Goal: Task Accomplishment & Management: Manage account settings

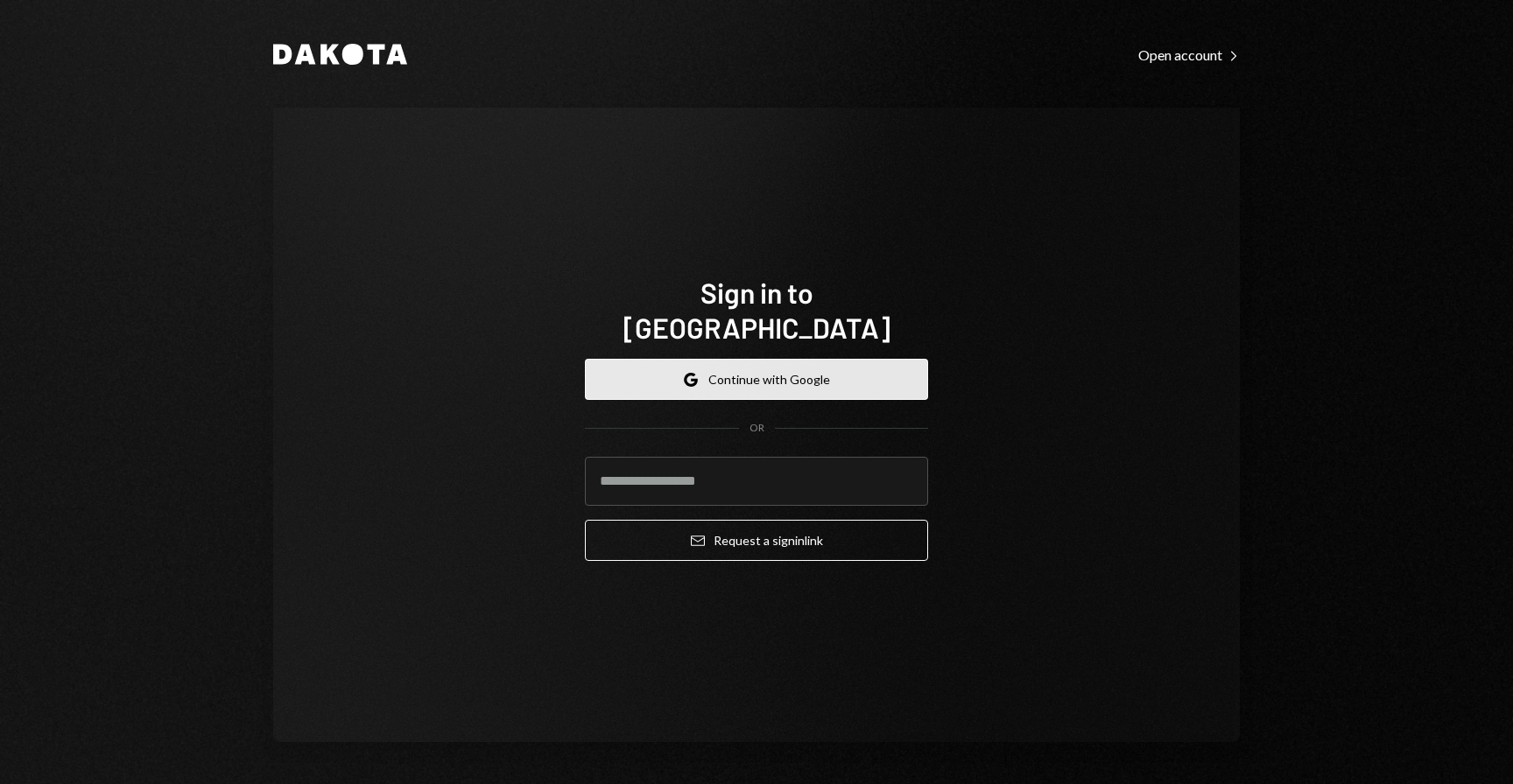
click at [753, 366] on button "Google Continue with Google" at bounding box center [756, 378] width 343 height 41
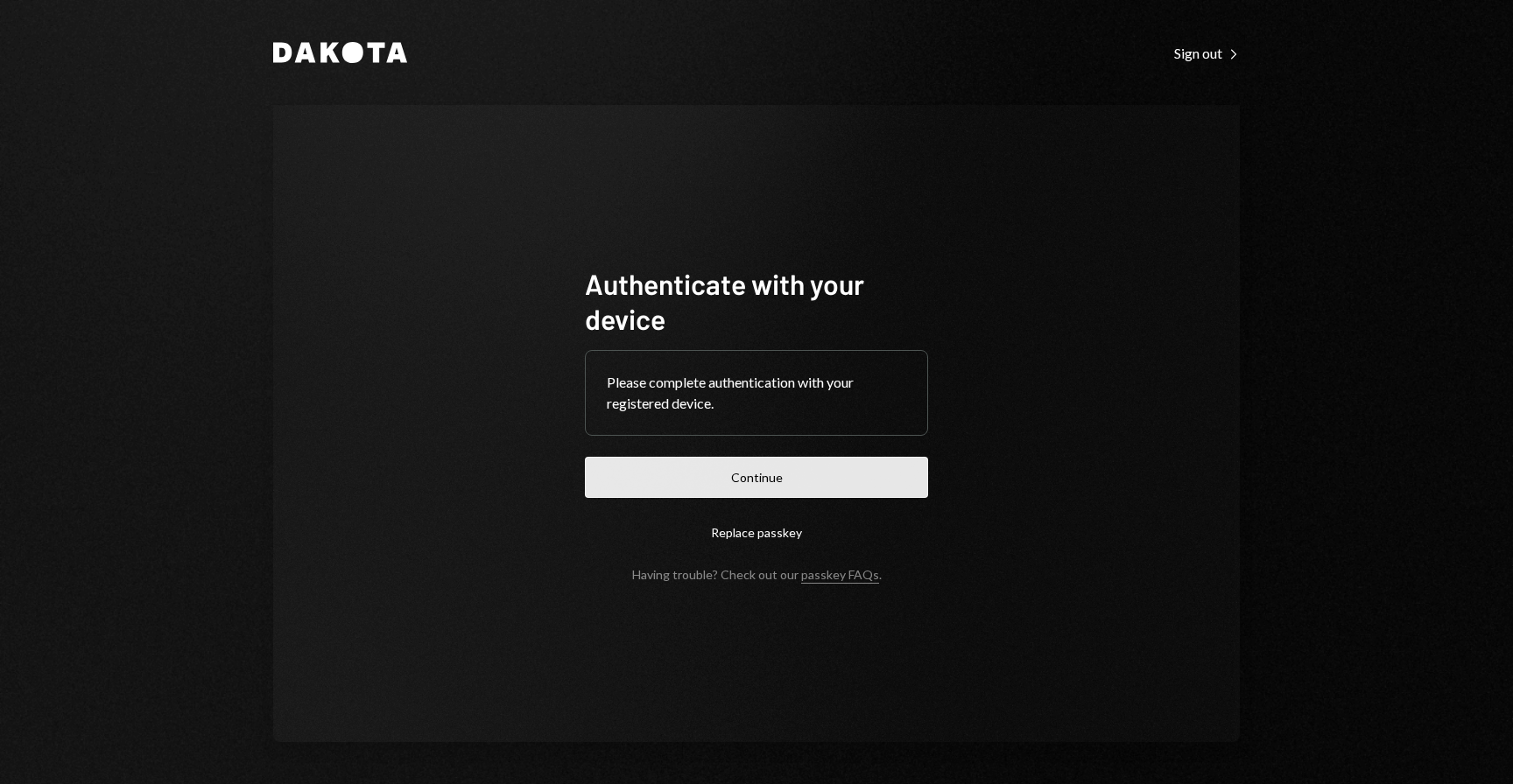
click at [743, 478] on button "Continue" at bounding box center [756, 477] width 343 height 41
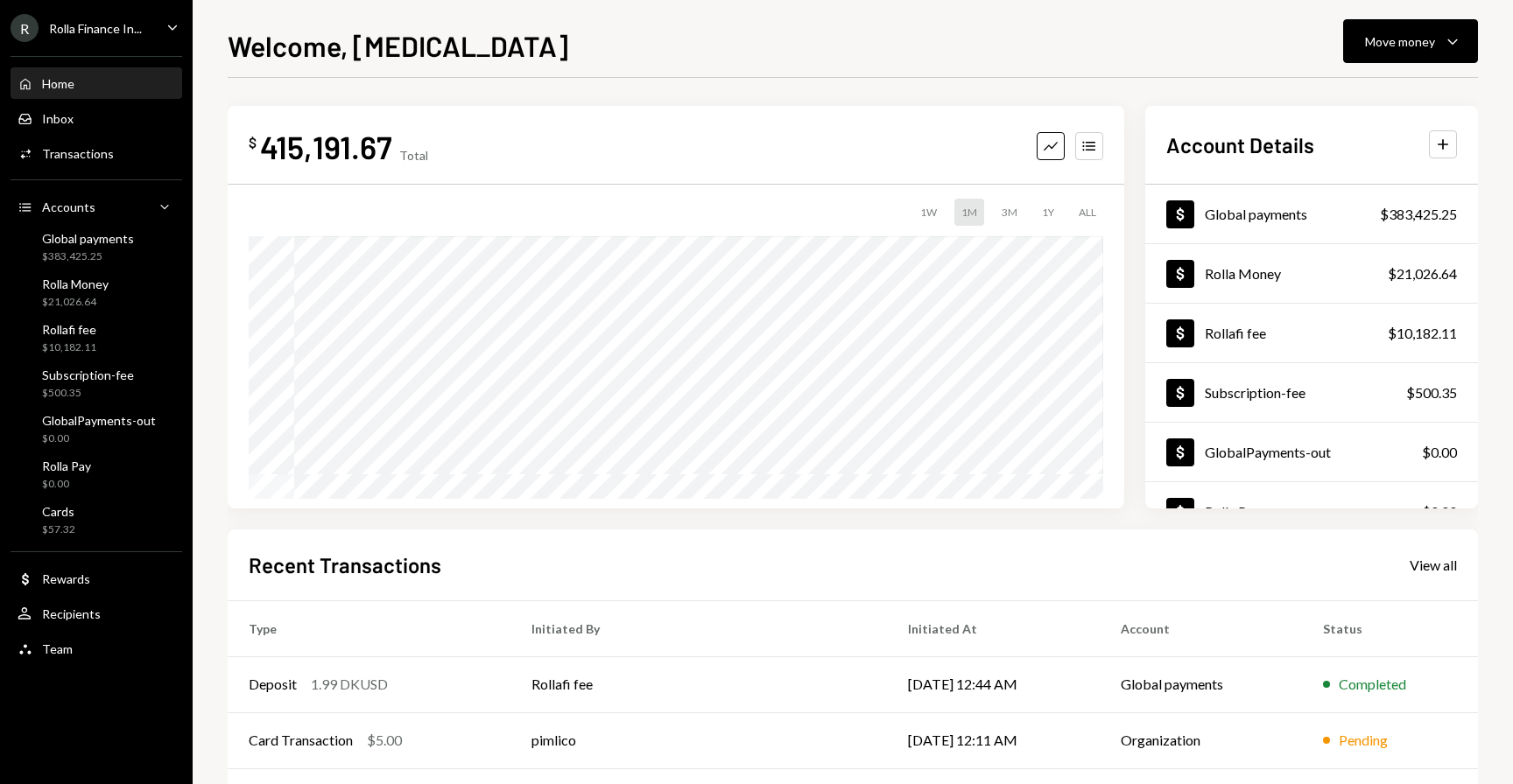
click at [167, 32] on icon "Caret Down" at bounding box center [172, 27] width 19 height 19
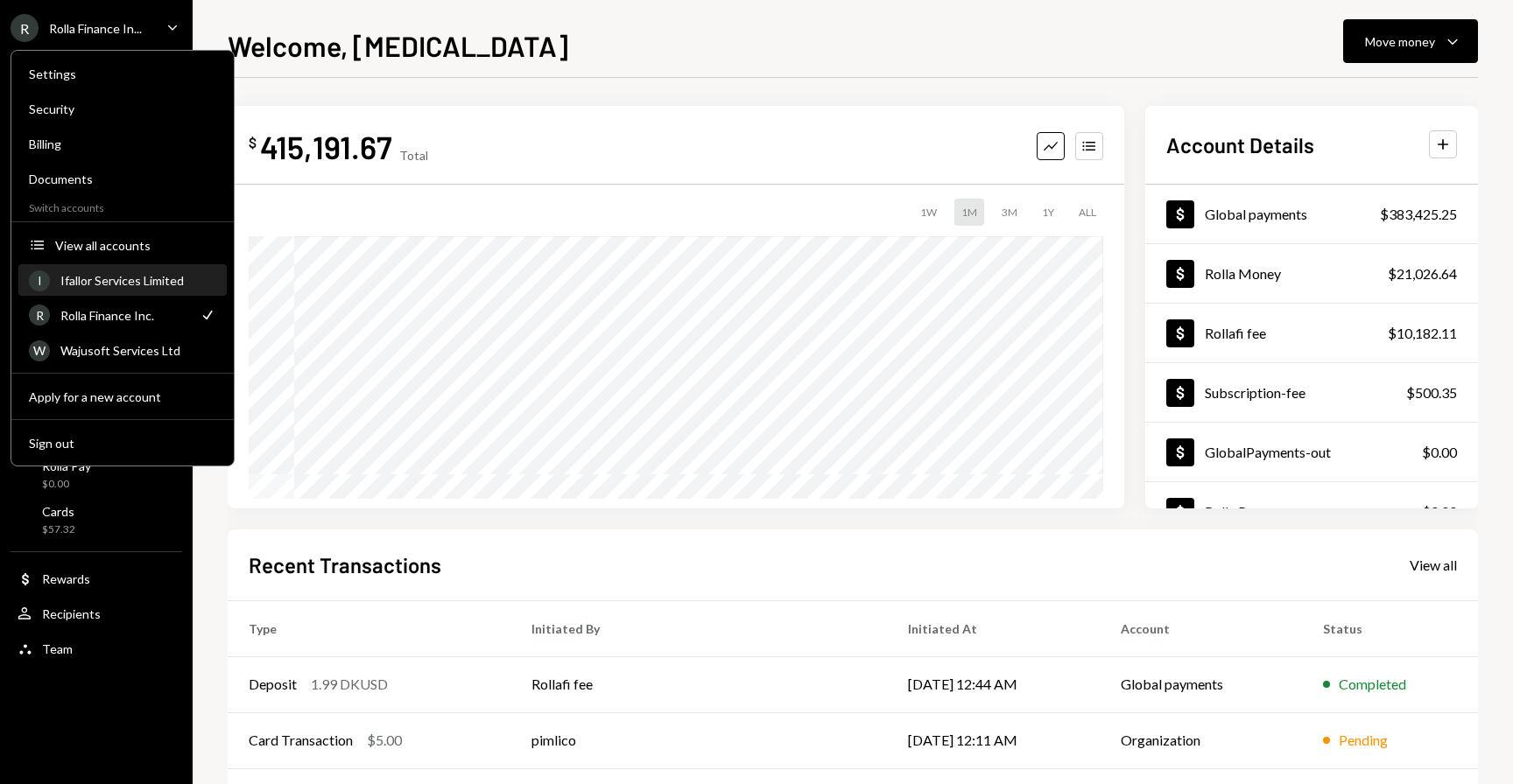
click at [116, 275] on div "Ifallor Services Limited" at bounding box center [138, 281] width 156 height 15
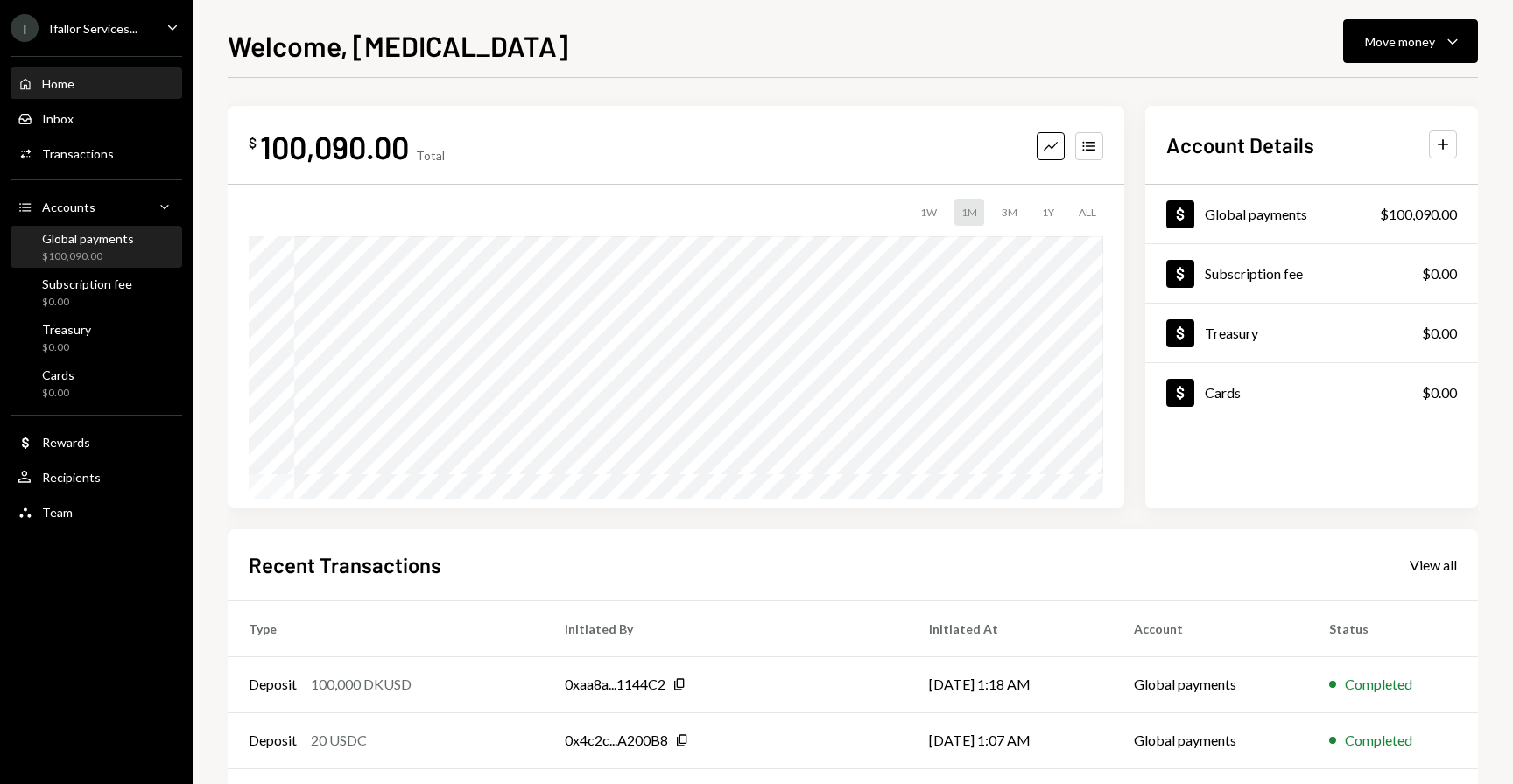
click at [97, 261] on div "$100,090.00" at bounding box center [87, 257] width 92 height 15
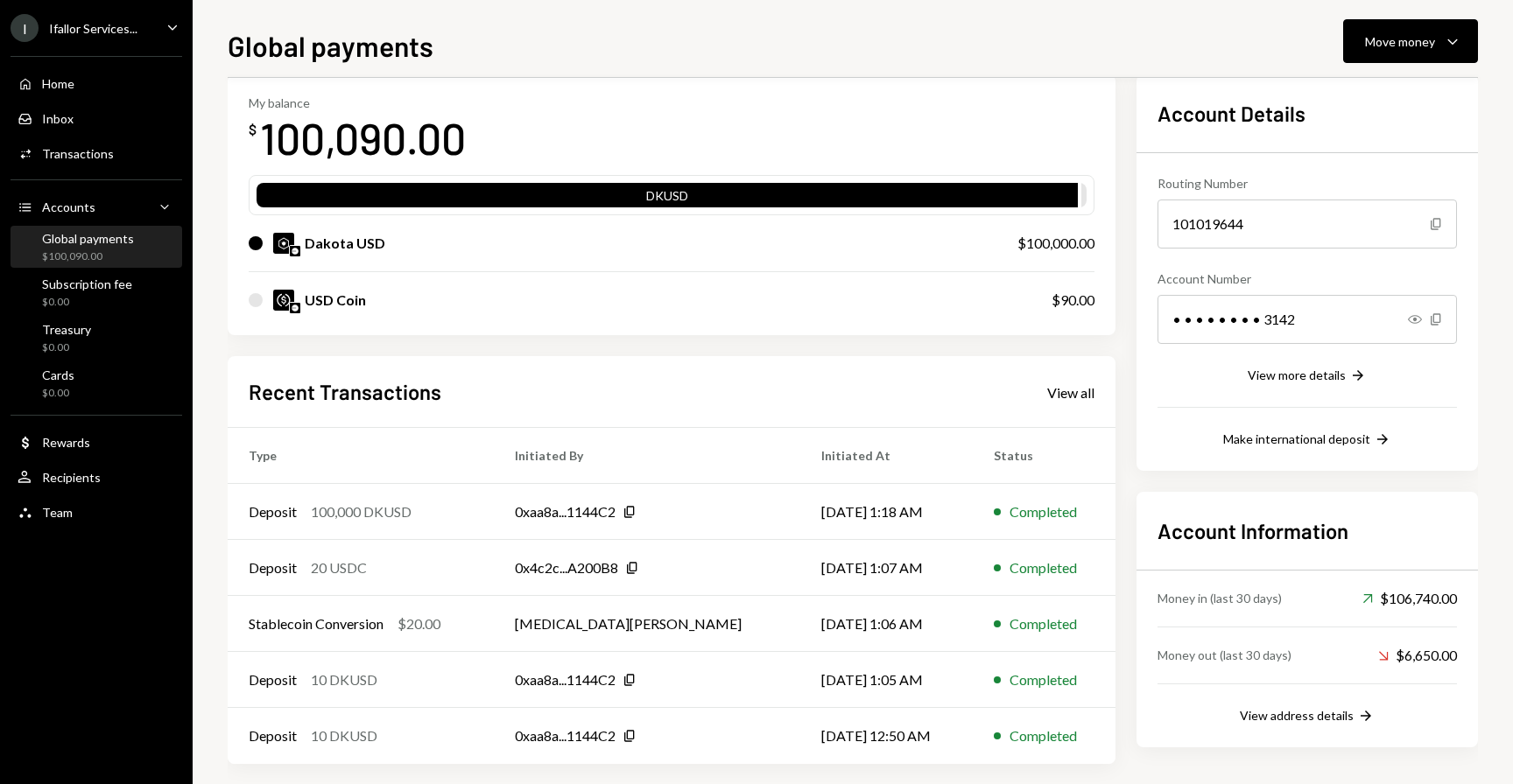
scroll to position [100, 0]
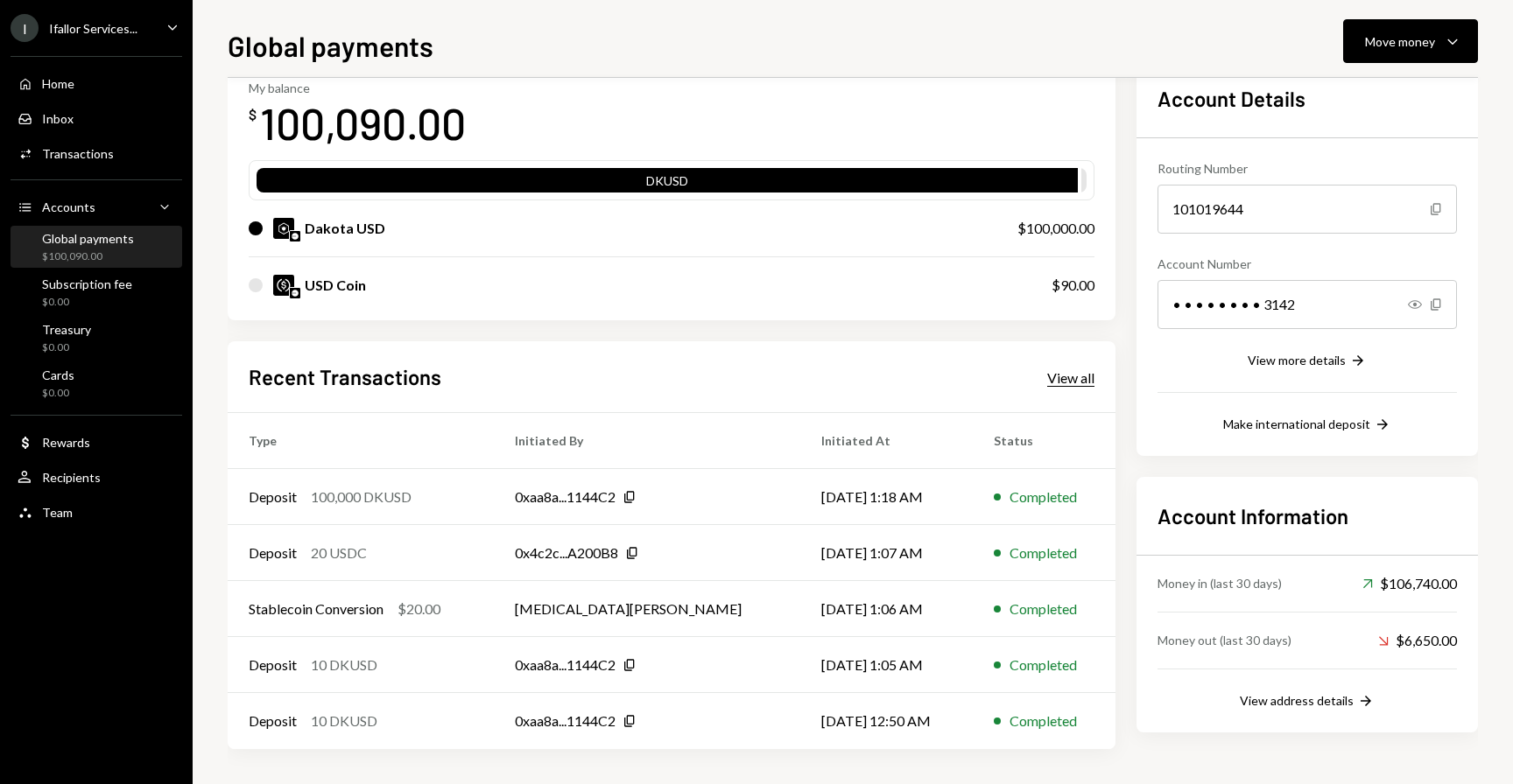
click at [1069, 379] on div "View all" at bounding box center [1071, 378] width 47 height 18
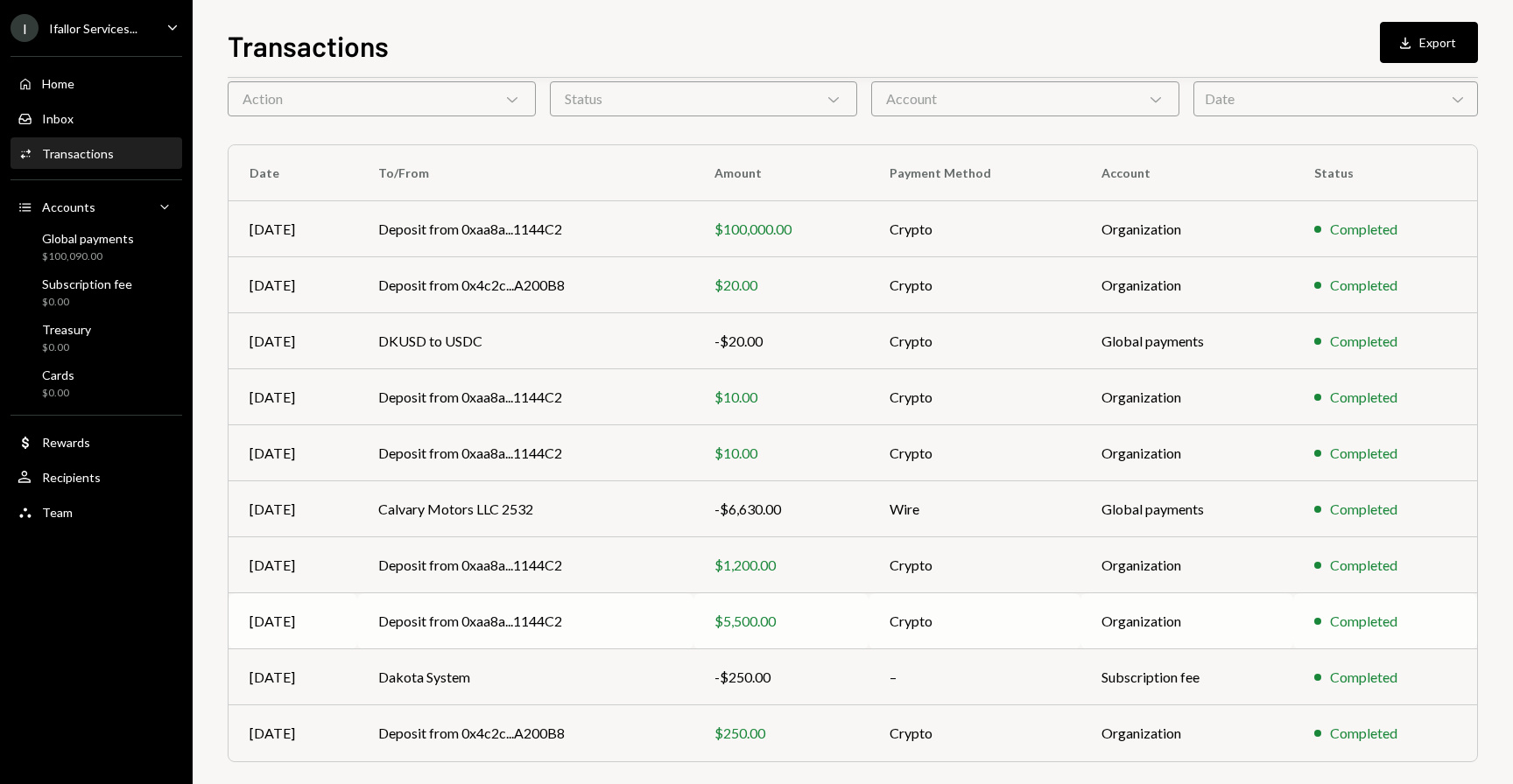
scroll to position [87, 0]
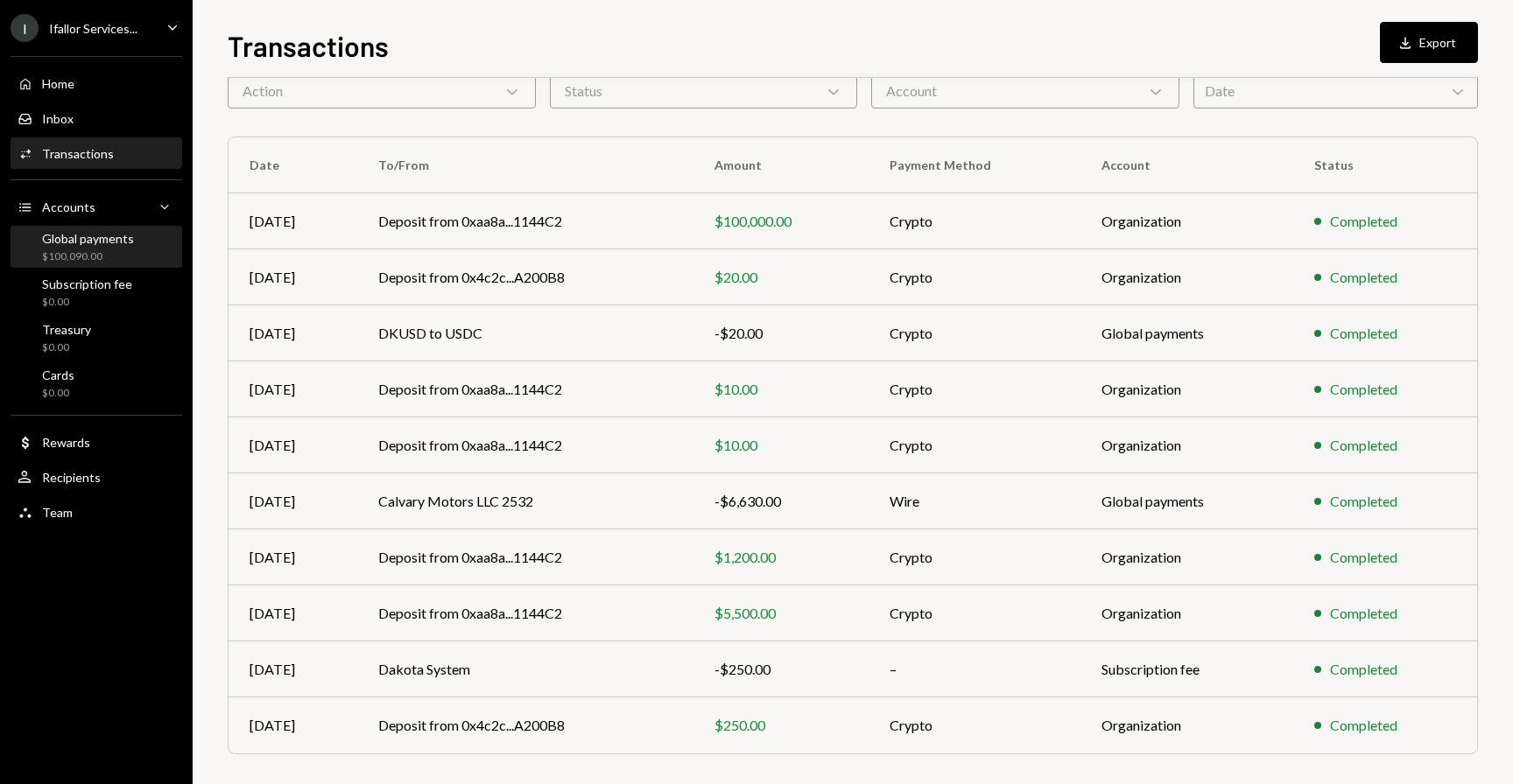
click at [55, 254] on div "$100,090.00" at bounding box center [87, 257] width 92 height 15
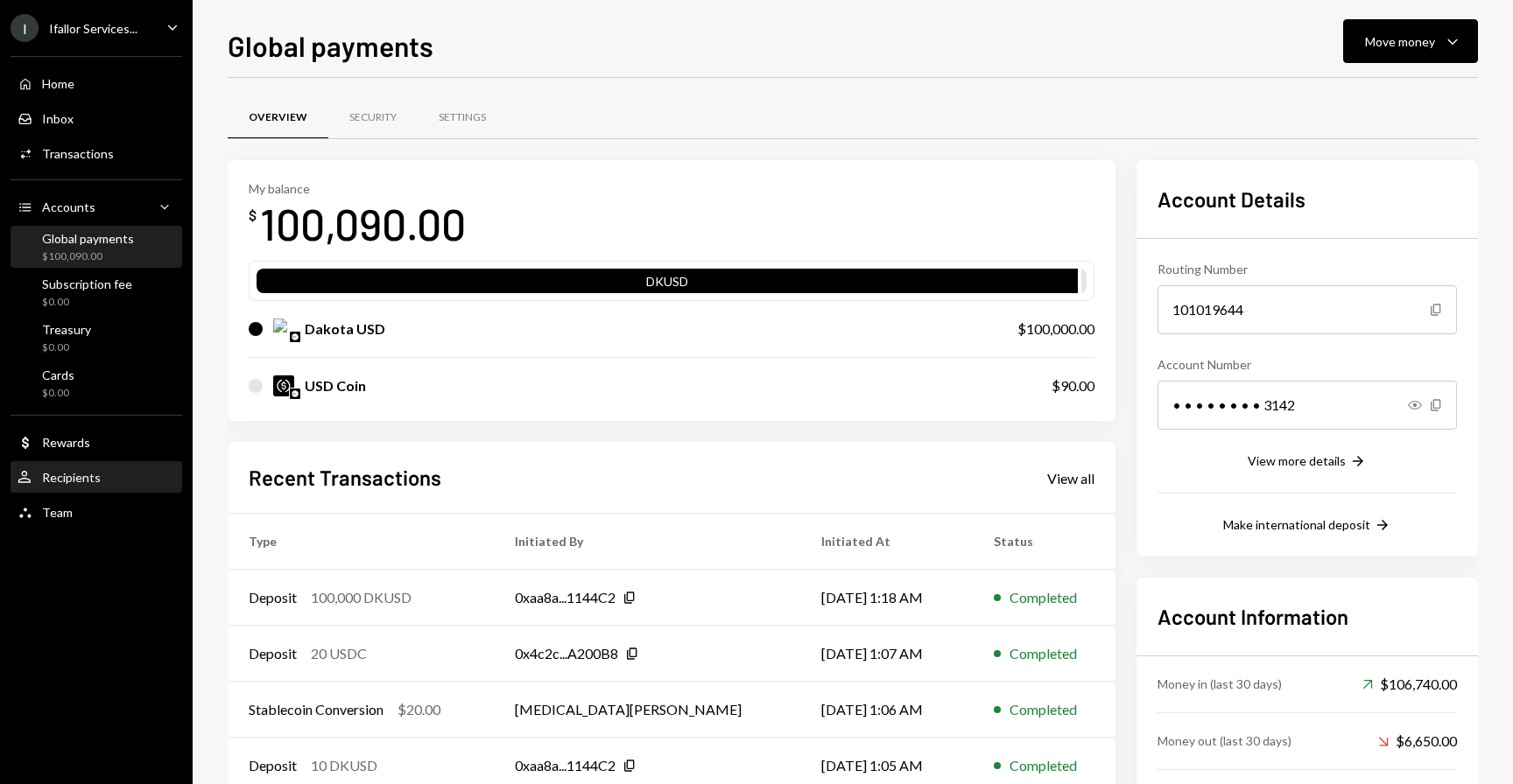
click at [73, 479] on div "Recipients" at bounding box center [71, 478] width 59 height 15
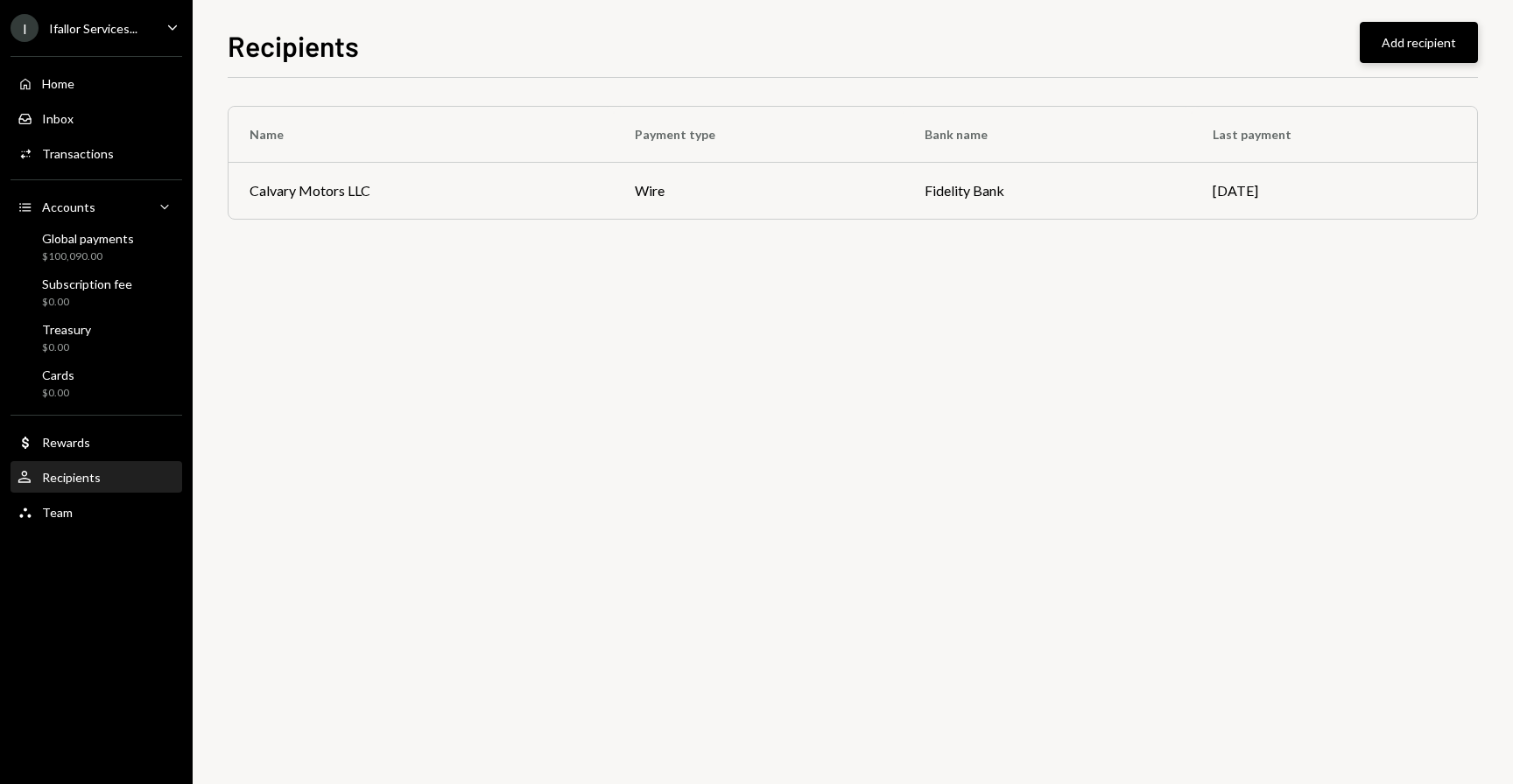
click at [1413, 62] on button "Add recipient" at bounding box center [1418, 42] width 118 height 41
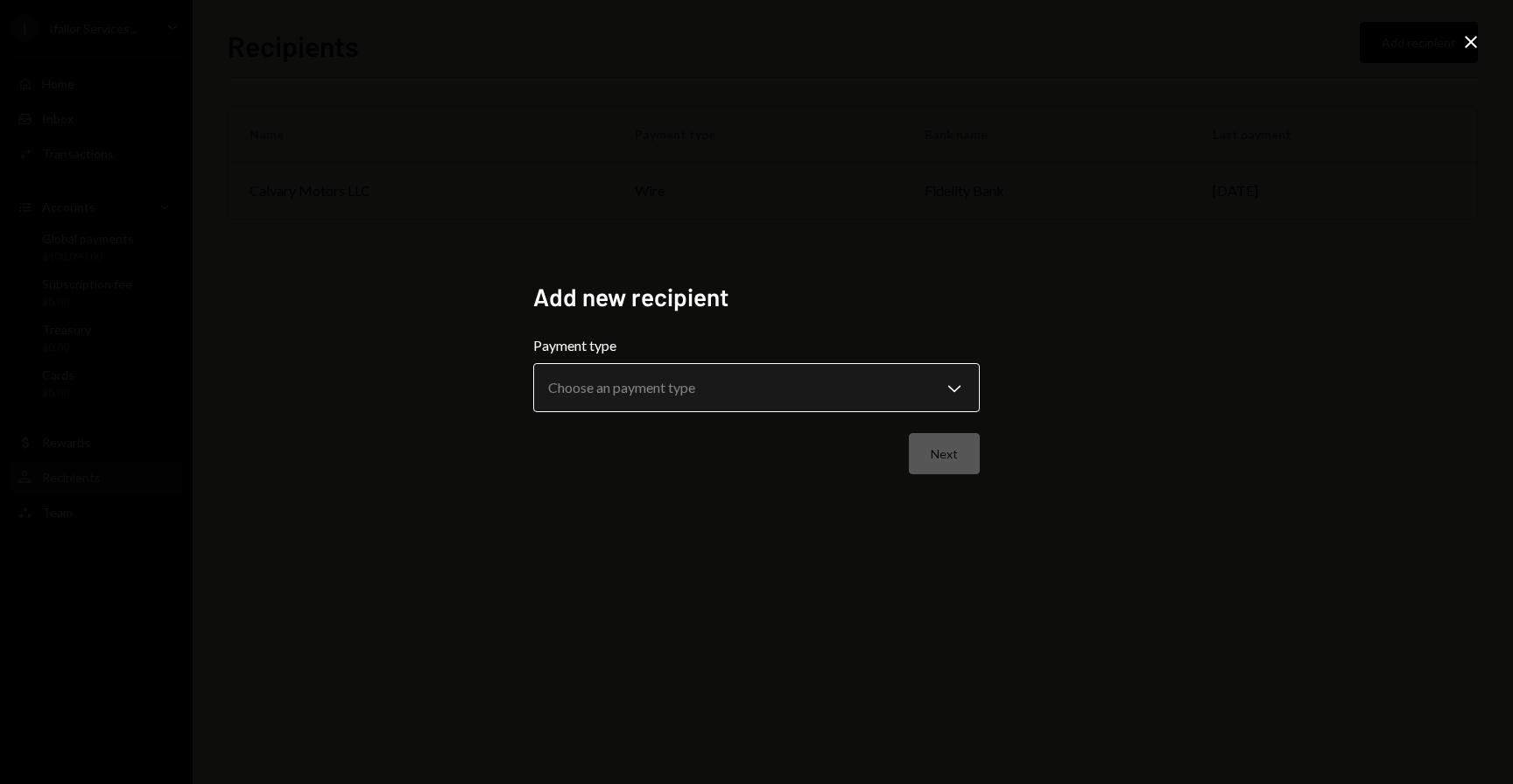
click at [734, 395] on body "**********" at bounding box center [756, 392] width 1513 height 784
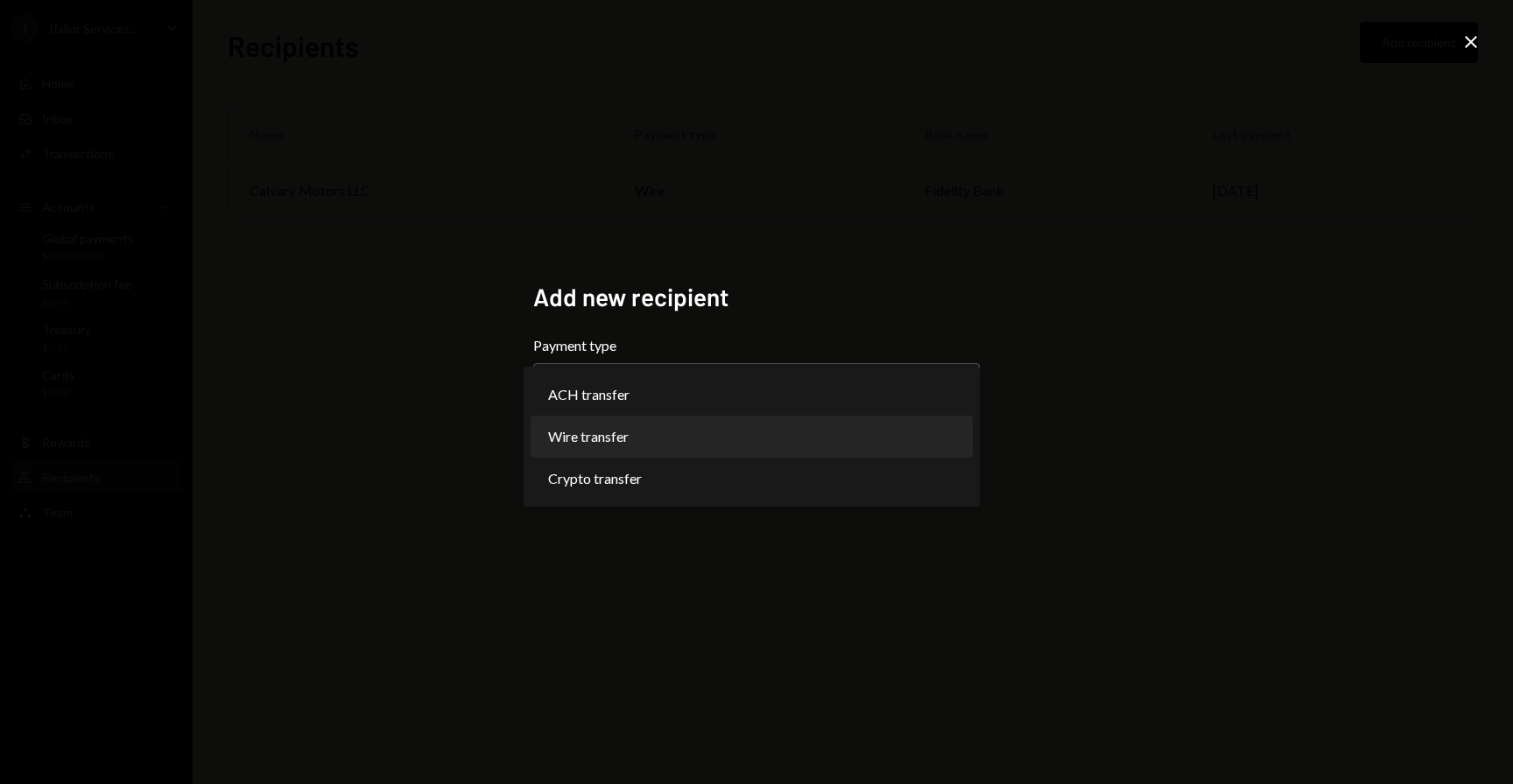
select select "****"
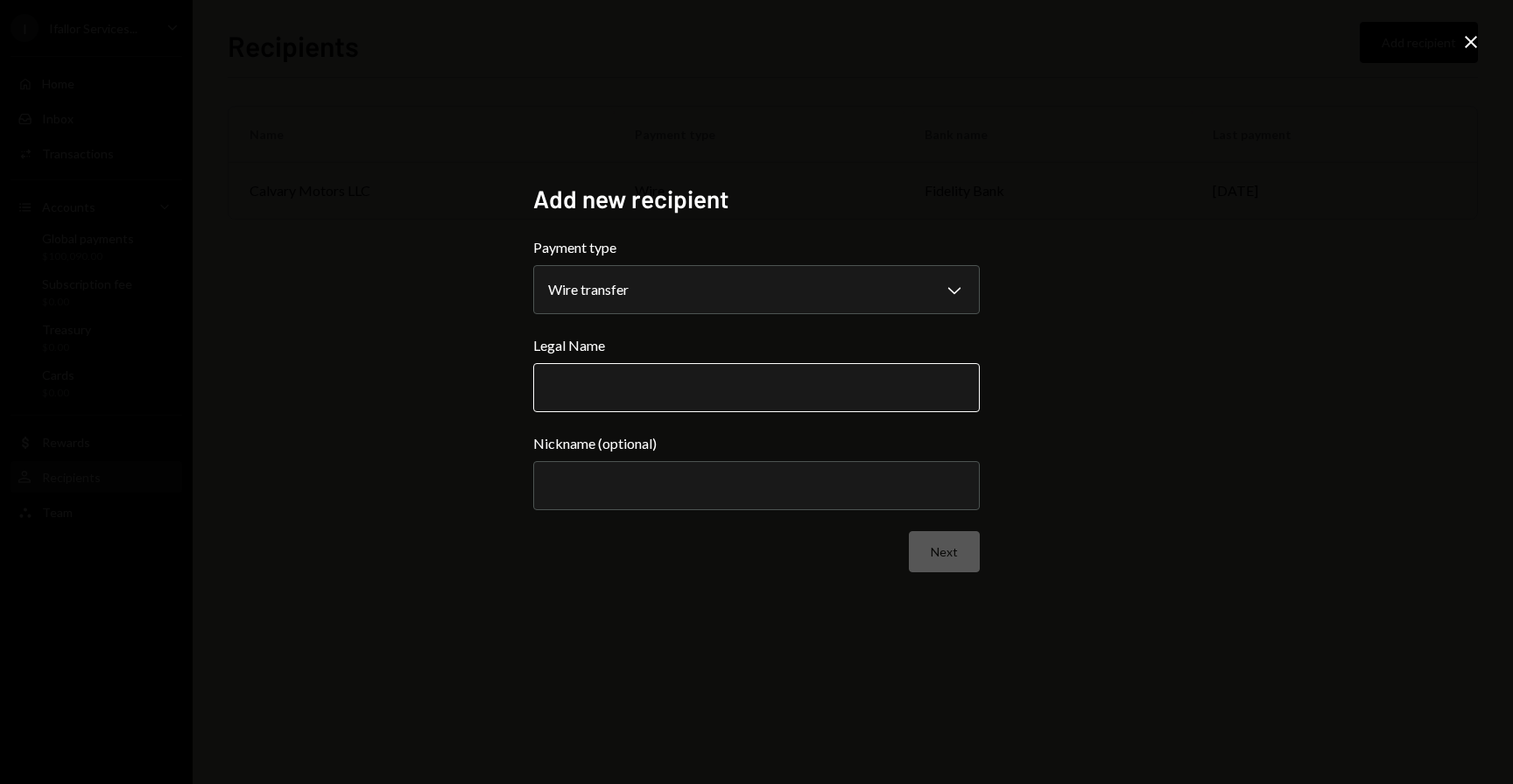
click at [669, 375] on input "Legal Name" at bounding box center [757, 388] width 447 height 49
type input "**********"
click at [940, 568] on button "Next" at bounding box center [944, 551] width 71 height 41
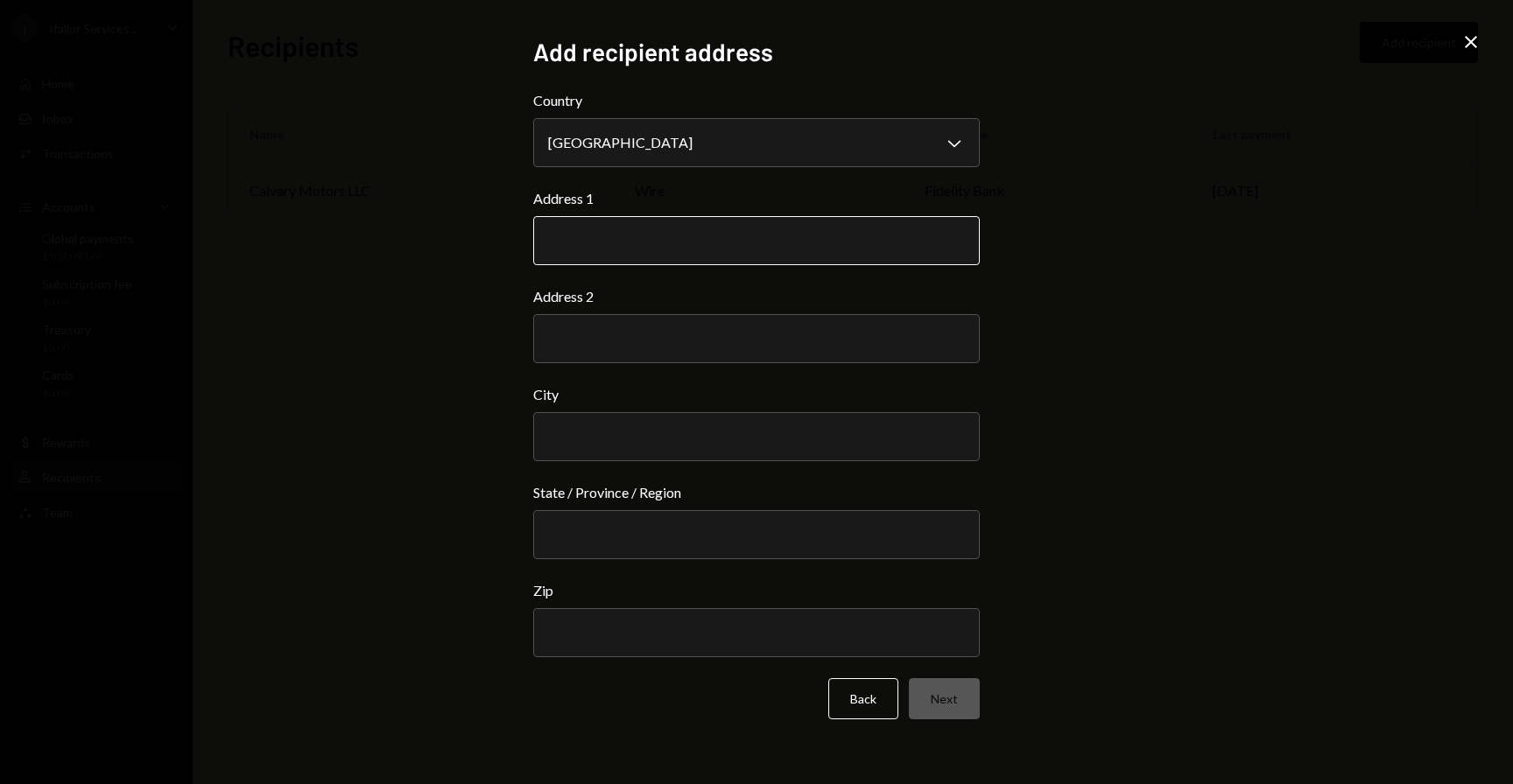
click at [649, 253] on input "Address 1" at bounding box center [757, 241] width 447 height 49
type input "**********"
click at [645, 451] on input "City" at bounding box center [757, 437] width 447 height 49
type input "********"
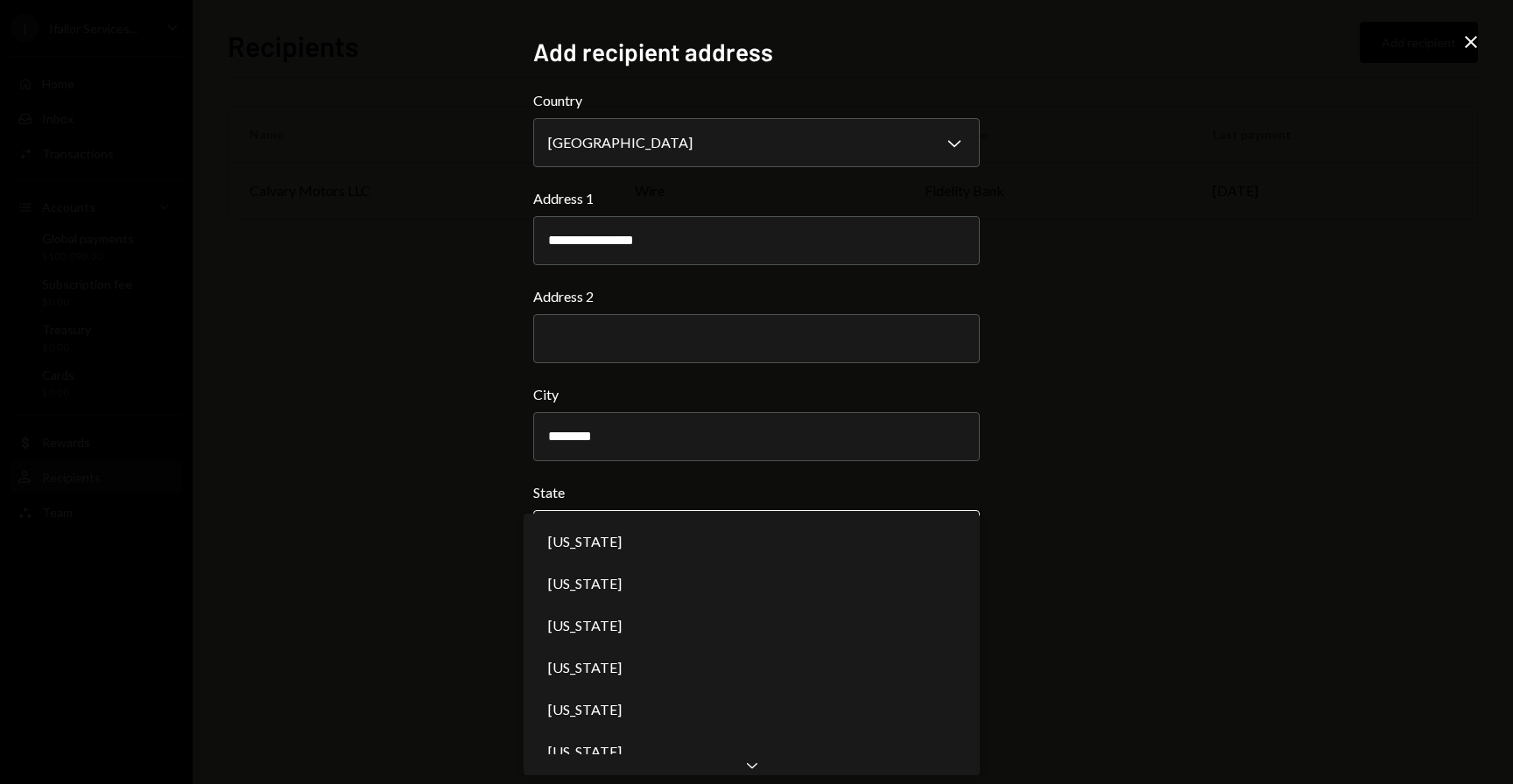
click at [632, 533] on body "**********" at bounding box center [756, 392] width 1513 height 784
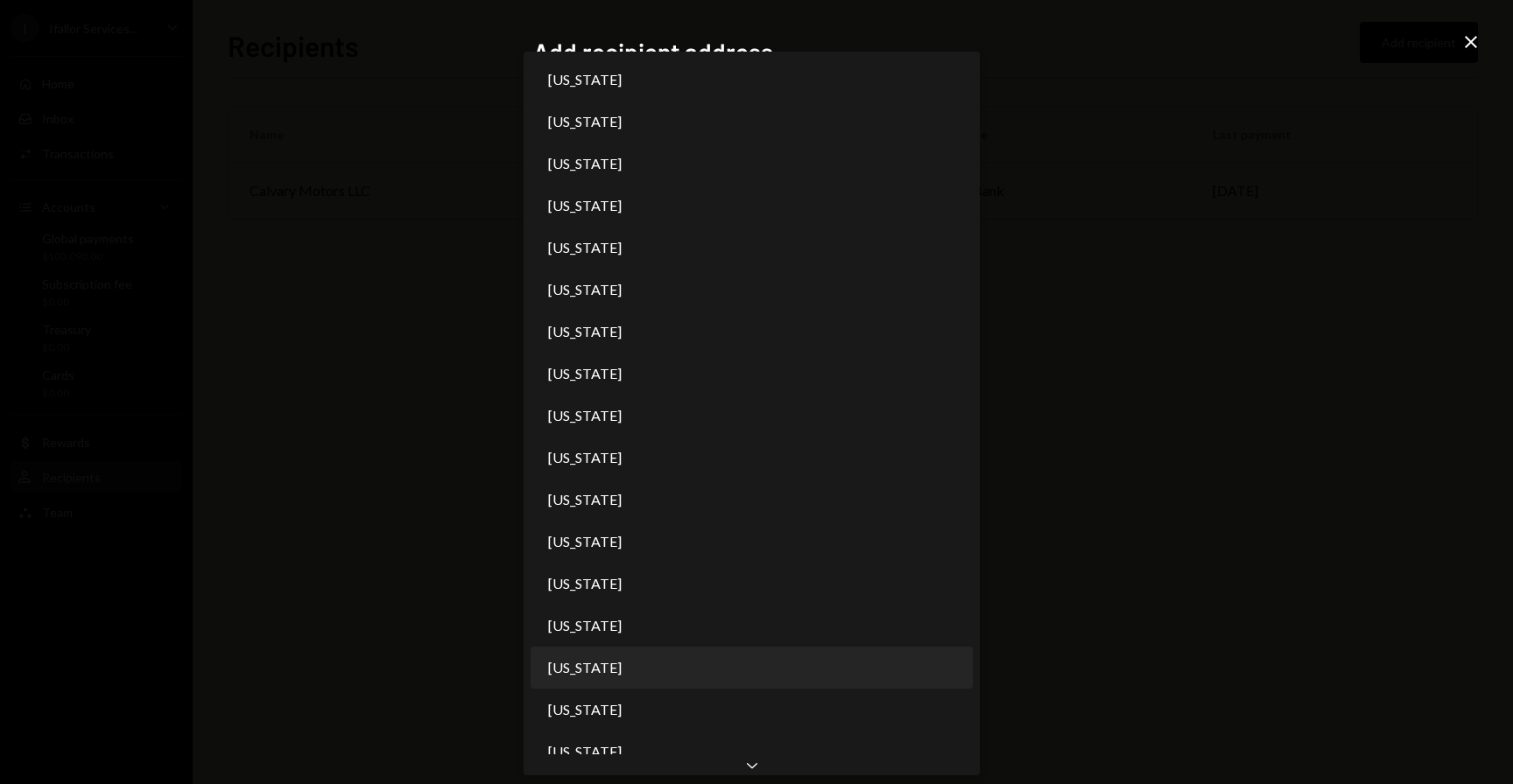
scroll to position [41, 0]
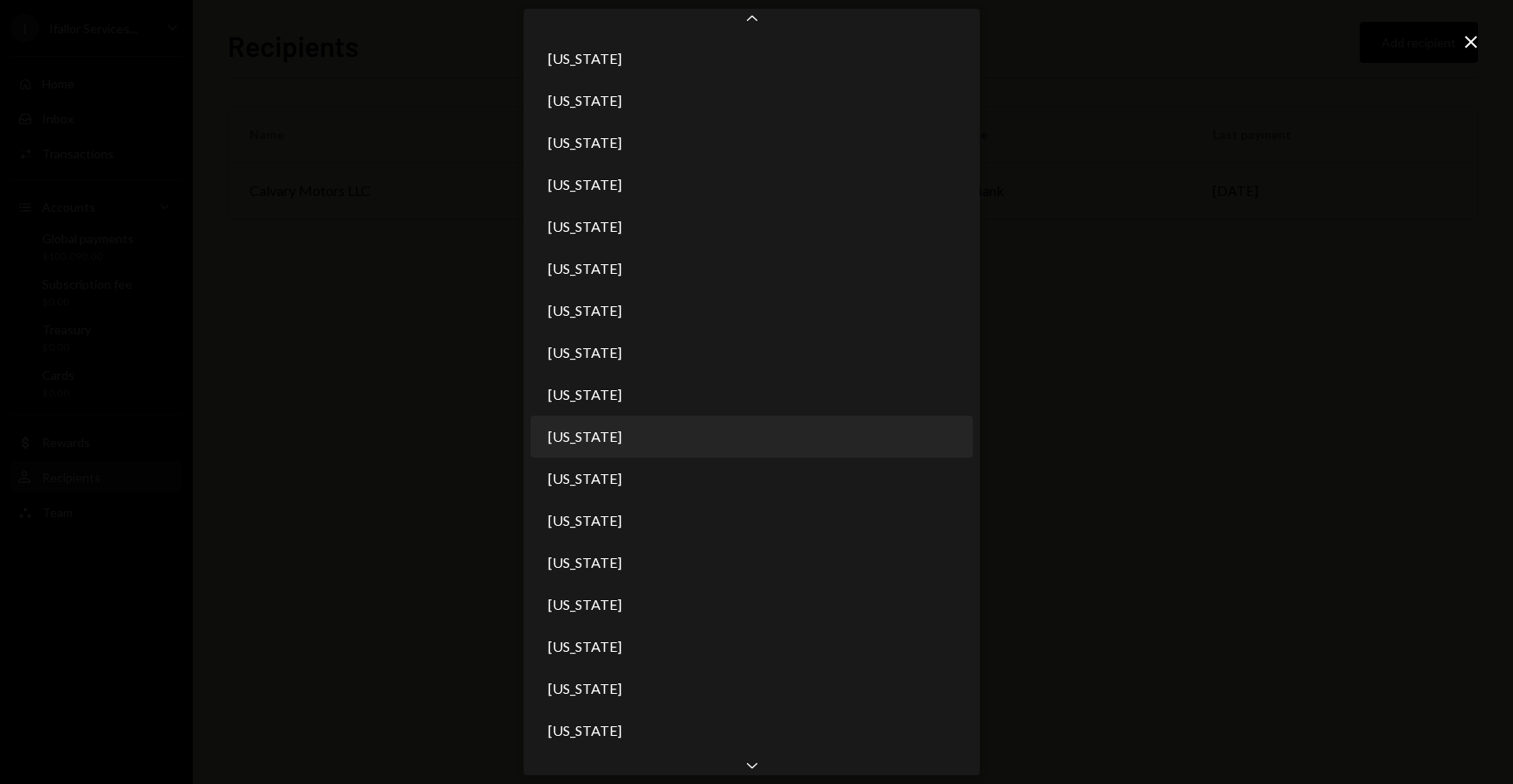
select select "**"
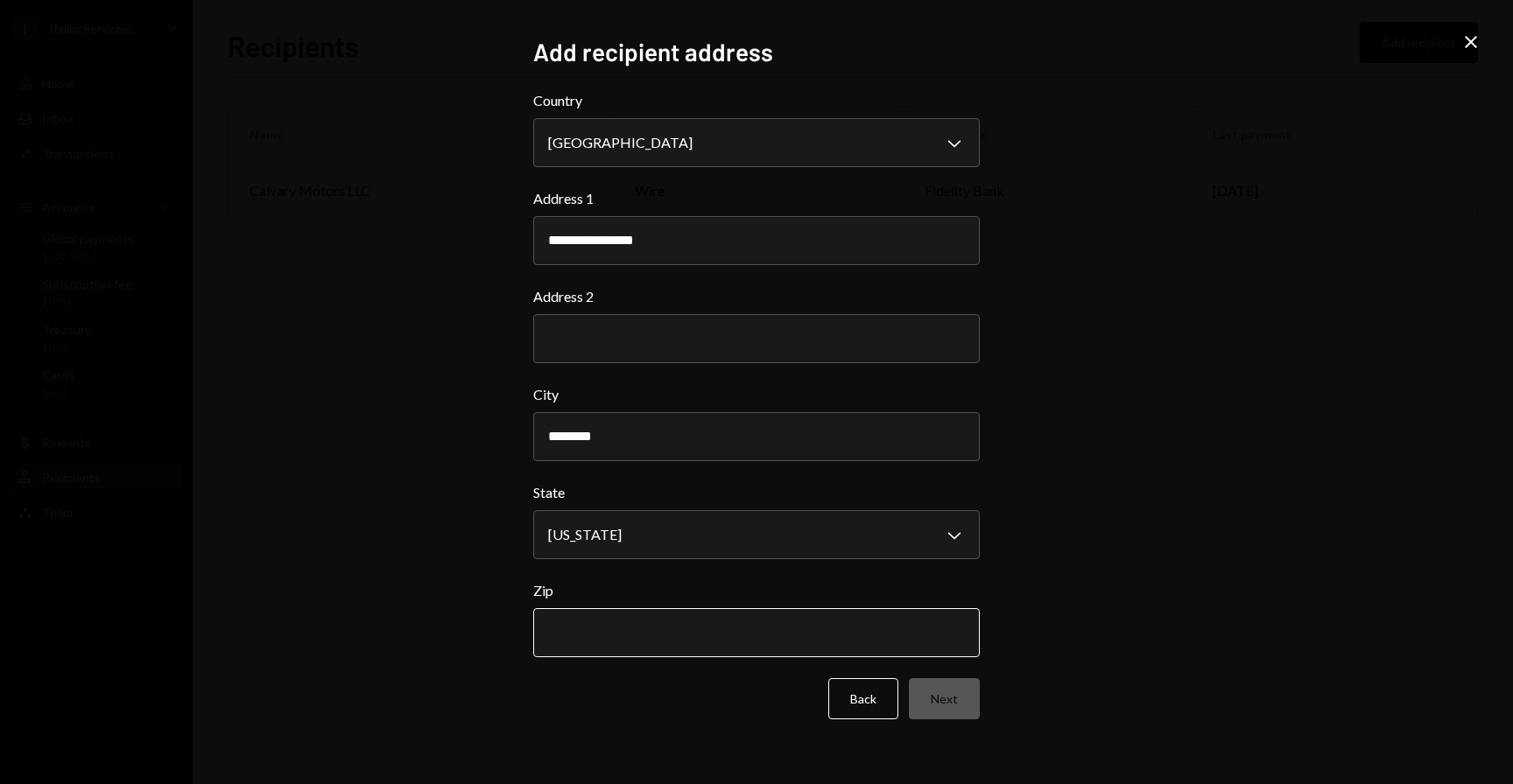
click at [812, 628] on input "Zip" at bounding box center [757, 633] width 447 height 49
type input "*****"
click at [956, 686] on button "Next" at bounding box center [944, 698] width 71 height 41
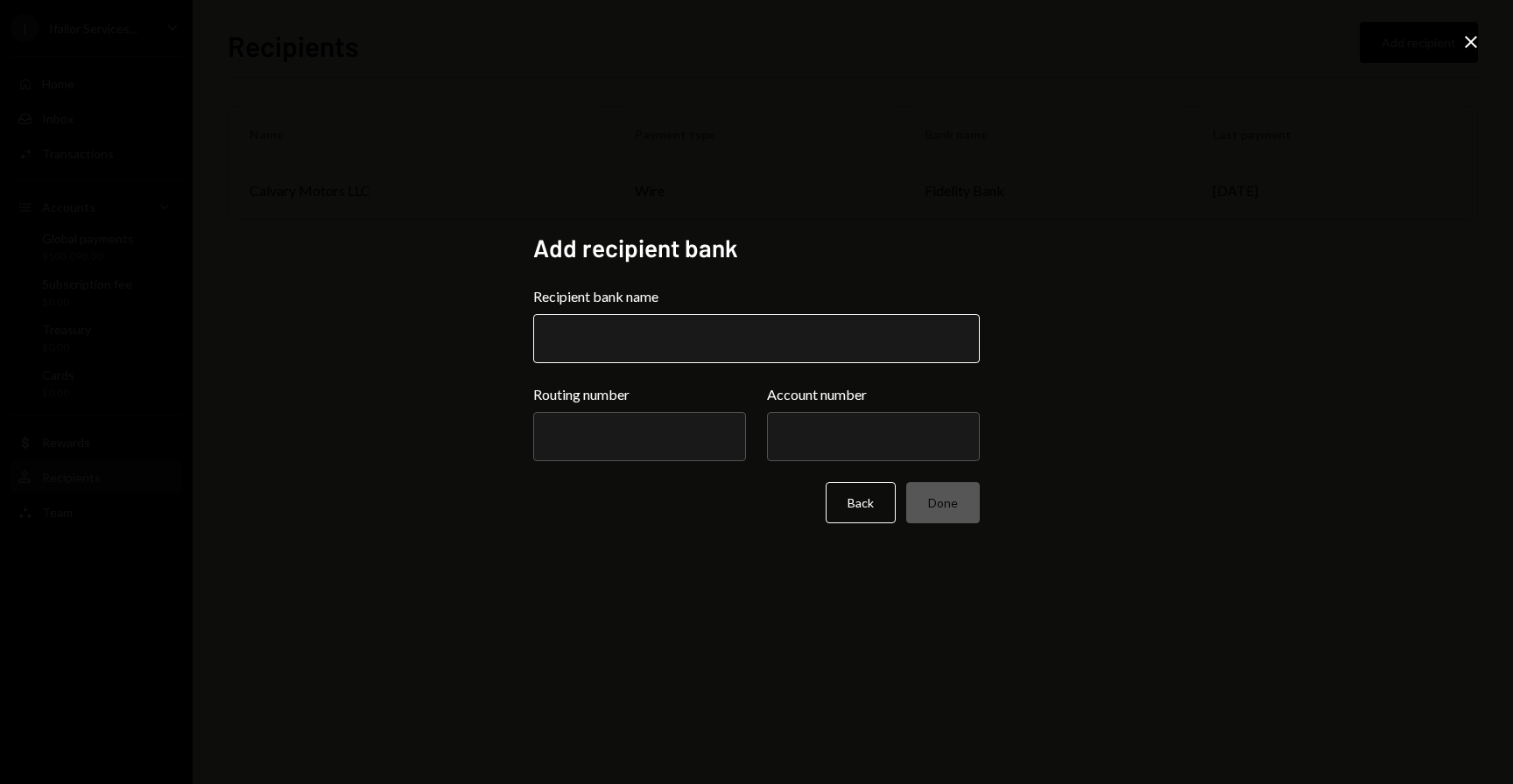
click at [708, 349] on input "Recipient bank name" at bounding box center [757, 339] width 447 height 49
type input "**********"
paste input "*********"
type input "*********"
click at [843, 440] on input "Account number" at bounding box center [873, 437] width 213 height 49
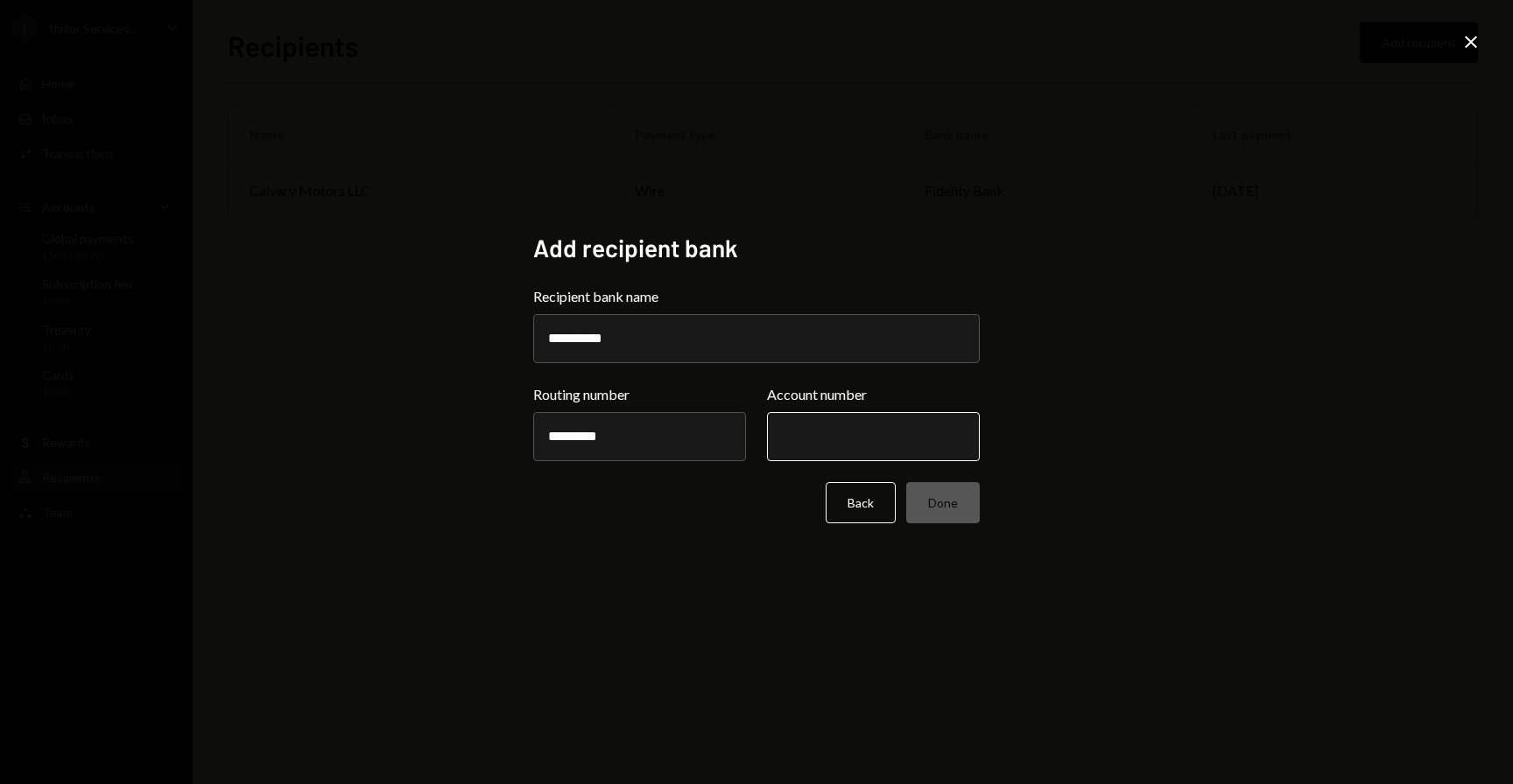
paste input "*********"
type input "*********"
click at [730, 508] on div "Back Done" at bounding box center [757, 502] width 447 height 41
click at [950, 497] on button "Done" at bounding box center [943, 502] width 74 height 41
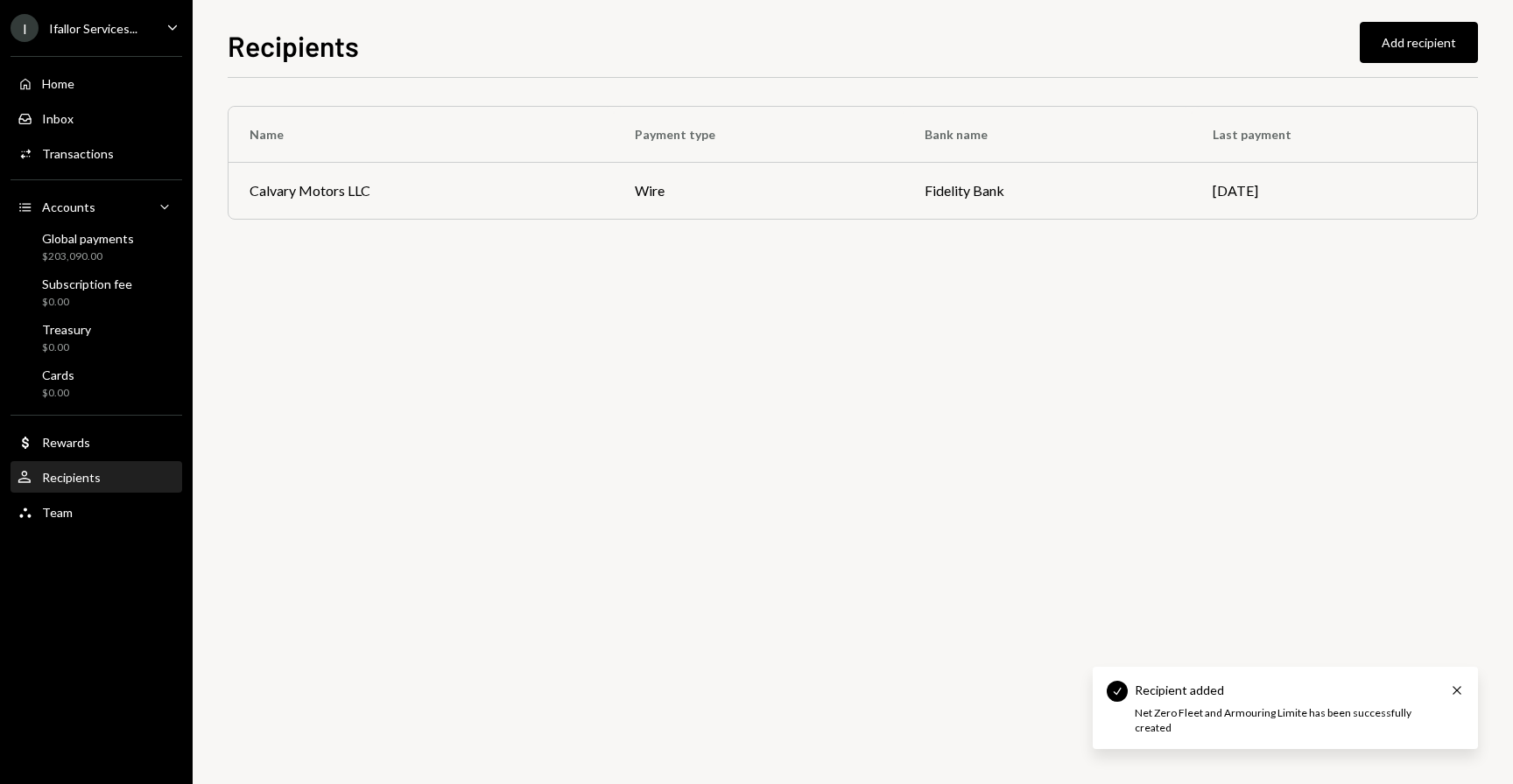
click at [881, 387] on div "Name Payment type Bank name Last payment Calvary Motors LLC wire Fidelity Bank …" at bounding box center [853, 430] width 1250 height 706
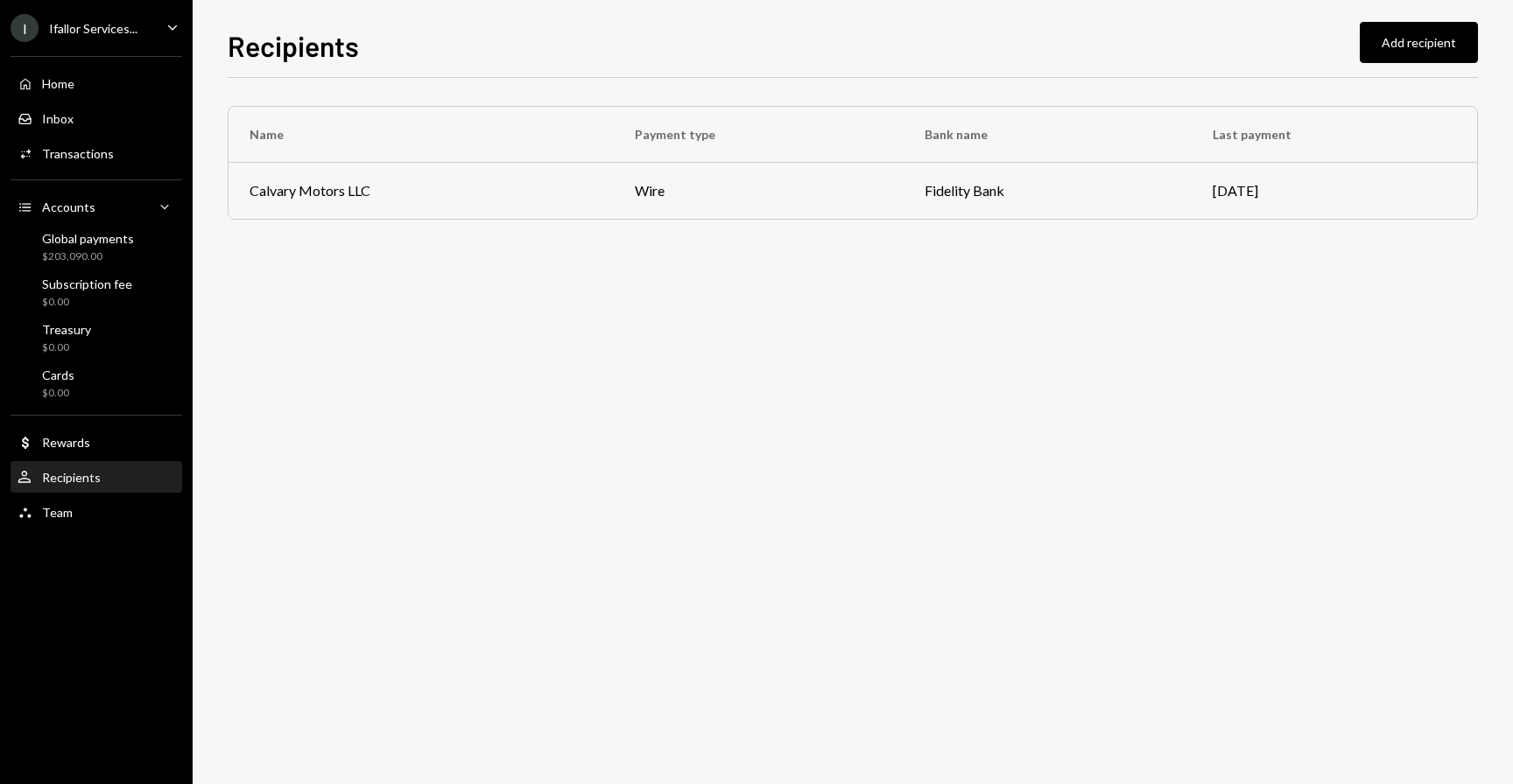
click at [877, 387] on div "Name Payment type Bank name Last payment Calvary Motors LLC wire Fidelity Bank …" at bounding box center [853, 430] width 1250 height 706
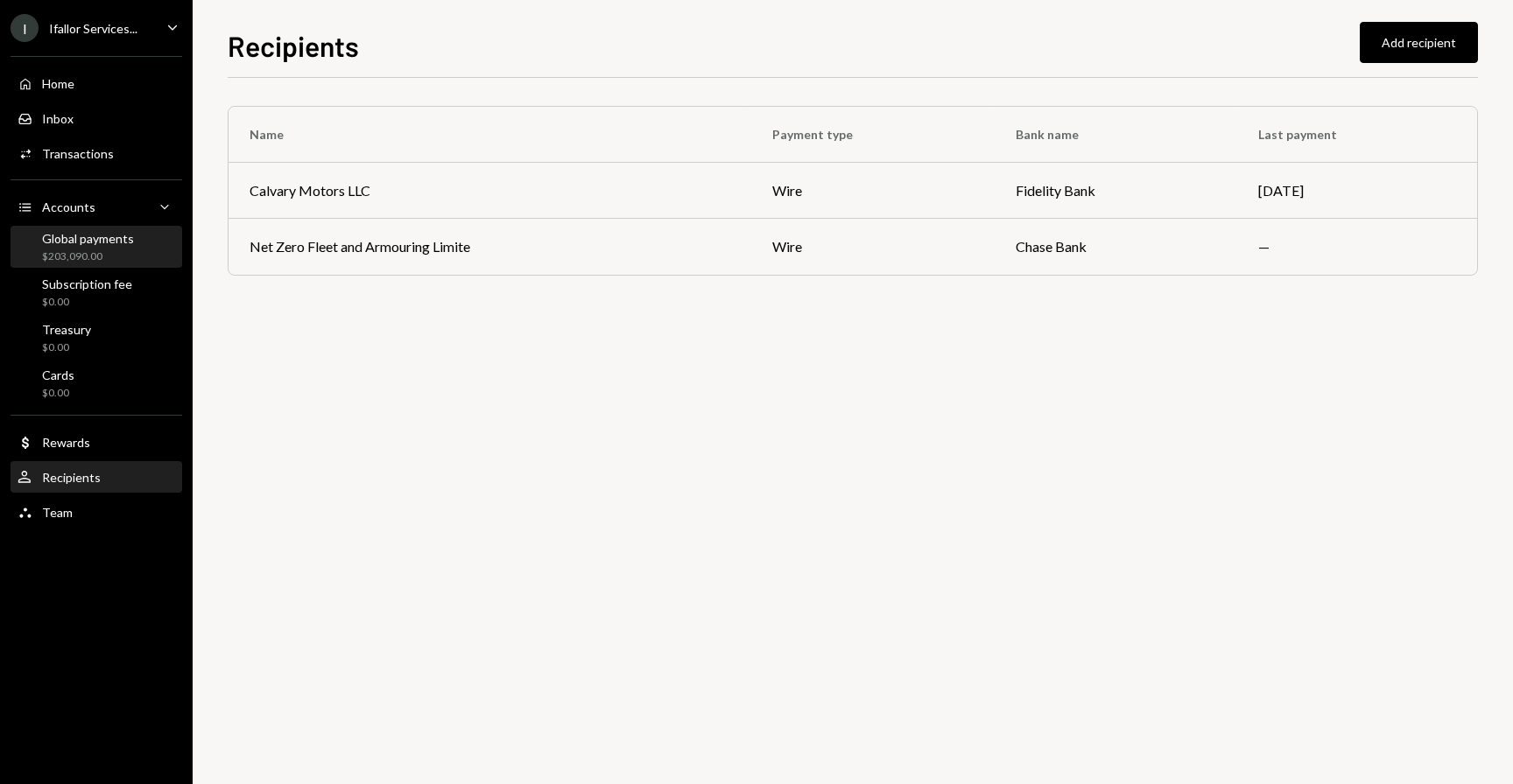
click at [114, 266] on div "Global payments $203,090.00" at bounding box center [97, 248] width 158 height 41
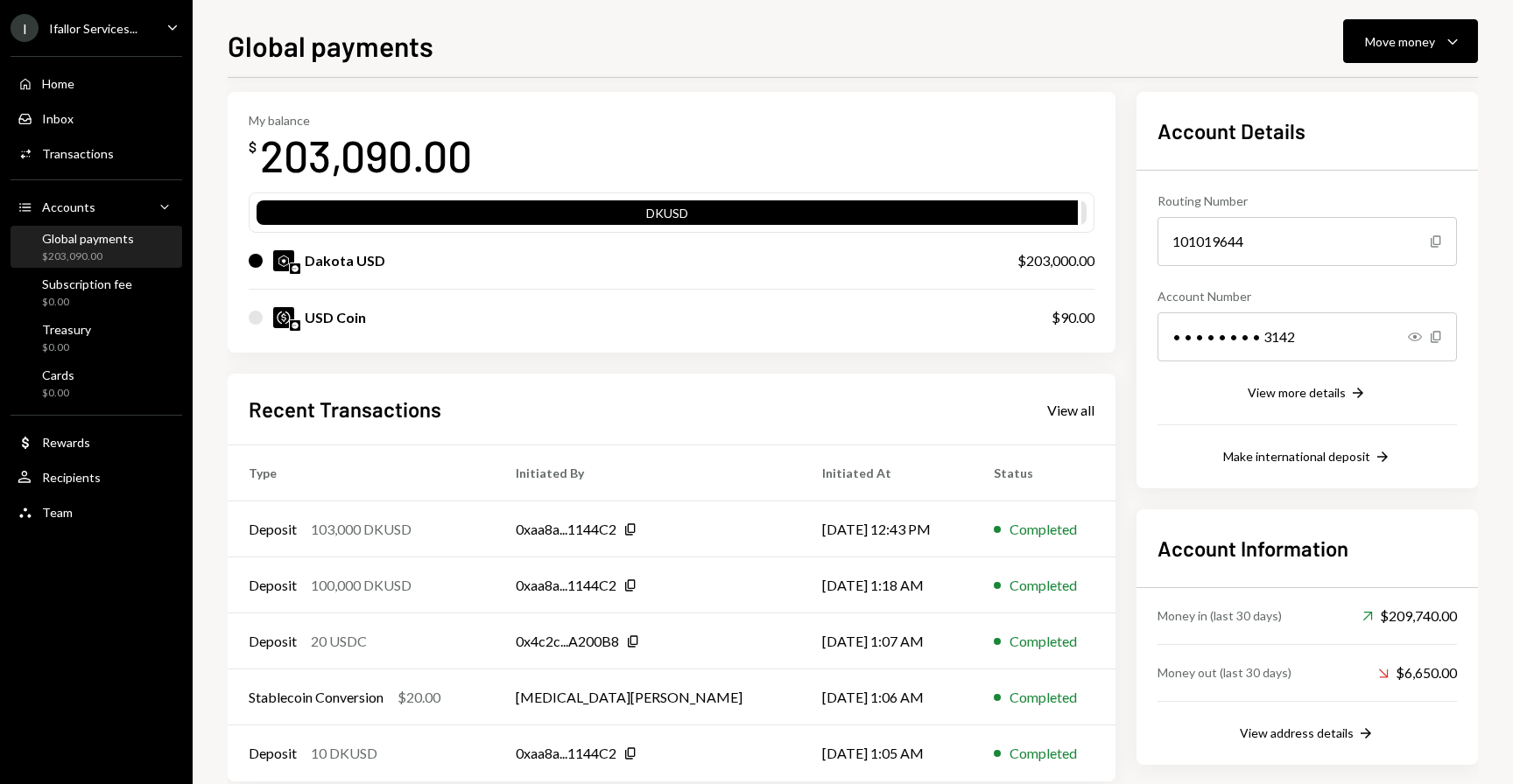
scroll to position [100, 0]
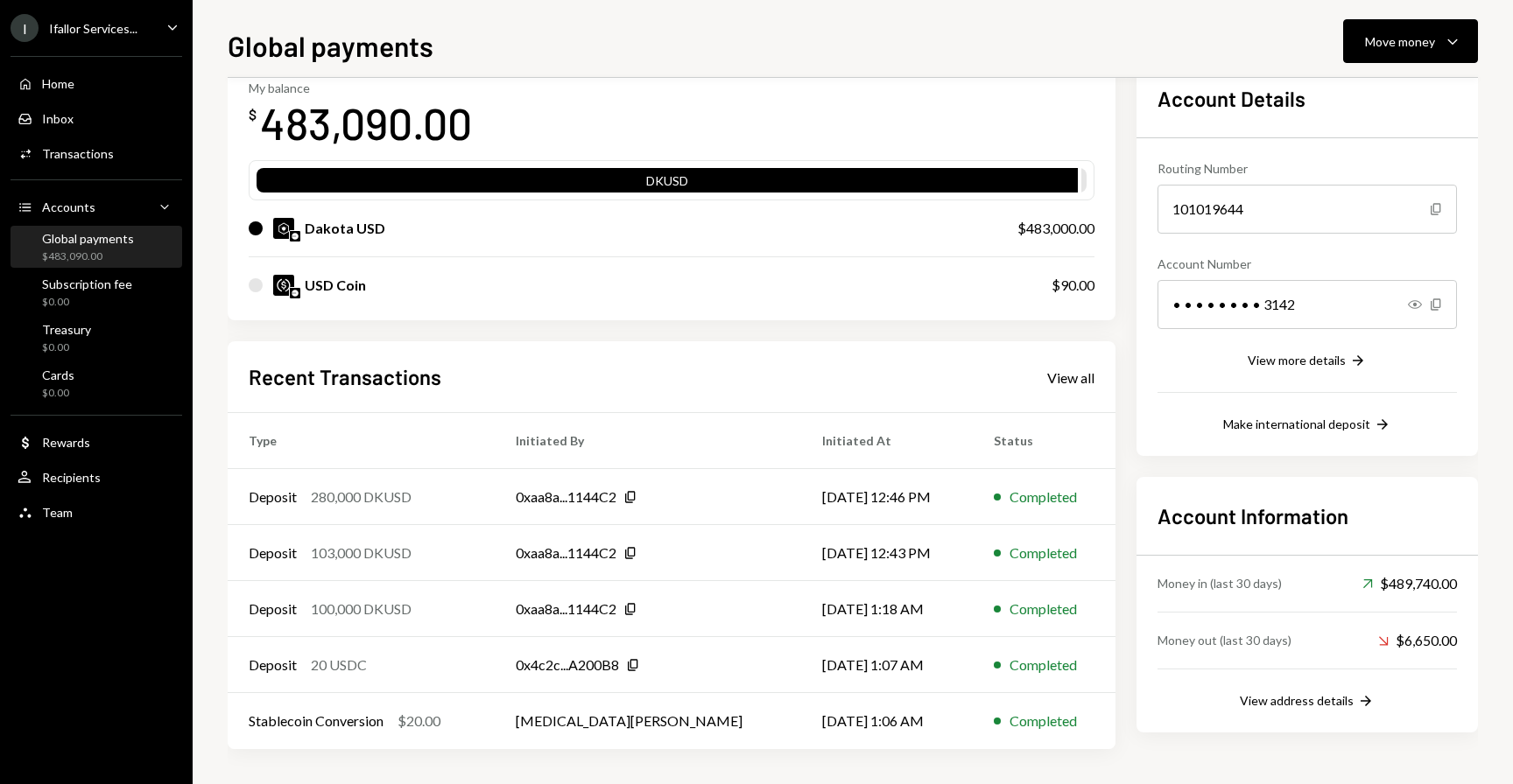
click at [817, 87] on div "My balance $ 483,090.00" at bounding box center [672, 115] width 846 height 70
click at [1371, 42] on div "Move money" at bounding box center [1400, 41] width 70 height 18
click at [1342, 100] on div "Send" at bounding box center [1396, 94] width 128 height 18
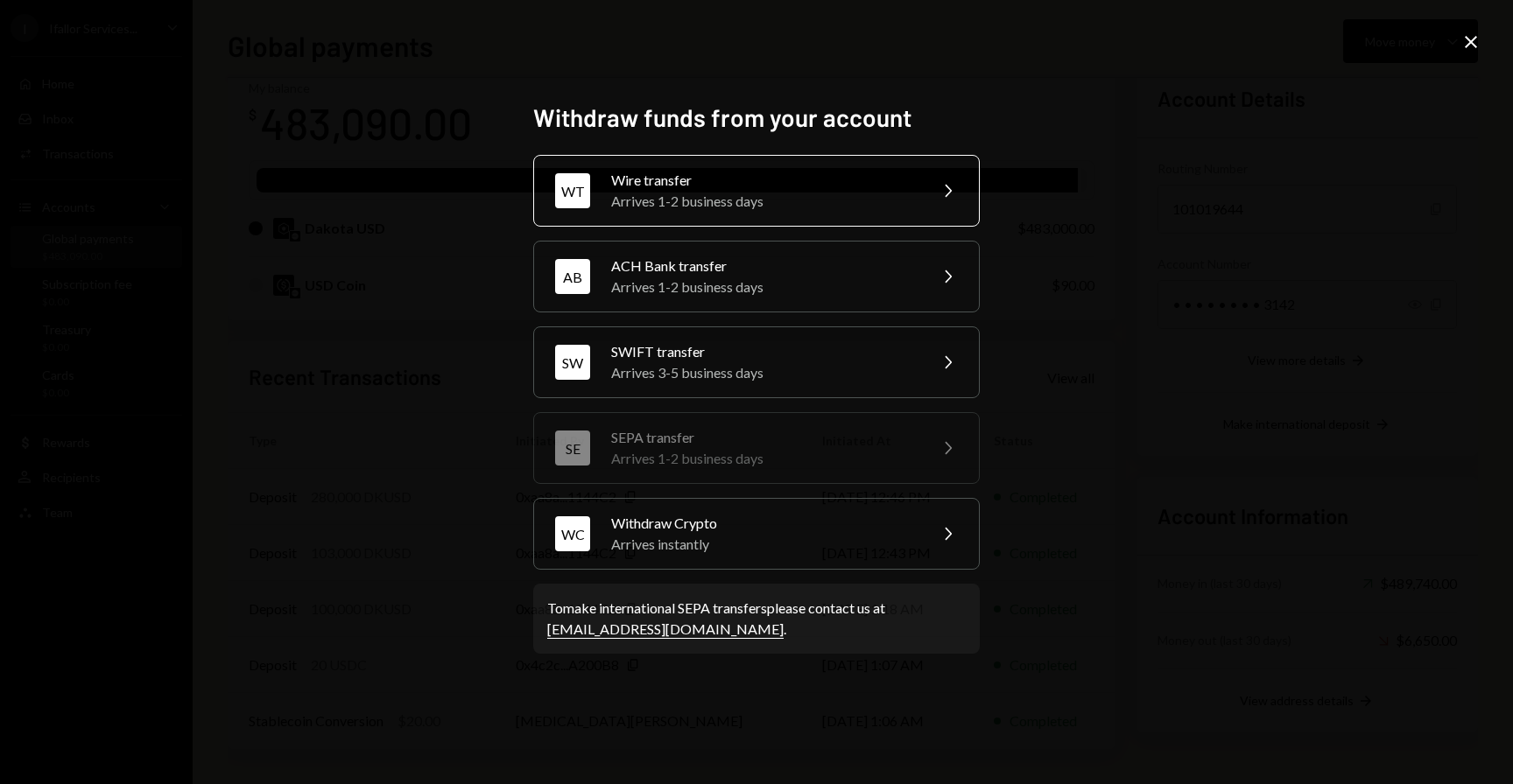
click at [726, 190] on div "Wire transfer" at bounding box center [764, 181] width 305 height 21
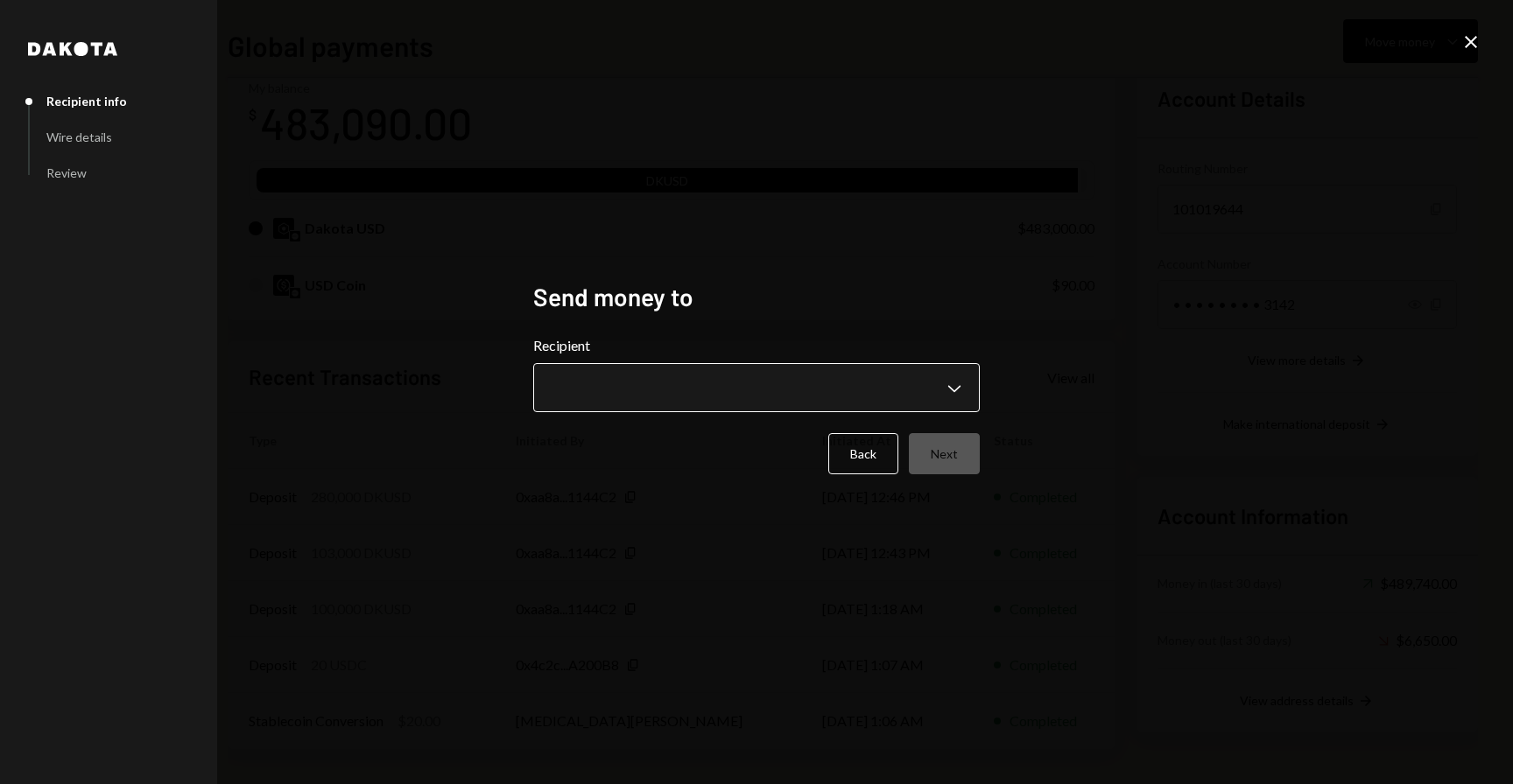
click at [681, 378] on body "I Ifallor Services... Caret Down Home Home Inbox Inbox Activities Transactions …" at bounding box center [756, 392] width 1513 height 784
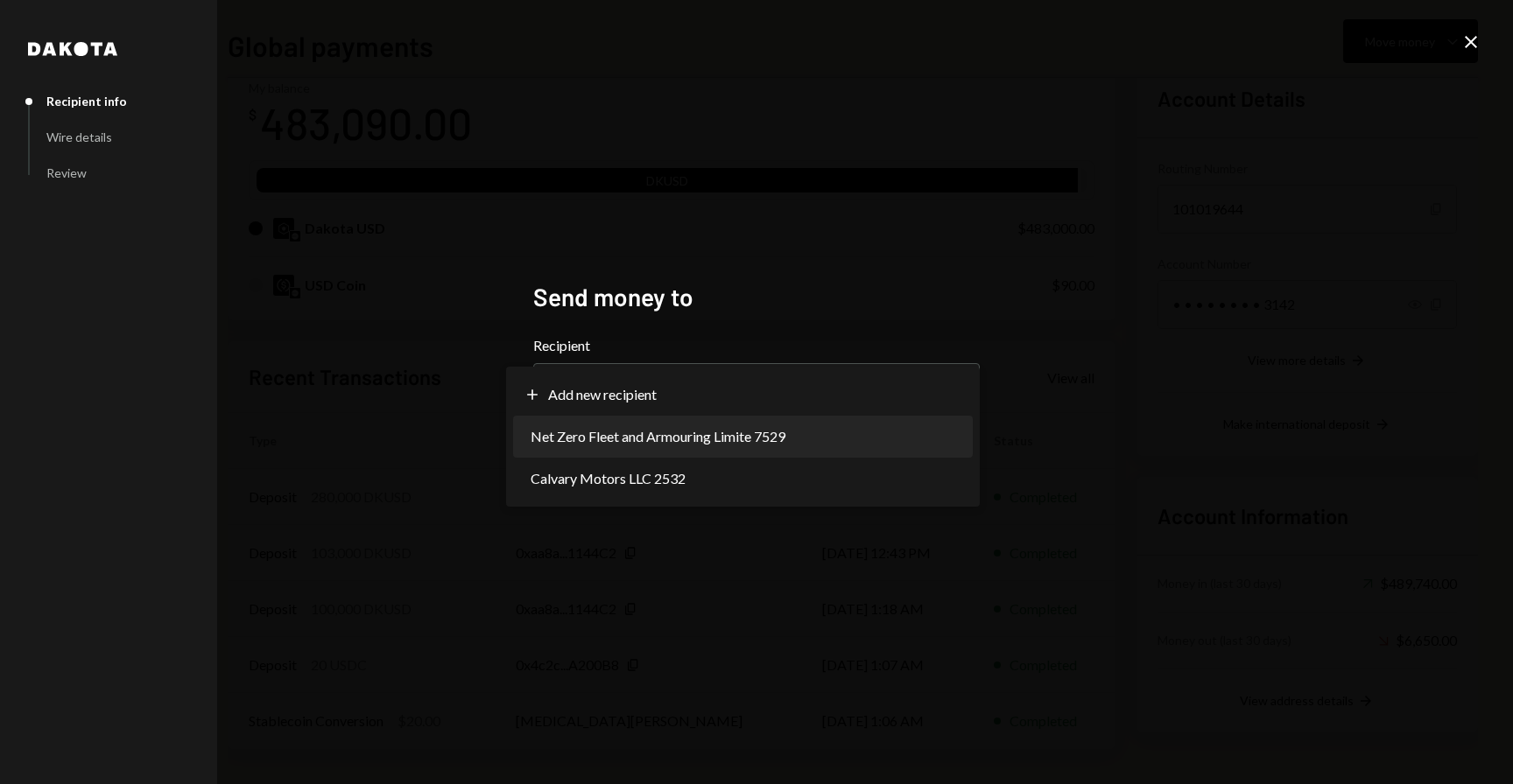
select select "**********"
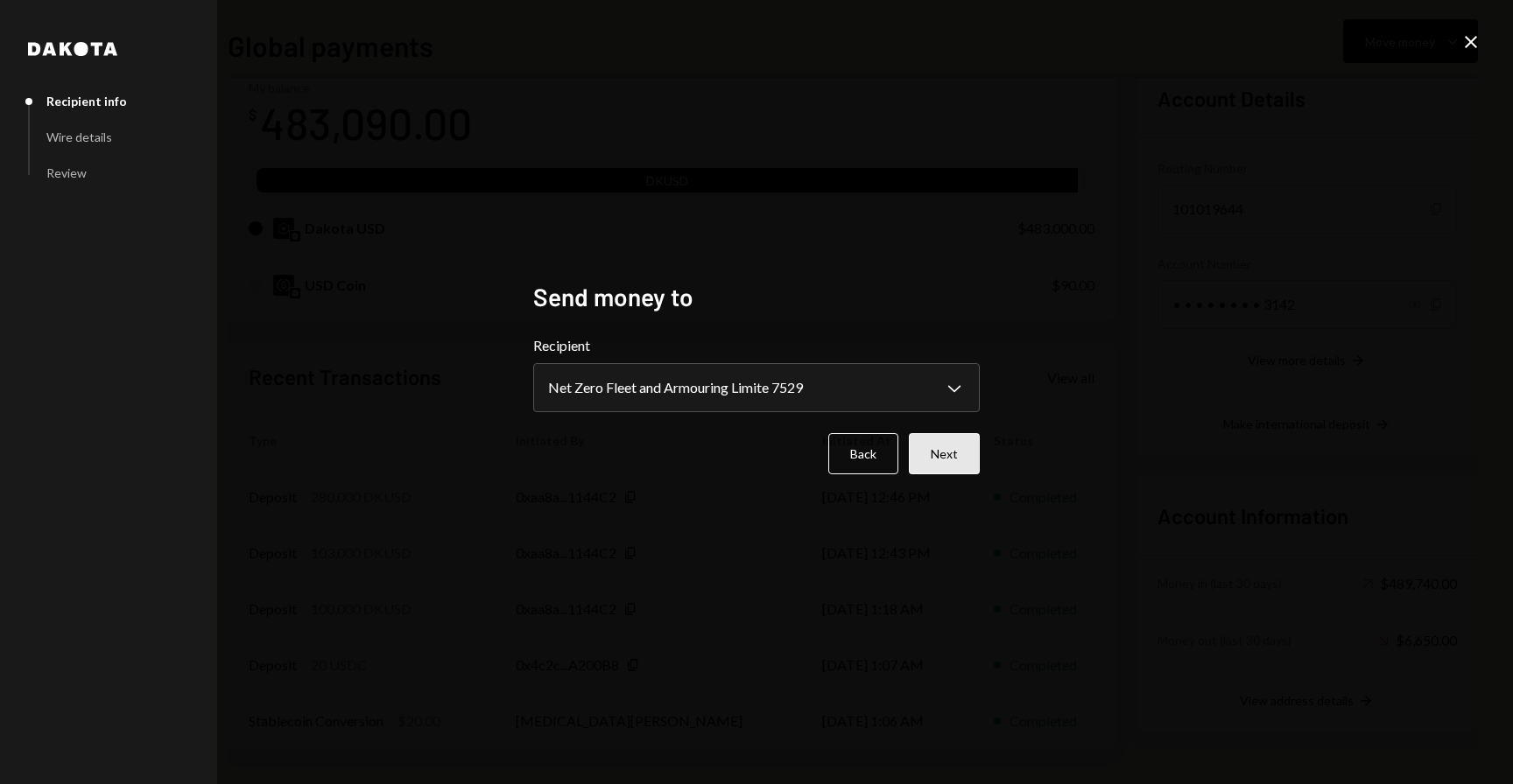
click at [941, 446] on button "Next" at bounding box center [944, 453] width 71 height 41
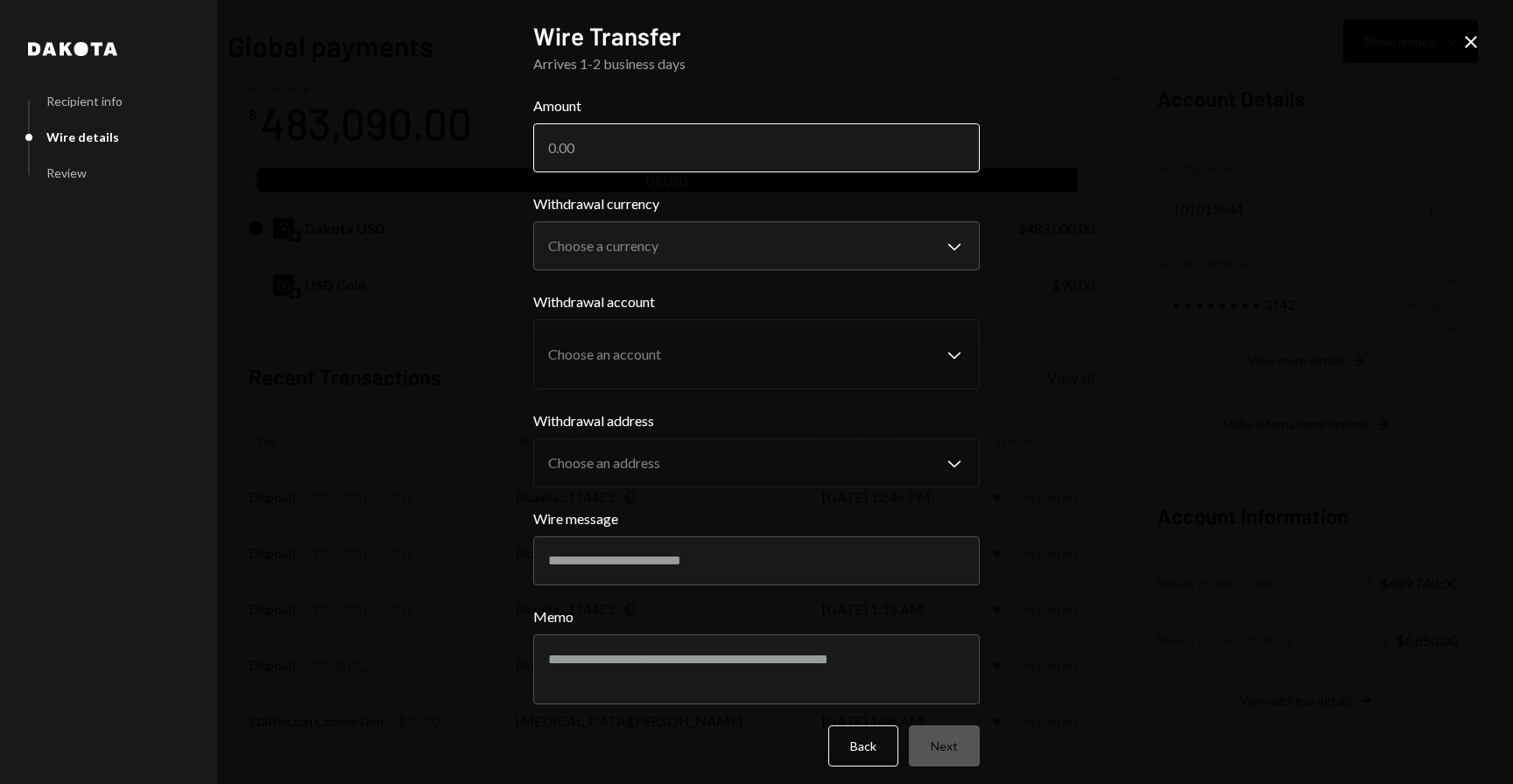
click at [633, 163] on input "Amount" at bounding box center [757, 148] width 447 height 49
type input "280000"
click at [610, 247] on body "I Ifallor Services... Caret Down Home Home Inbox Inbox Activities Transactions …" at bounding box center [756, 392] width 1513 height 784
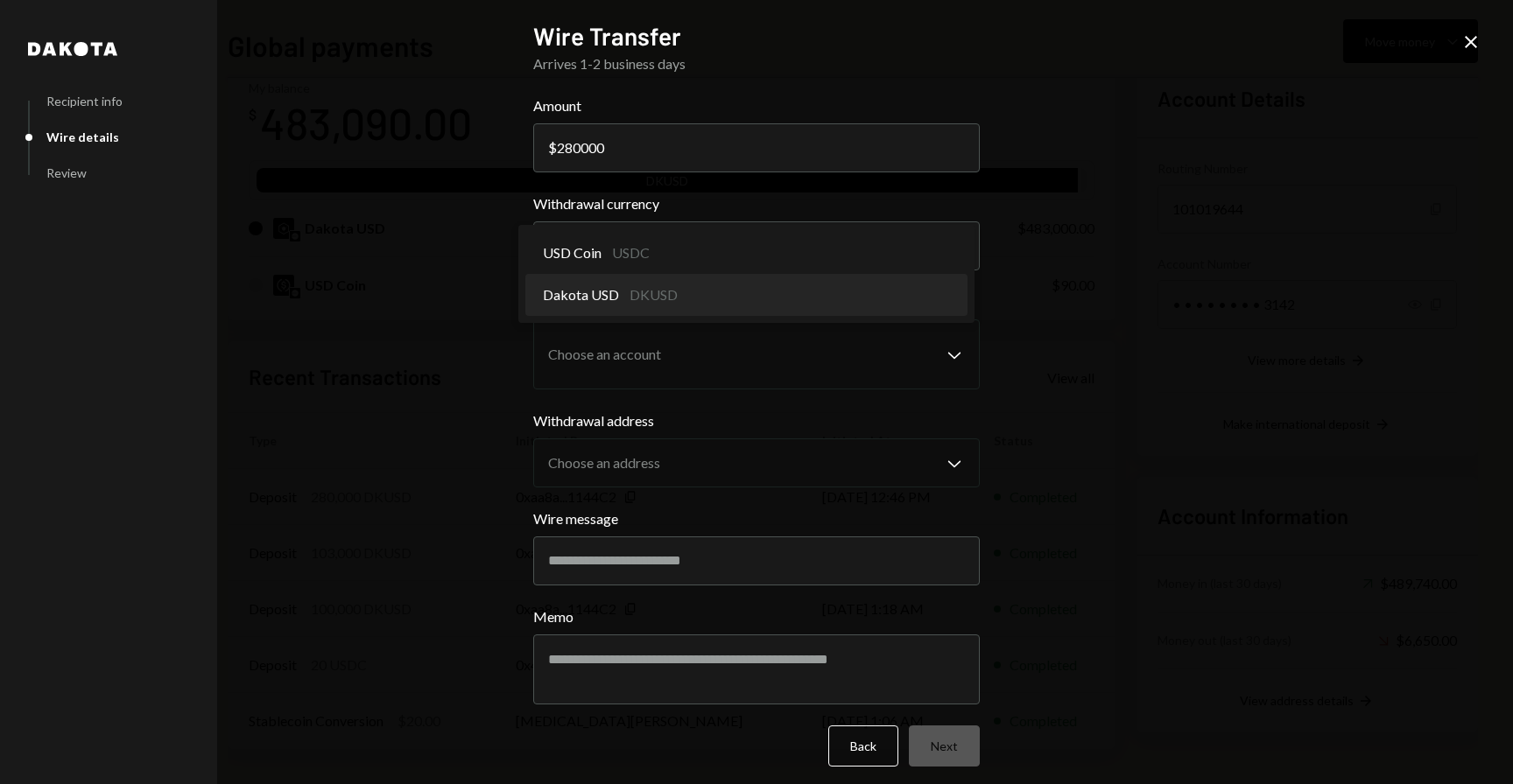
select select "*****"
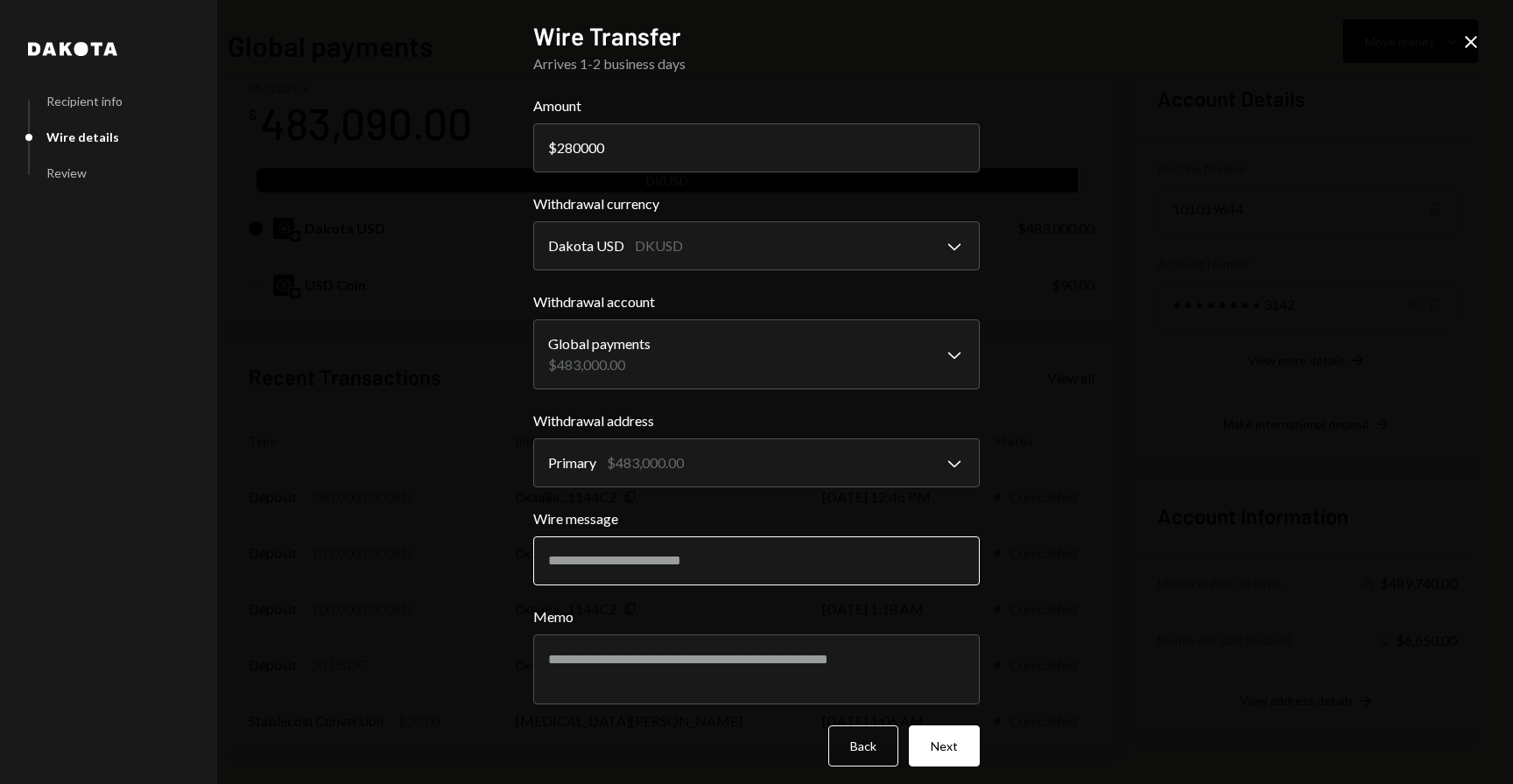
click at [591, 566] on input "Wire message" at bounding box center [757, 561] width 447 height 49
paste input "*********"
type input "*********"
paste input "**********"
type input "**********"
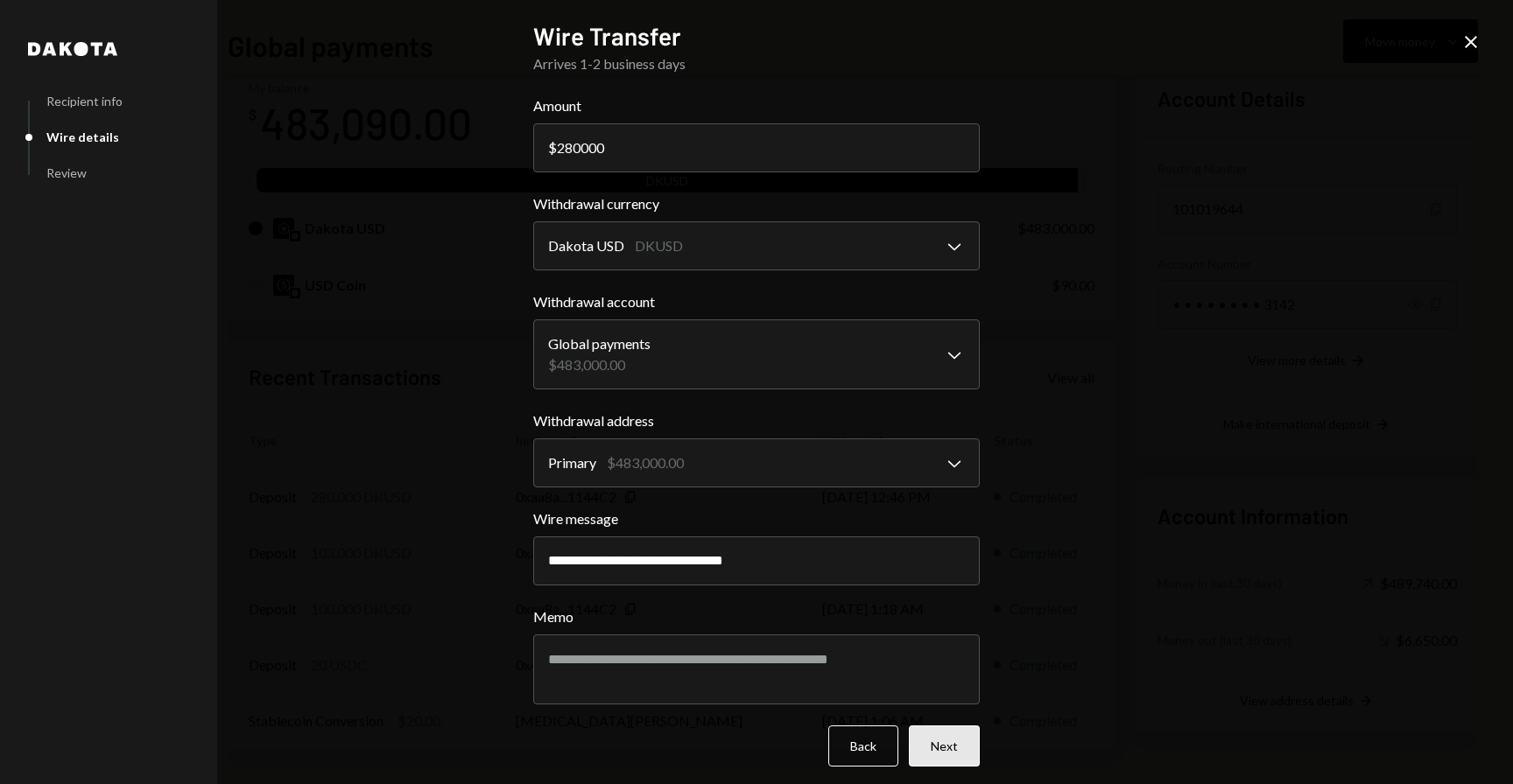
click at [939, 754] on button "Next" at bounding box center [944, 745] width 71 height 41
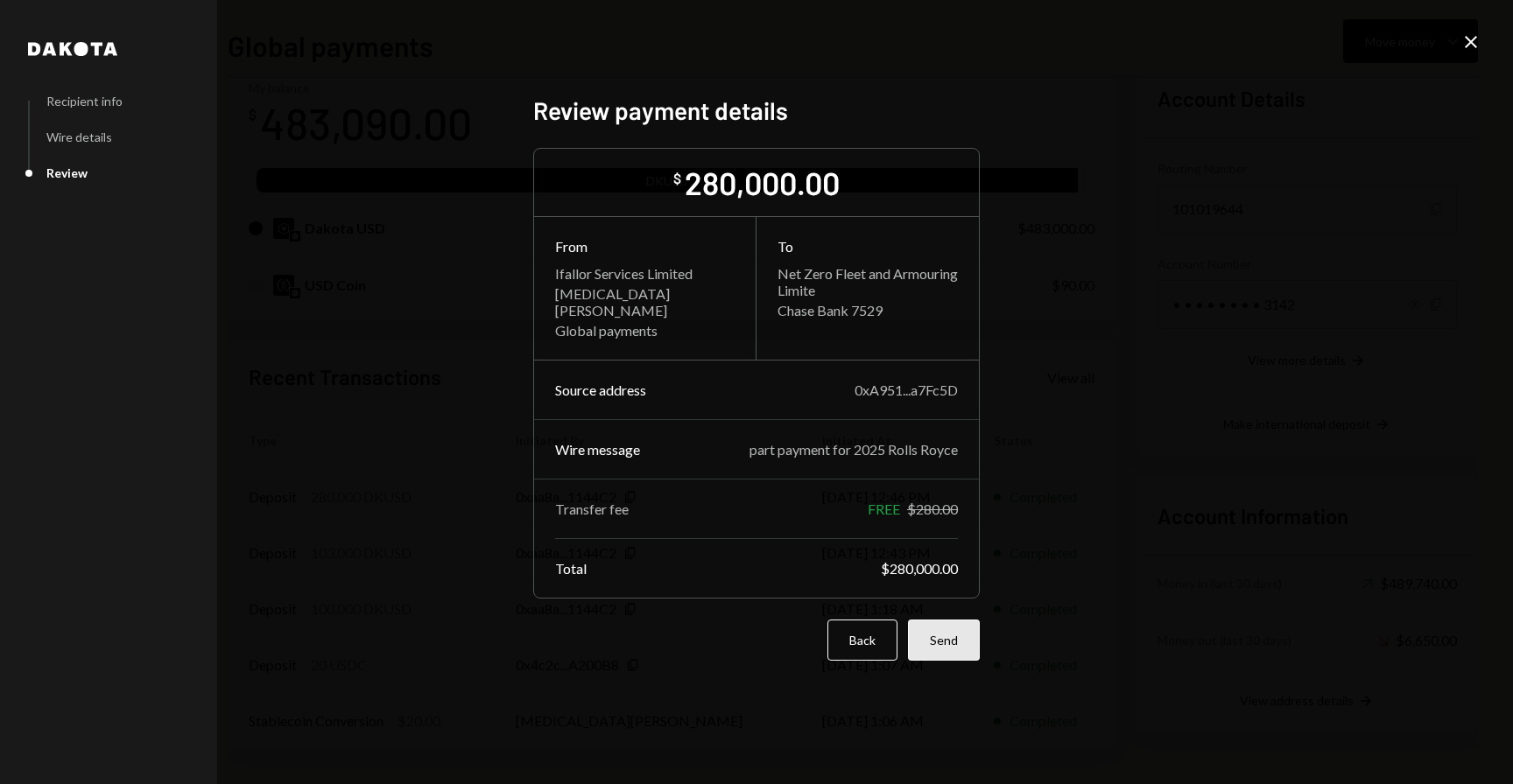
click at [952, 639] on button "Send" at bounding box center [944, 639] width 72 height 41
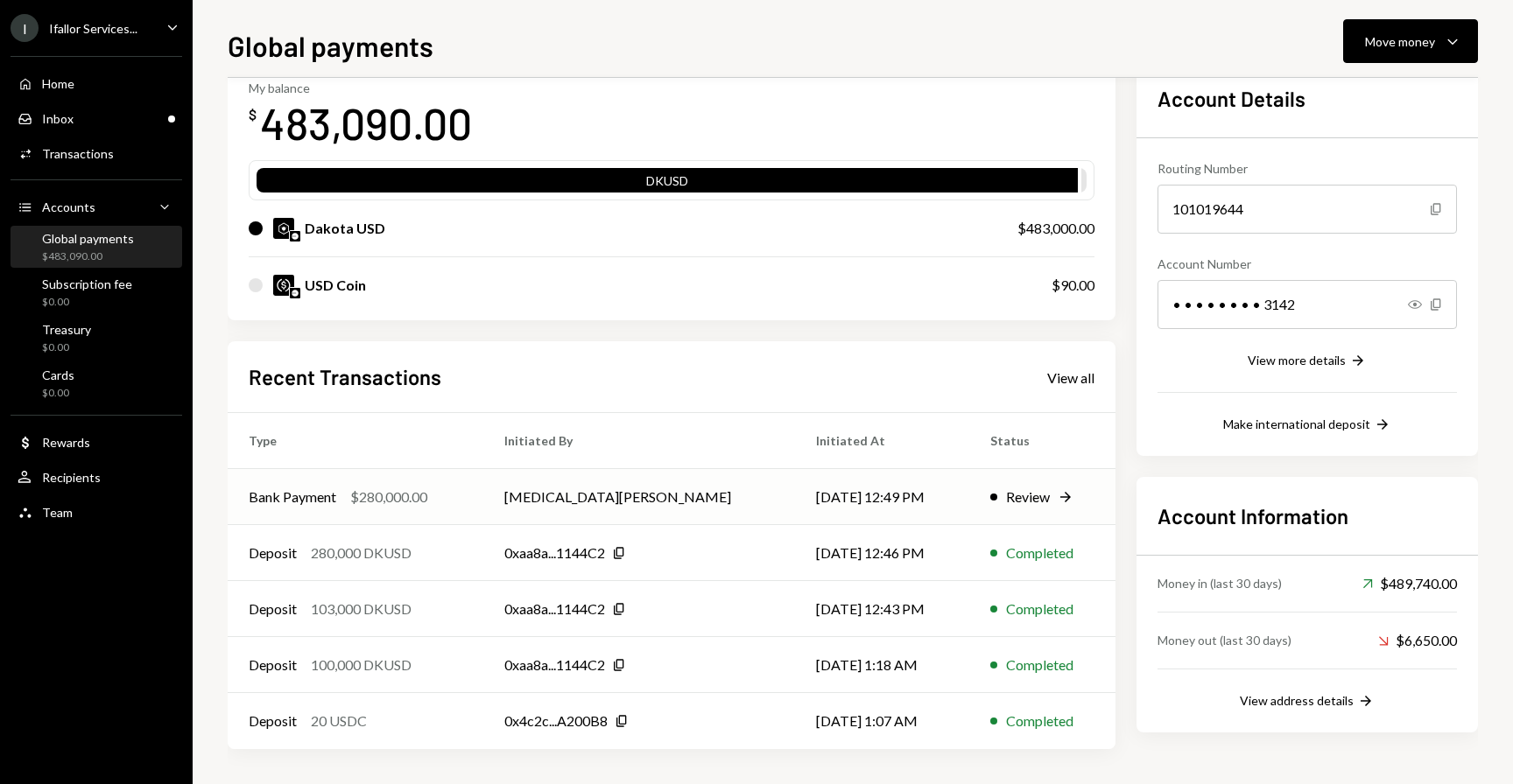
click at [795, 511] on td "[DATE] 12:49 PM" at bounding box center [882, 497] width 174 height 56
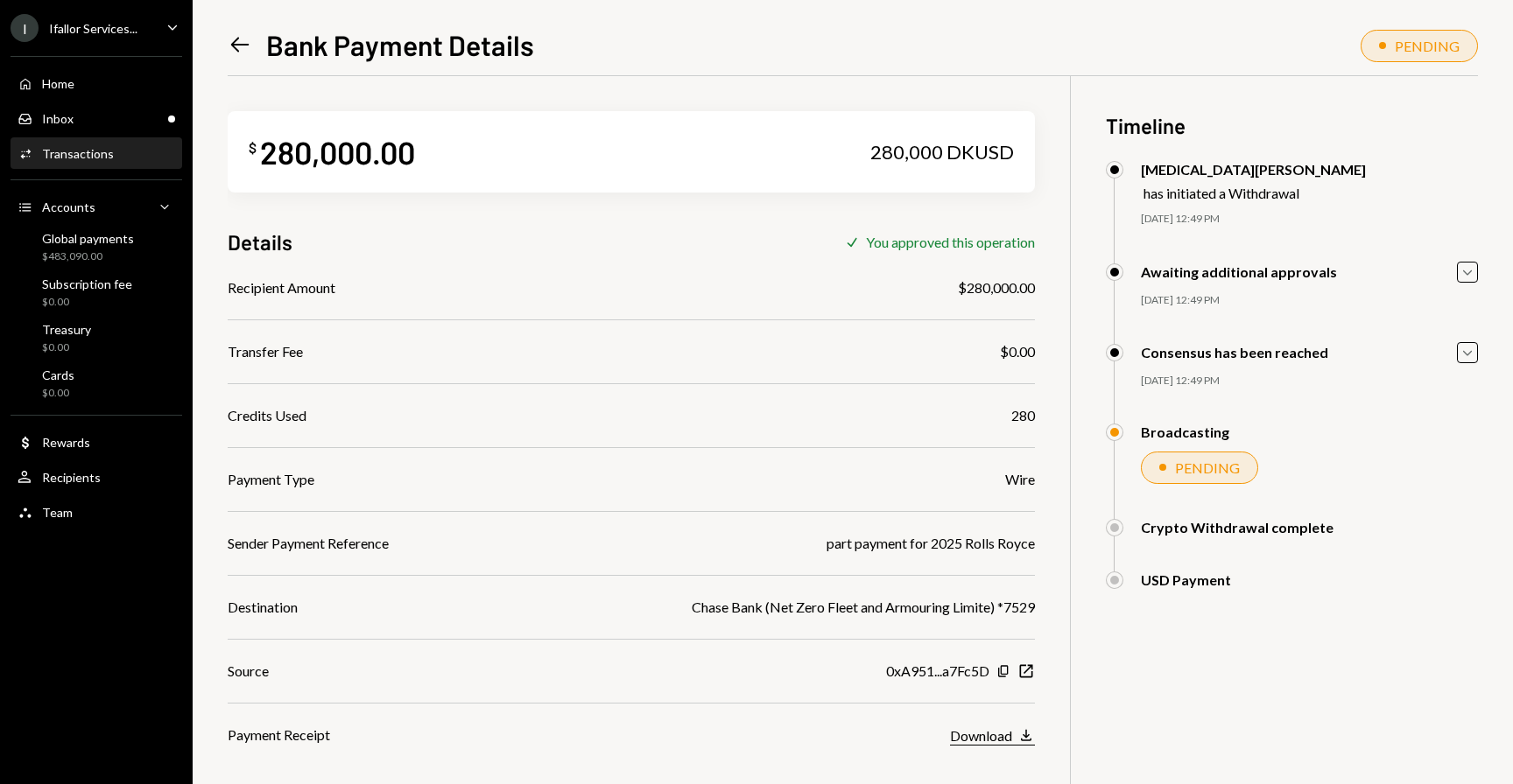
click at [982, 733] on div "Download" at bounding box center [981, 736] width 62 height 17
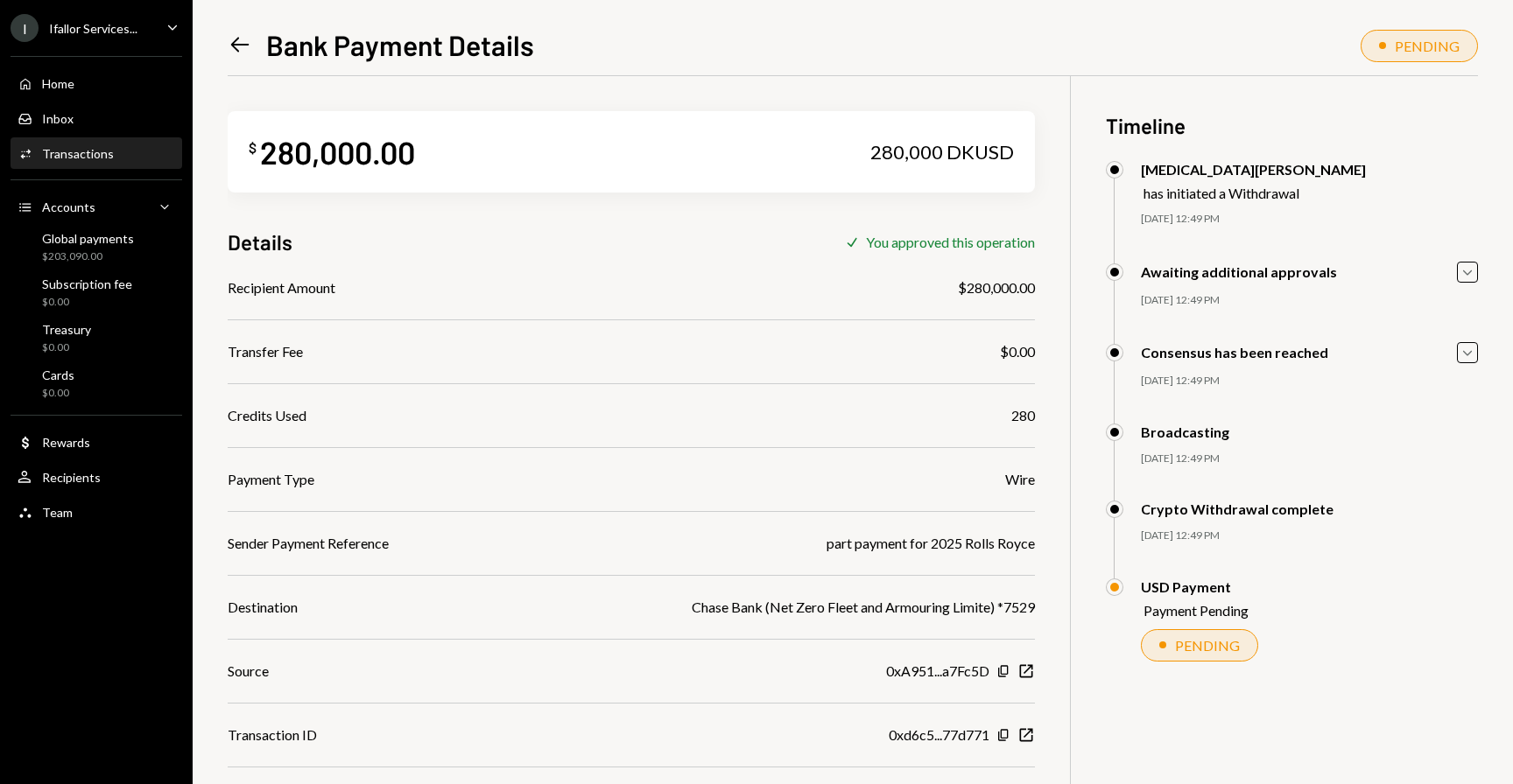
click at [241, 49] on icon "Left Arrow" at bounding box center [240, 44] width 25 height 25
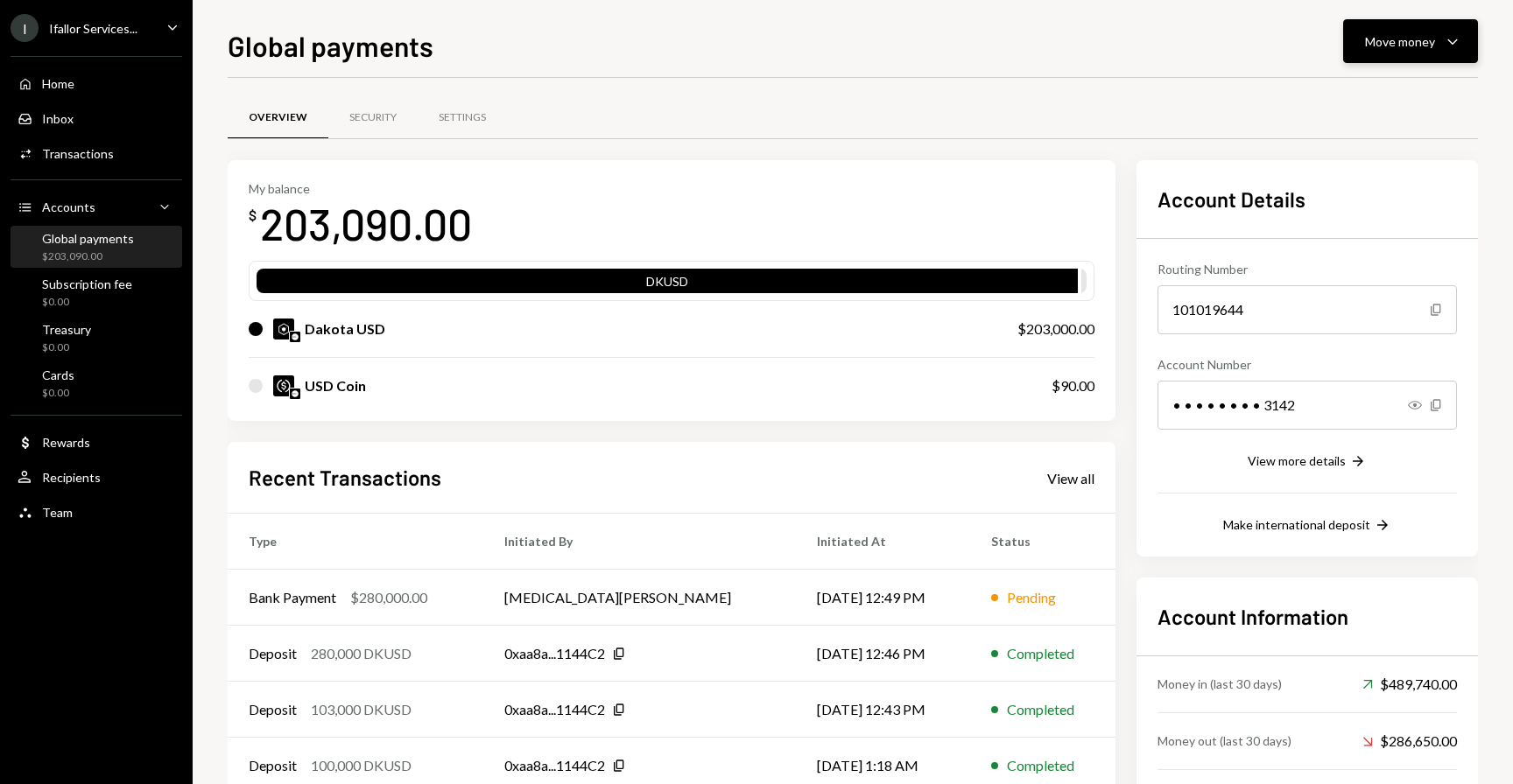
click at [1409, 49] on div "Move money" at bounding box center [1400, 41] width 70 height 18
click at [1361, 104] on div "Withdraw Send" at bounding box center [1383, 95] width 175 height 40
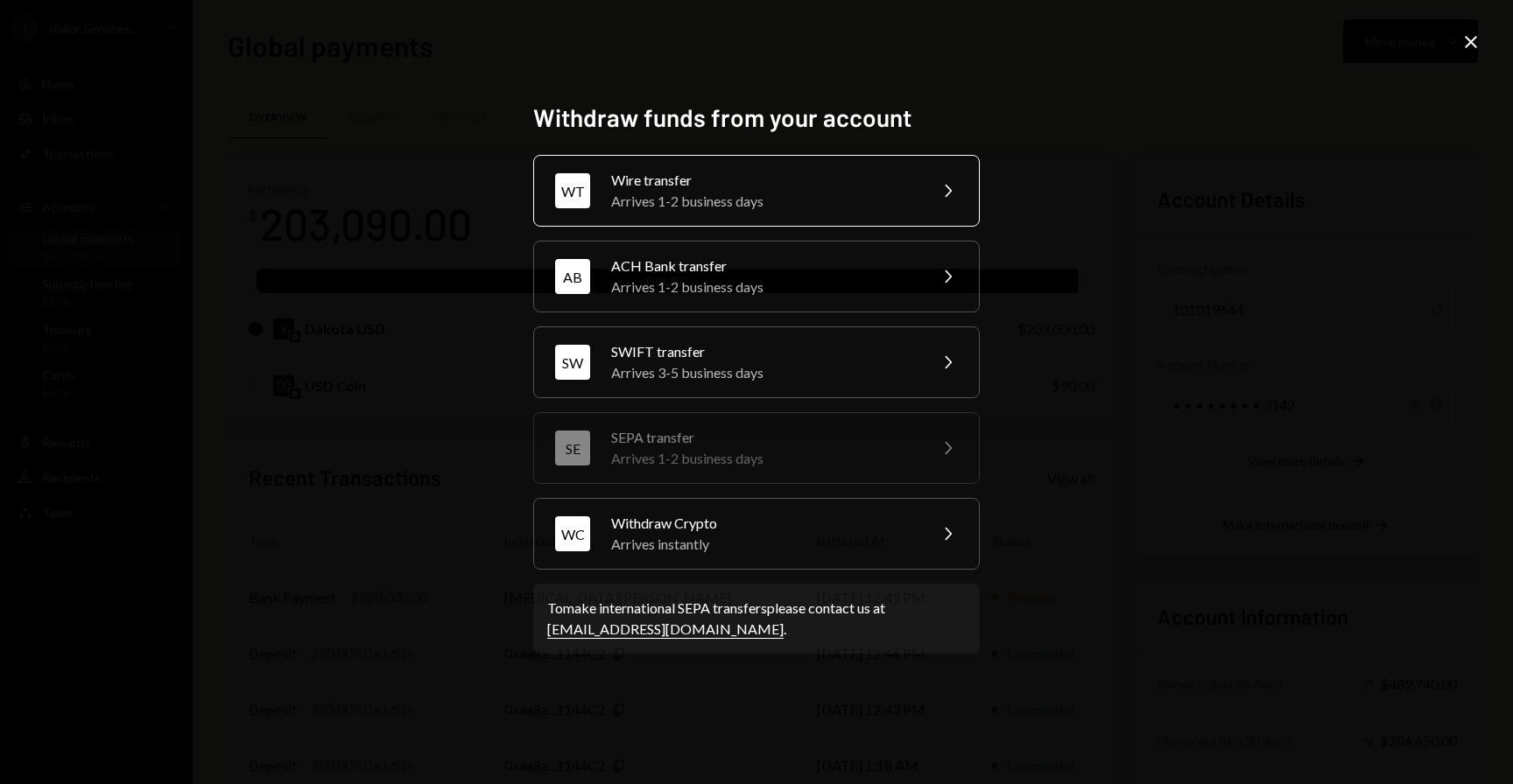
click at [668, 181] on div "Wire transfer" at bounding box center [764, 181] width 305 height 21
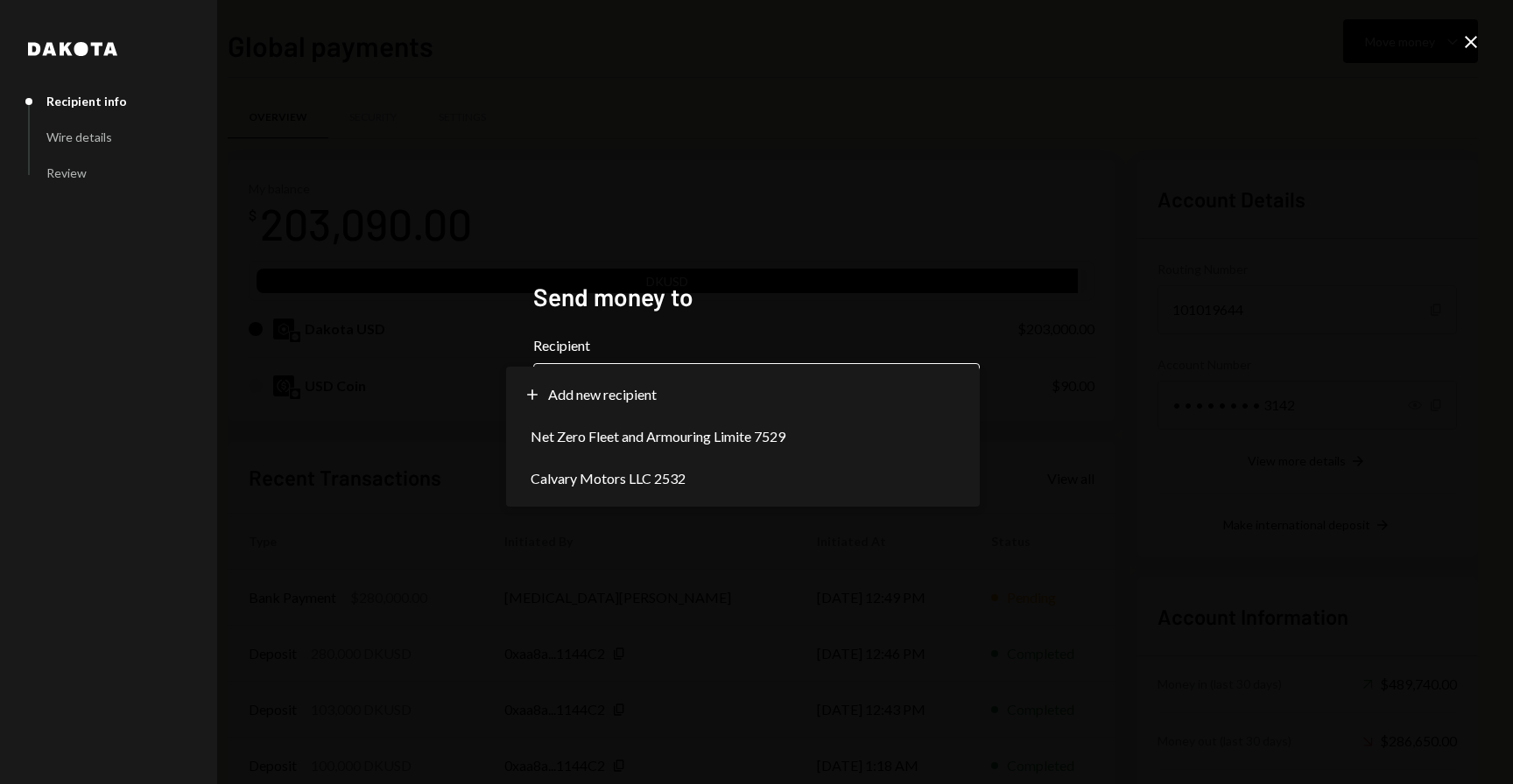
click at [715, 399] on body "I Ifallor Services... Caret Down Home Home Inbox Inbox Activities Transactions …" at bounding box center [756, 392] width 1513 height 784
select select "**********"
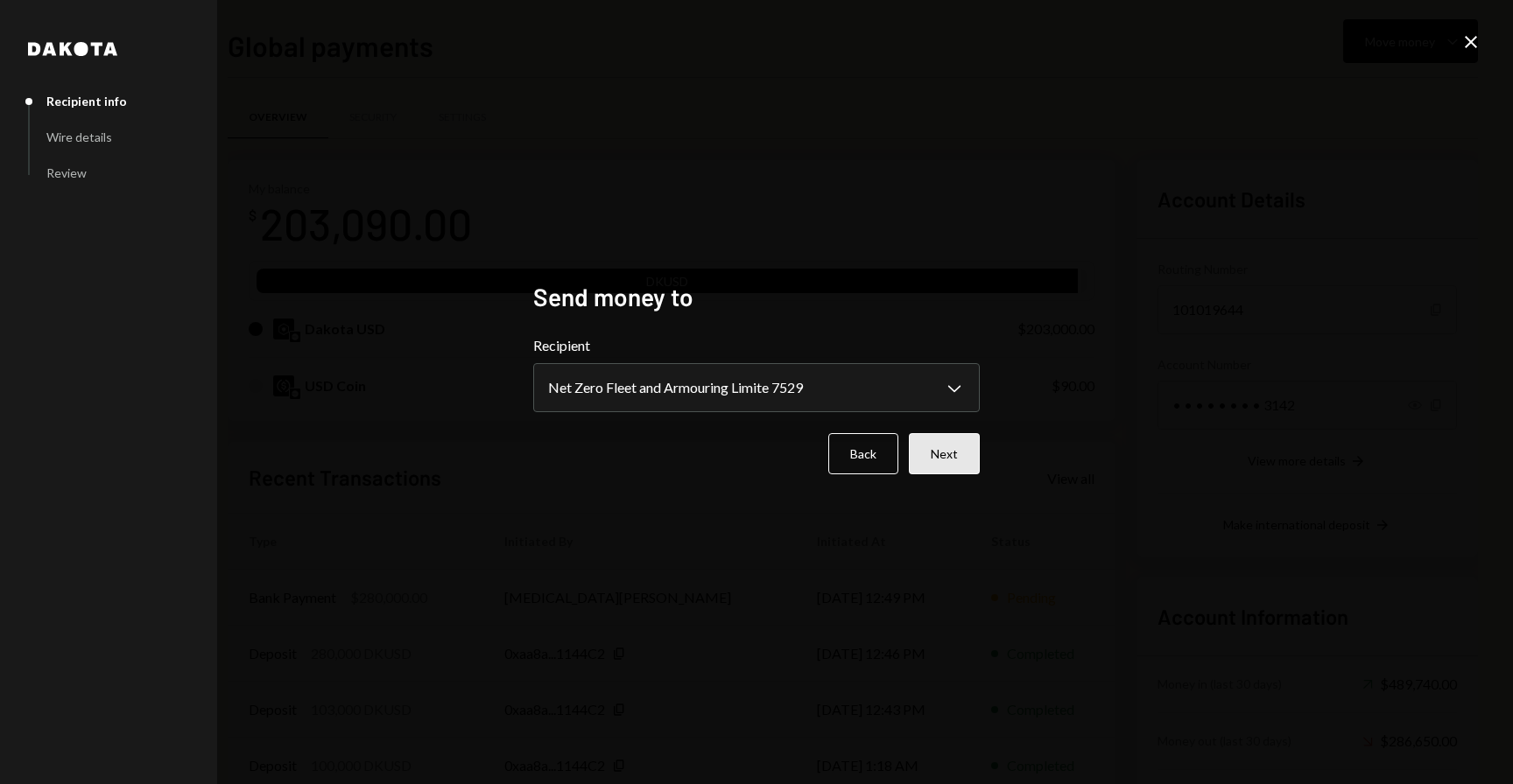
click at [941, 457] on button "Next" at bounding box center [944, 453] width 71 height 41
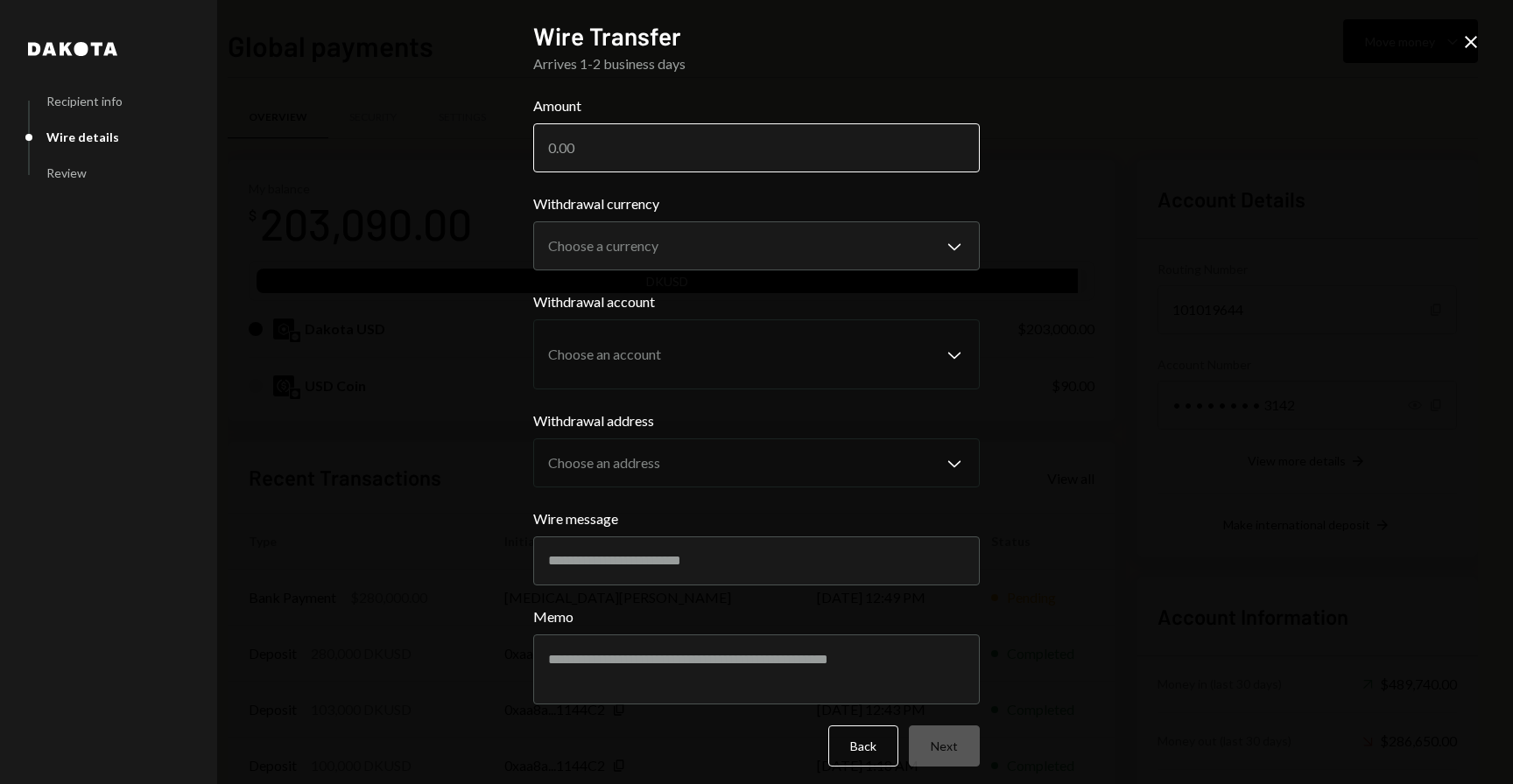
click at [630, 143] on input "Amount" at bounding box center [757, 148] width 447 height 49
type input "203000"
click at [640, 218] on div "**********" at bounding box center [757, 232] width 447 height 77
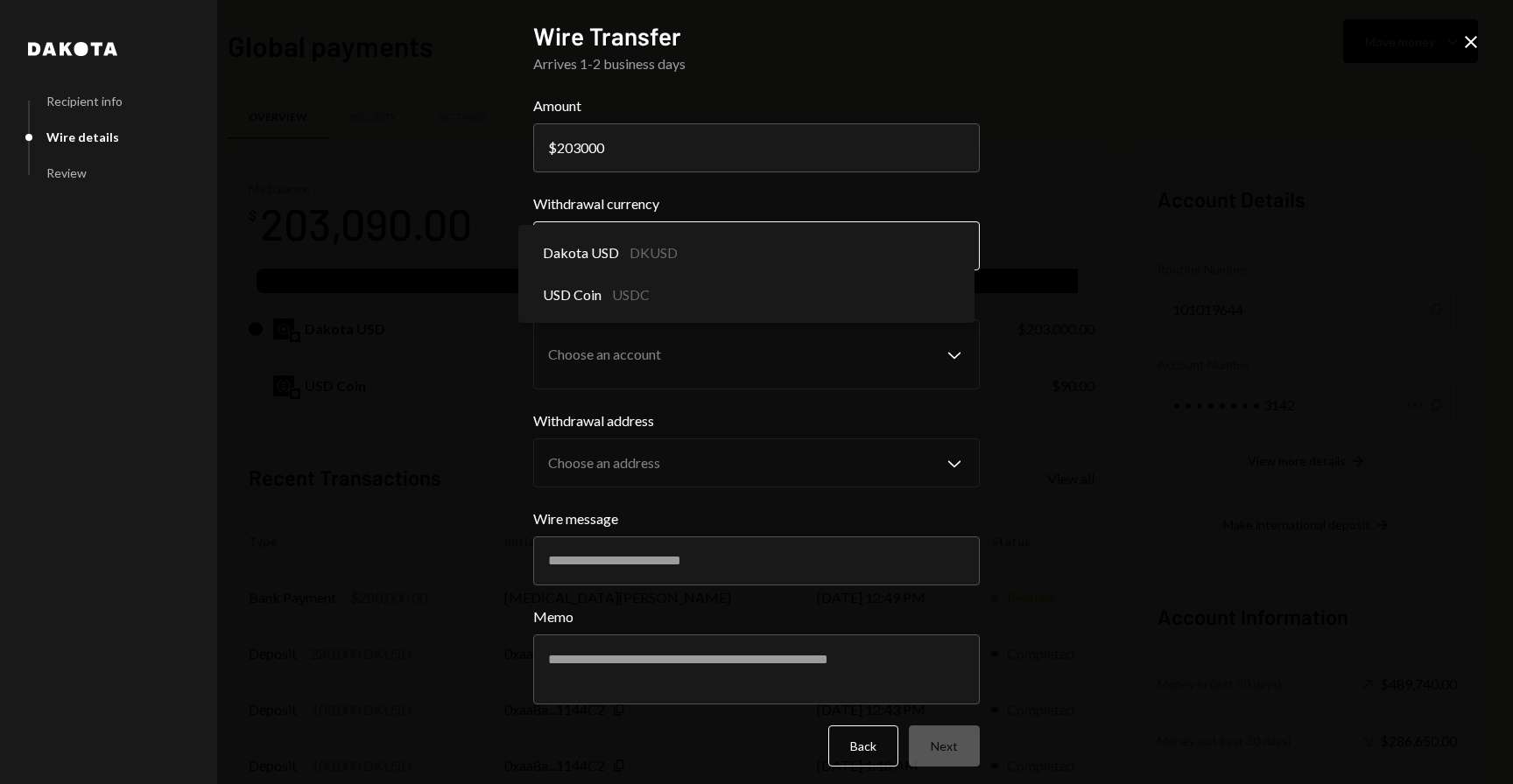
click at [628, 240] on body "I Ifallor Services... Caret Down Home Home Inbox Inbox Activities Transactions …" at bounding box center [756, 392] width 1513 height 784
select select "*****"
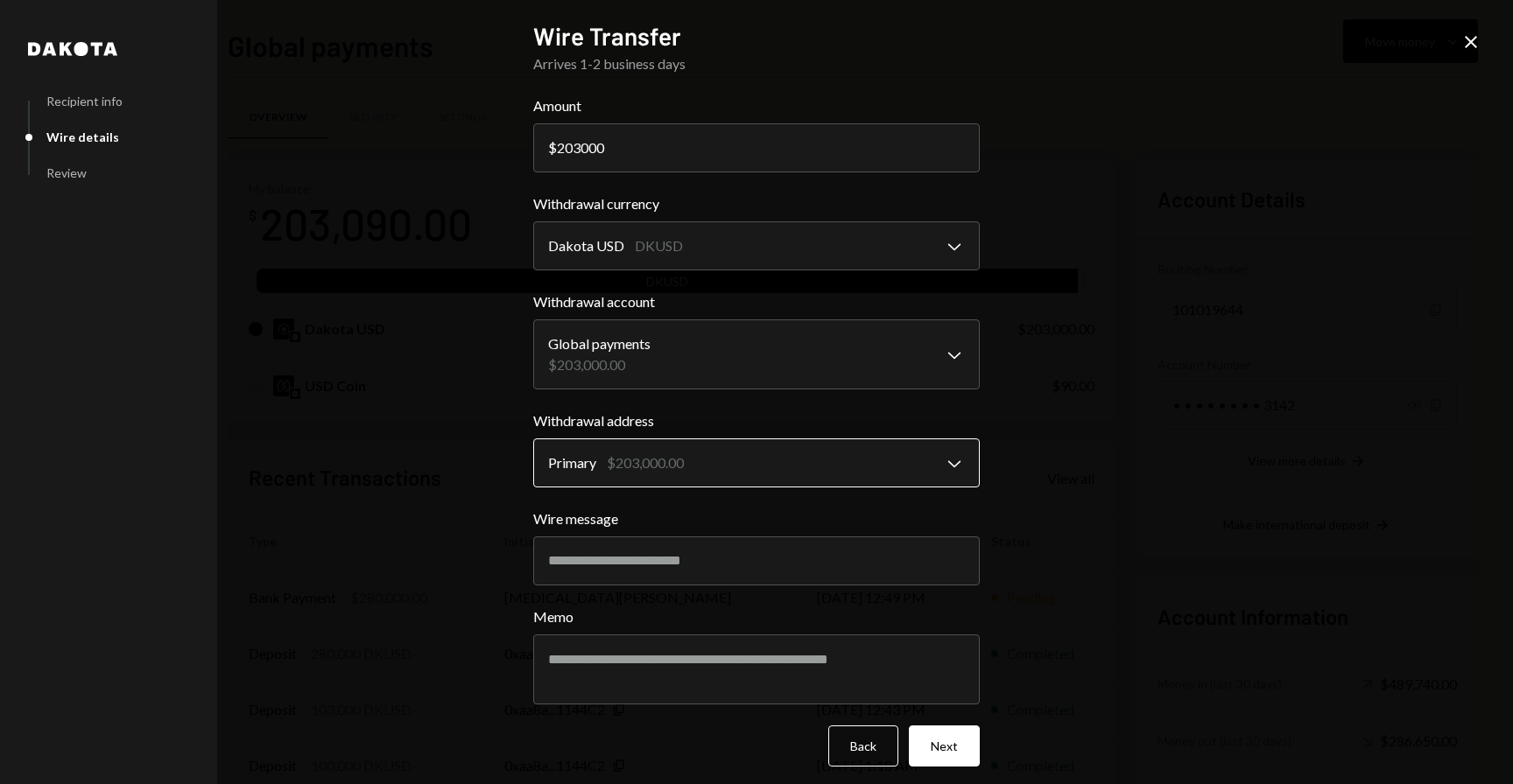
click at [667, 452] on body "I Ifallor Services... Caret Down Home Home Inbox Inbox Activities Transactions …" at bounding box center [756, 392] width 1513 height 784
click at [670, 550] on input "Wire message" at bounding box center [757, 561] width 447 height 49
paste input "**********"
type input "**********"
click at [926, 749] on button "Next" at bounding box center [944, 745] width 71 height 41
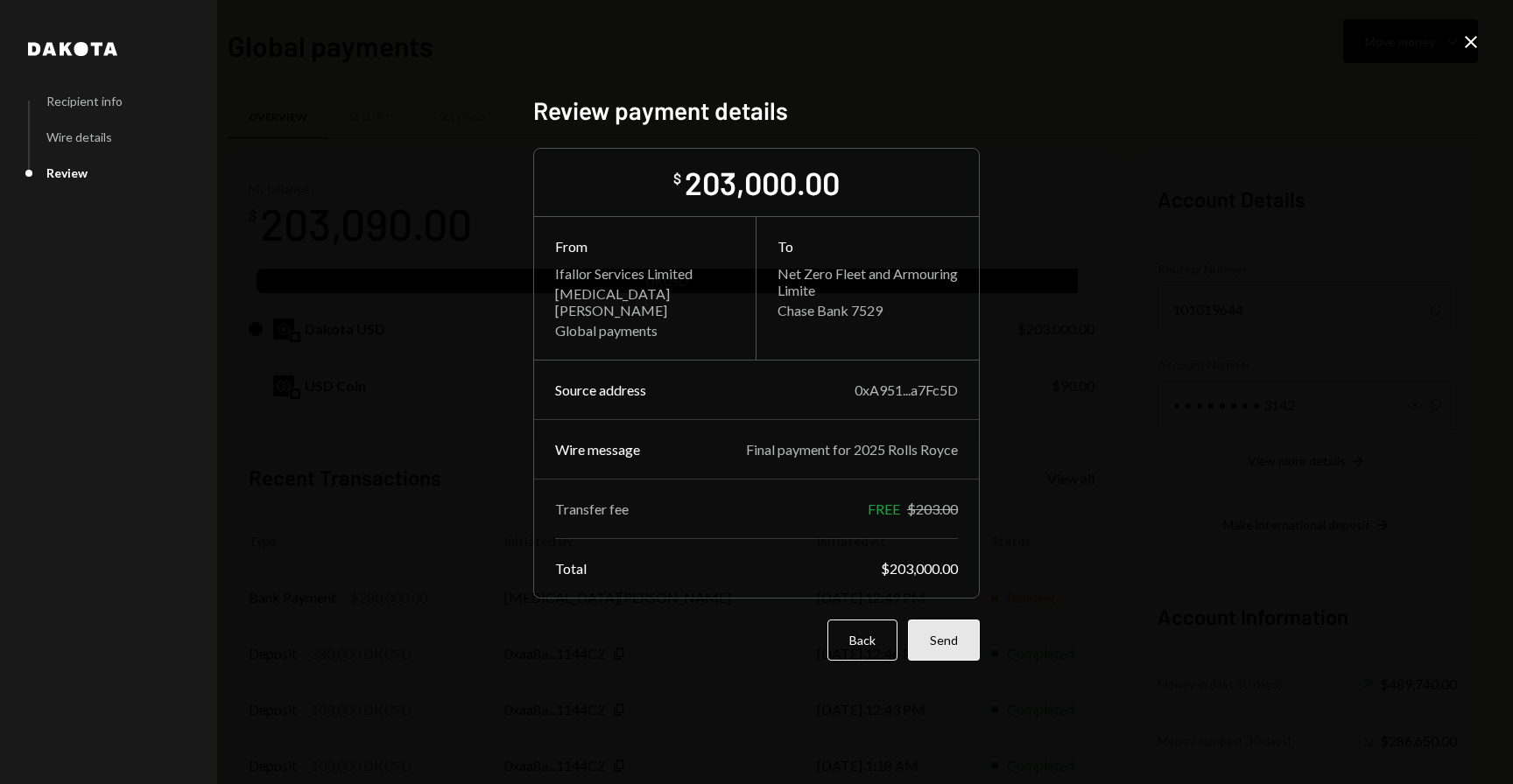
click at [954, 638] on button "Send" at bounding box center [944, 639] width 72 height 41
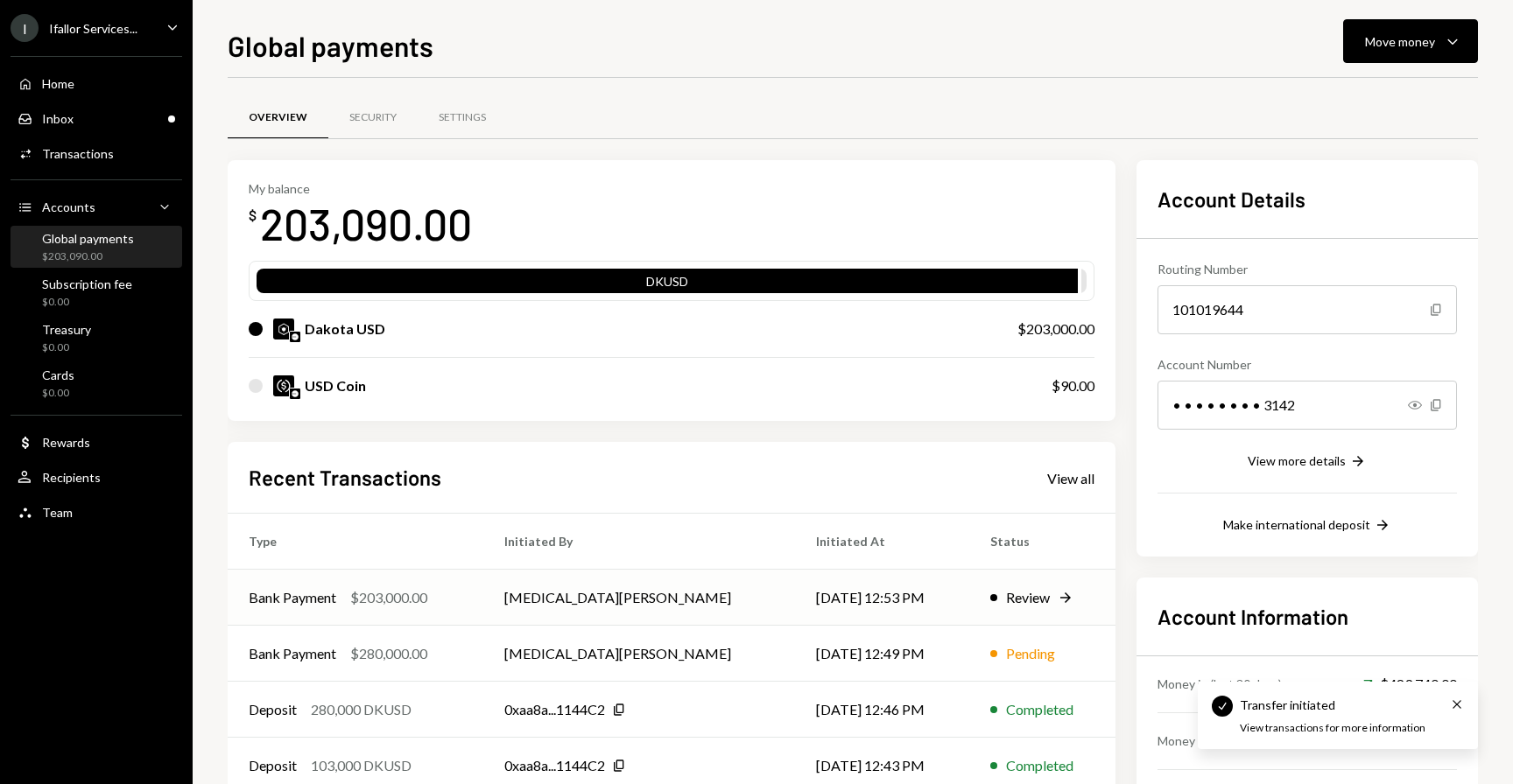
click at [463, 598] on div "Bank Payment $203,000.00" at bounding box center [356, 598] width 214 height 21
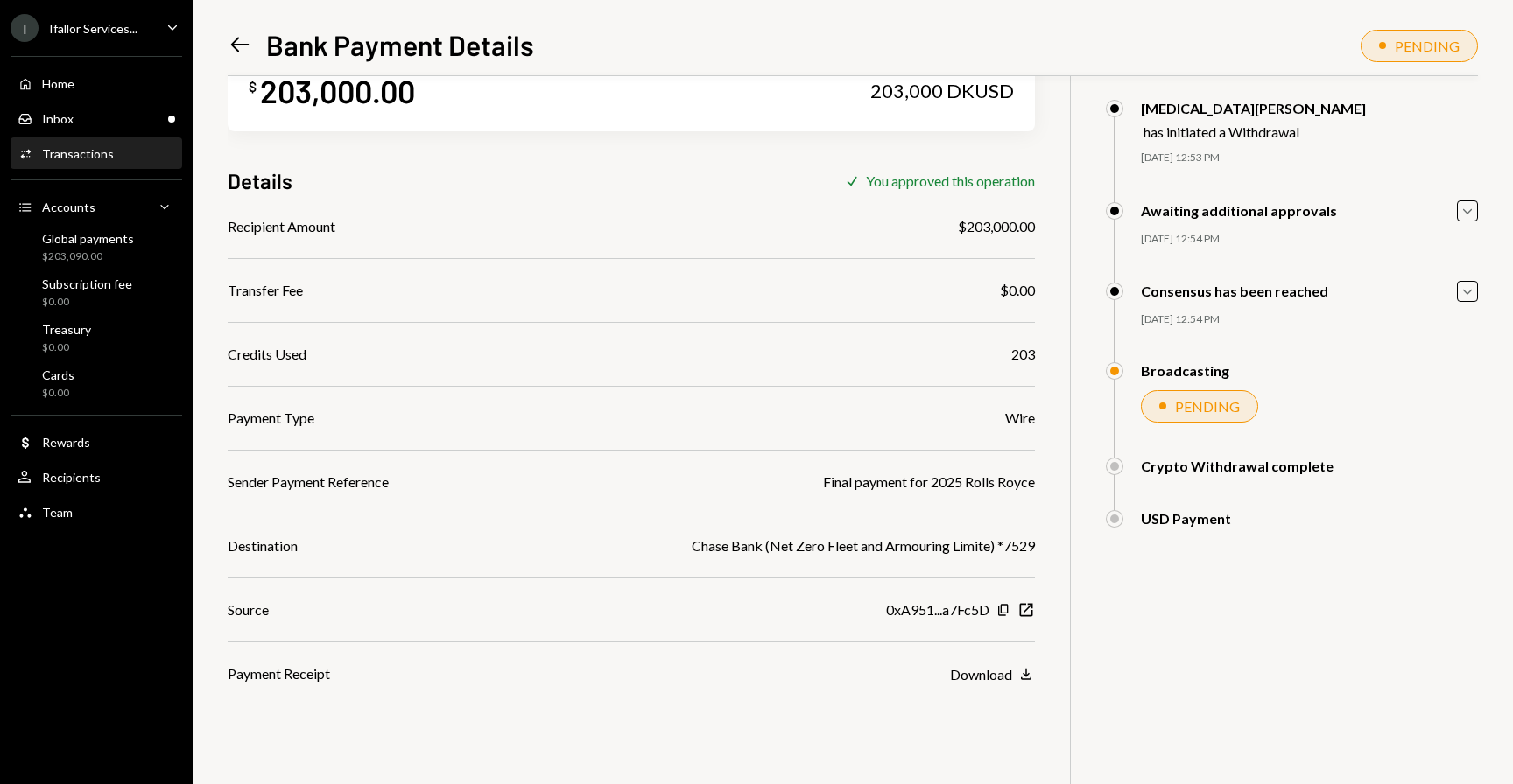
scroll to position [77, 0]
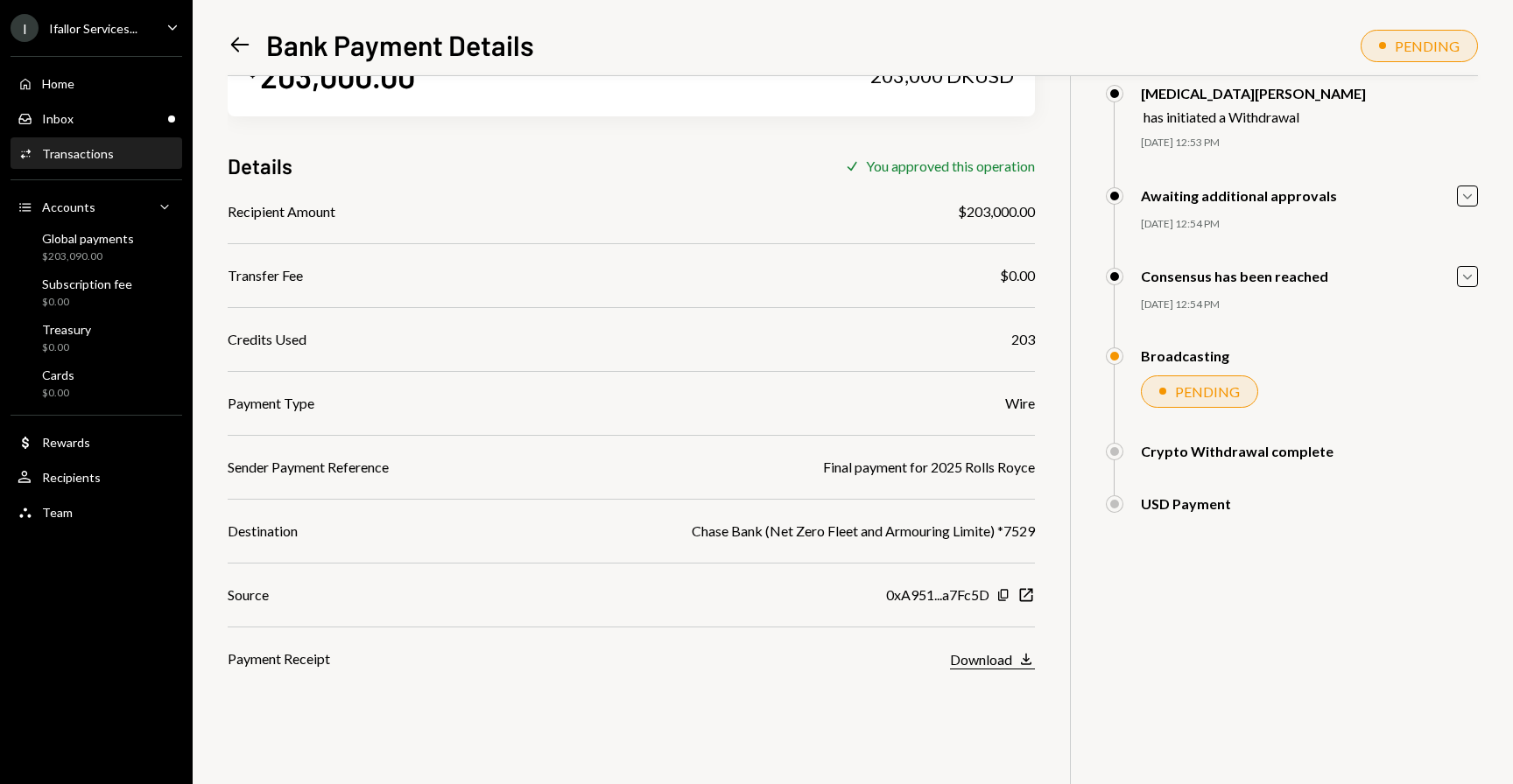
click at [998, 652] on div "Download" at bounding box center [981, 659] width 62 height 17
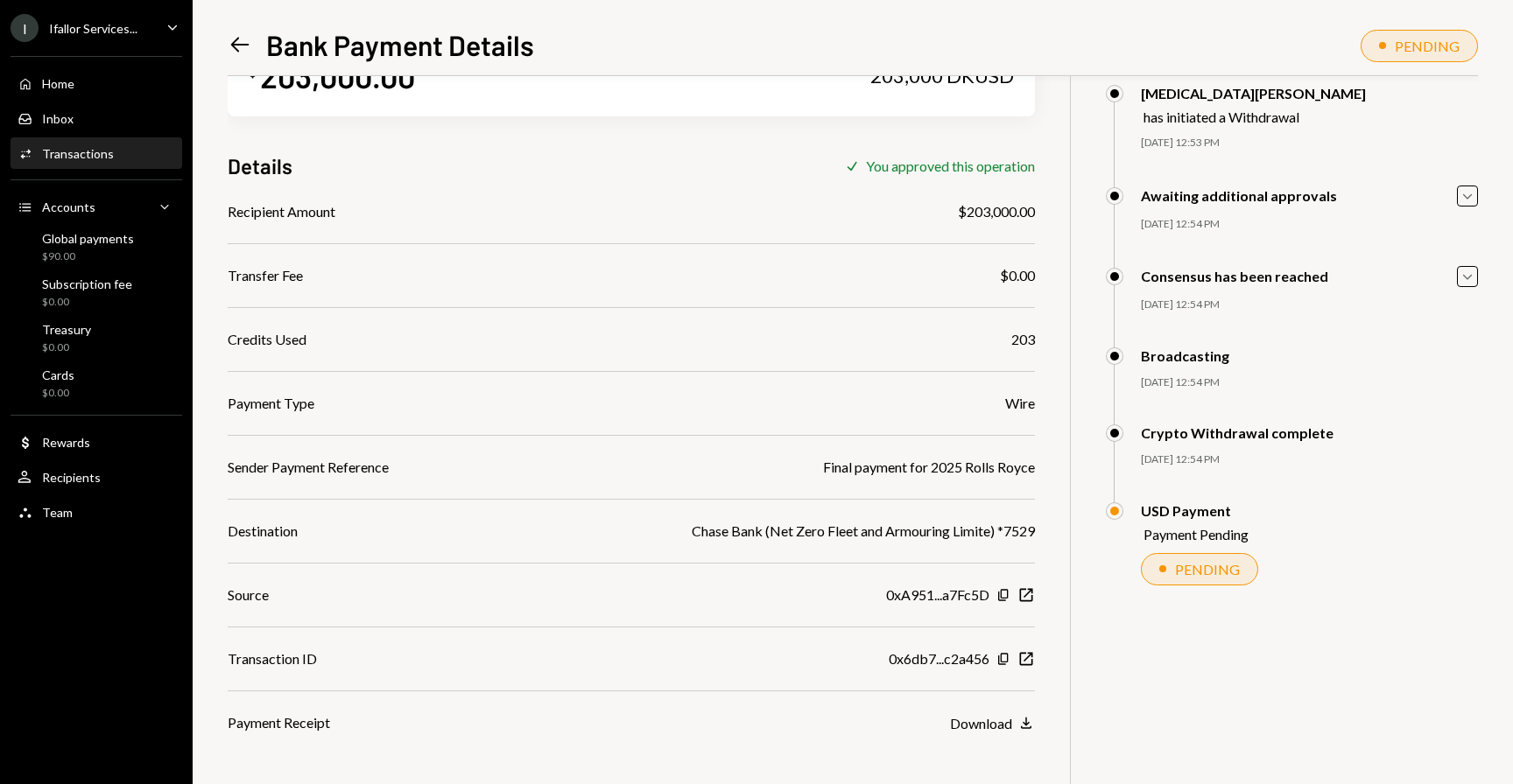
click at [233, 40] on icon "Left Arrow" at bounding box center [240, 44] width 25 height 25
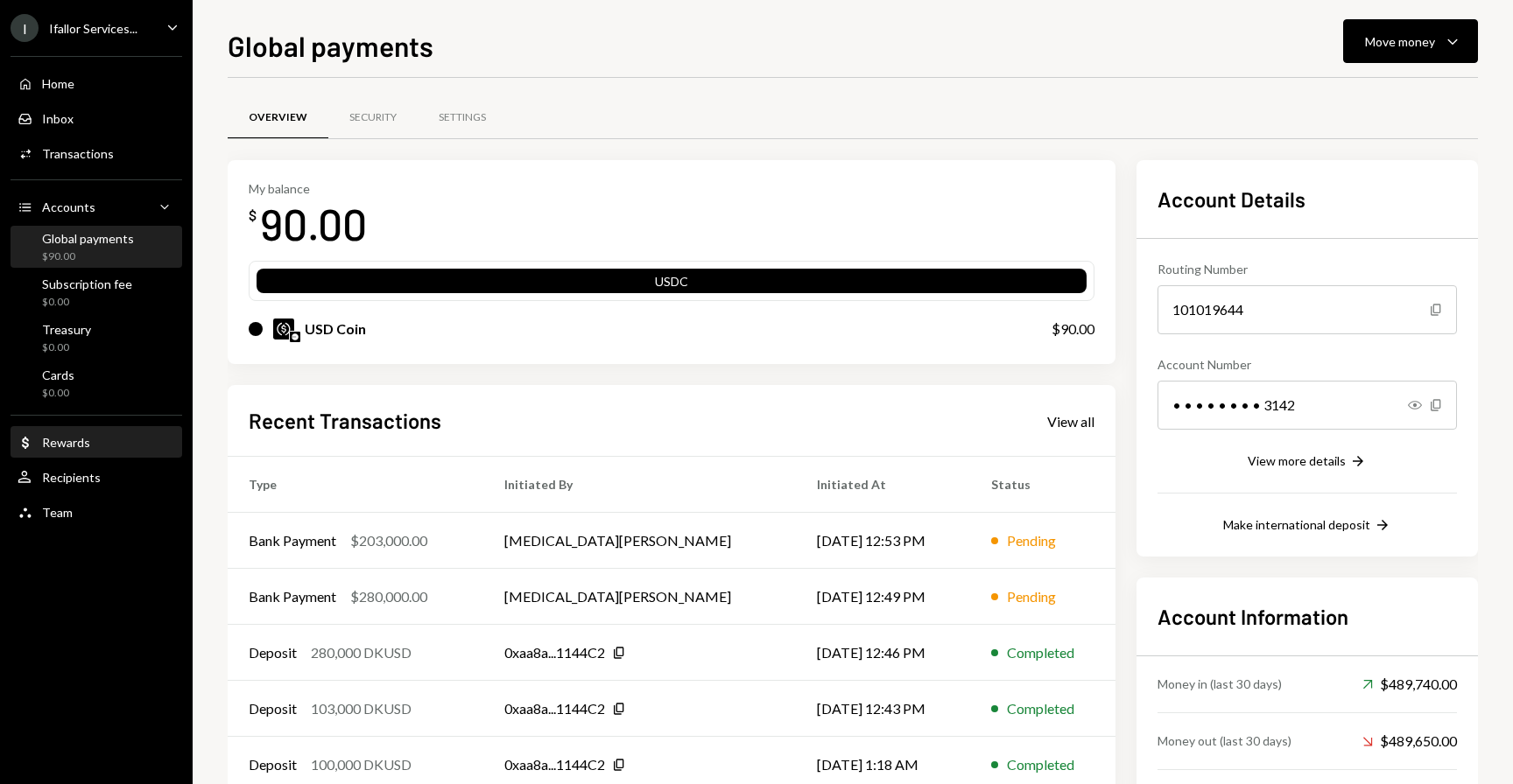
click at [54, 436] on div "Rewards" at bounding box center [65, 443] width 48 height 15
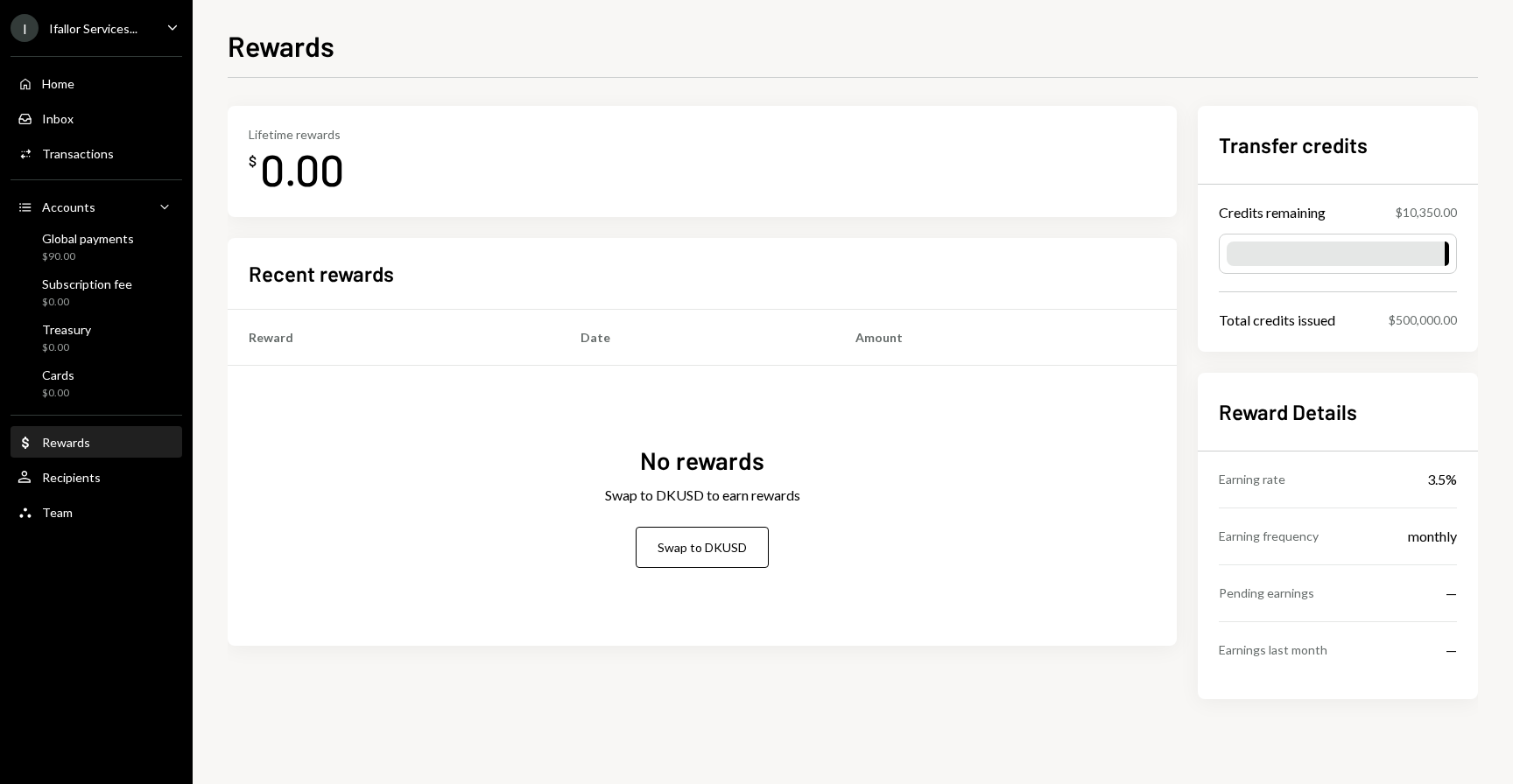
click at [162, 29] on div "I Ifallor Services... Caret Down" at bounding box center [97, 28] width 193 height 28
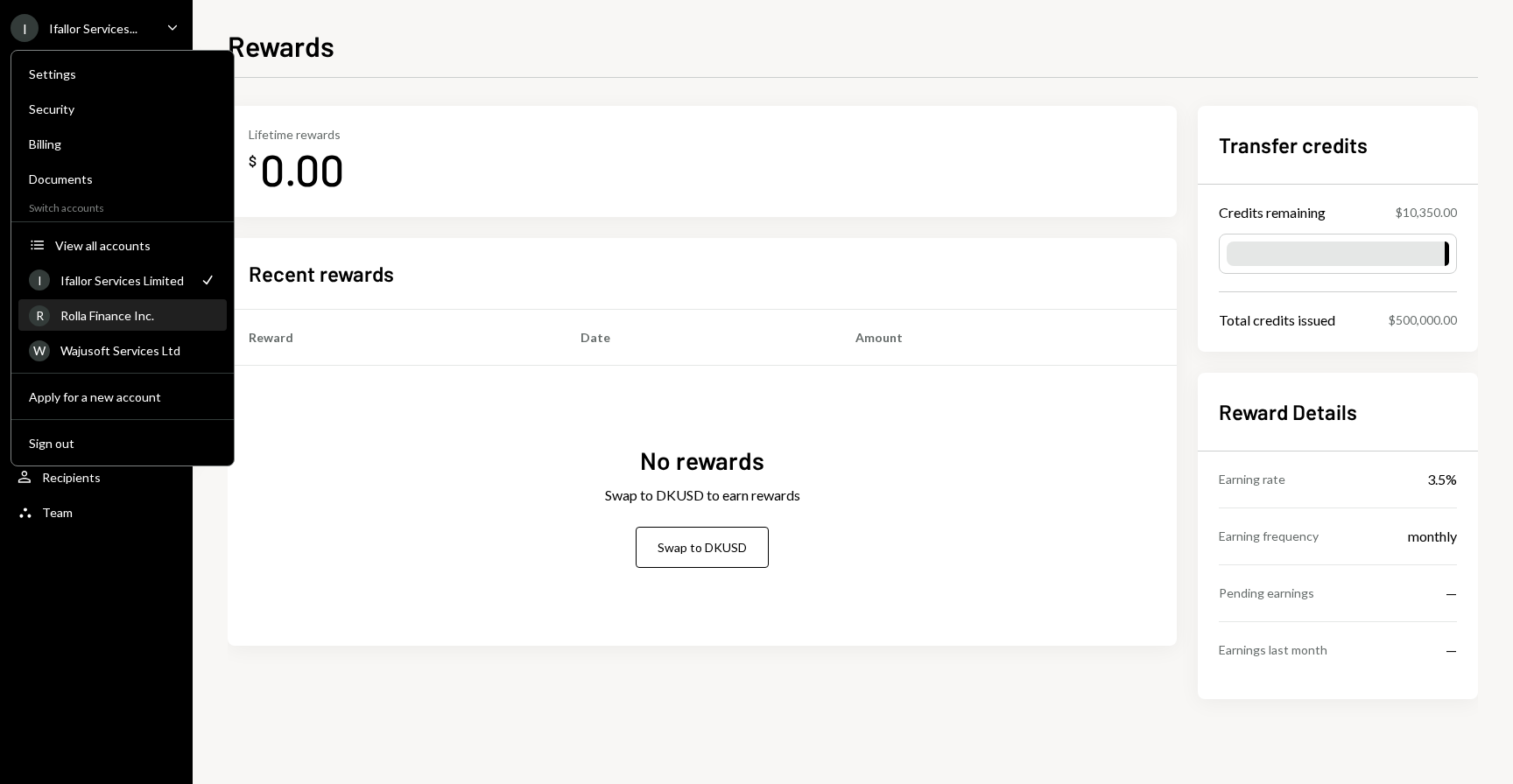
click at [129, 316] on div "Rolla Finance Inc." at bounding box center [138, 316] width 156 height 15
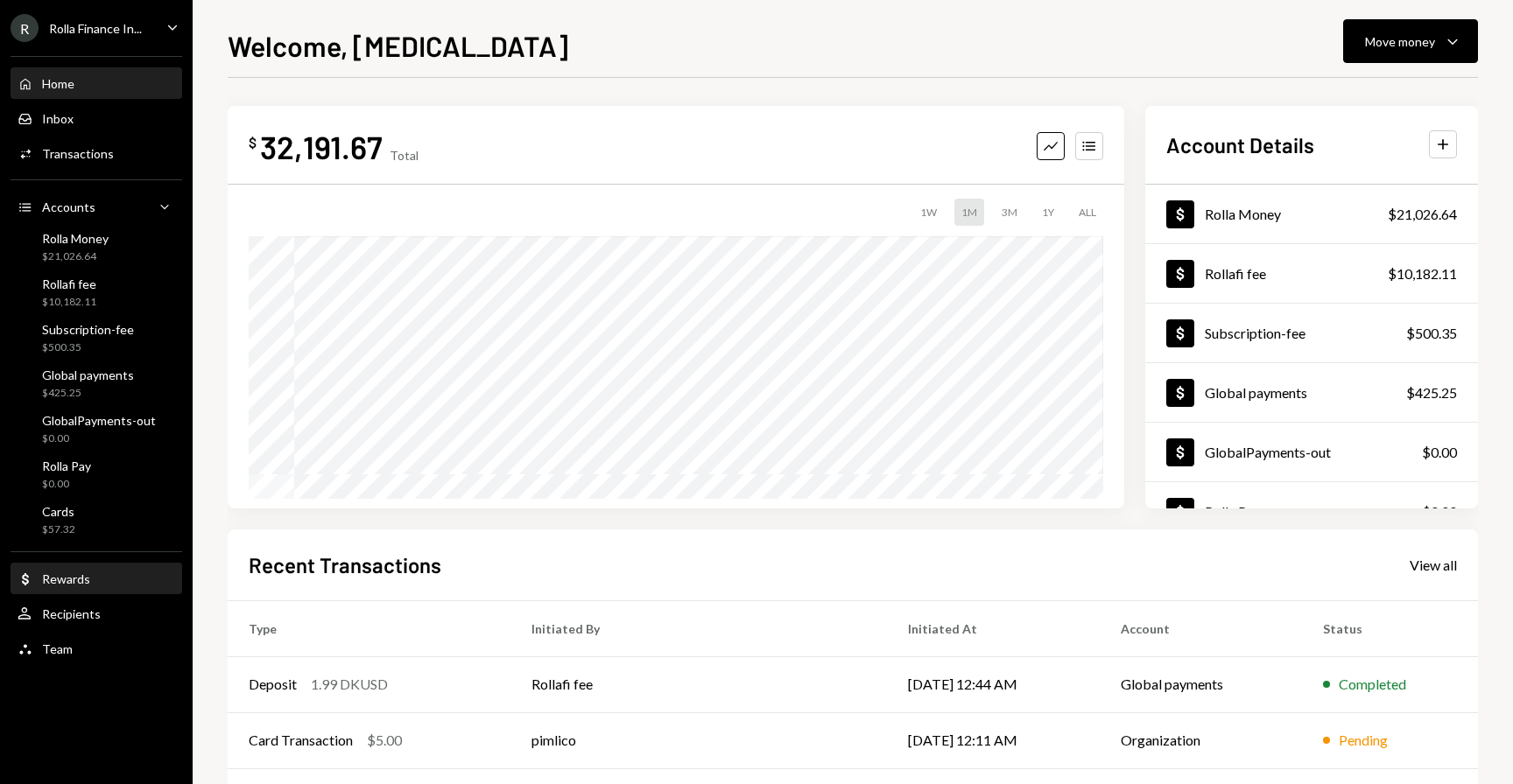
click at [81, 585] on div "Rewards" at bounding box center [65, 579] width 48 height 15
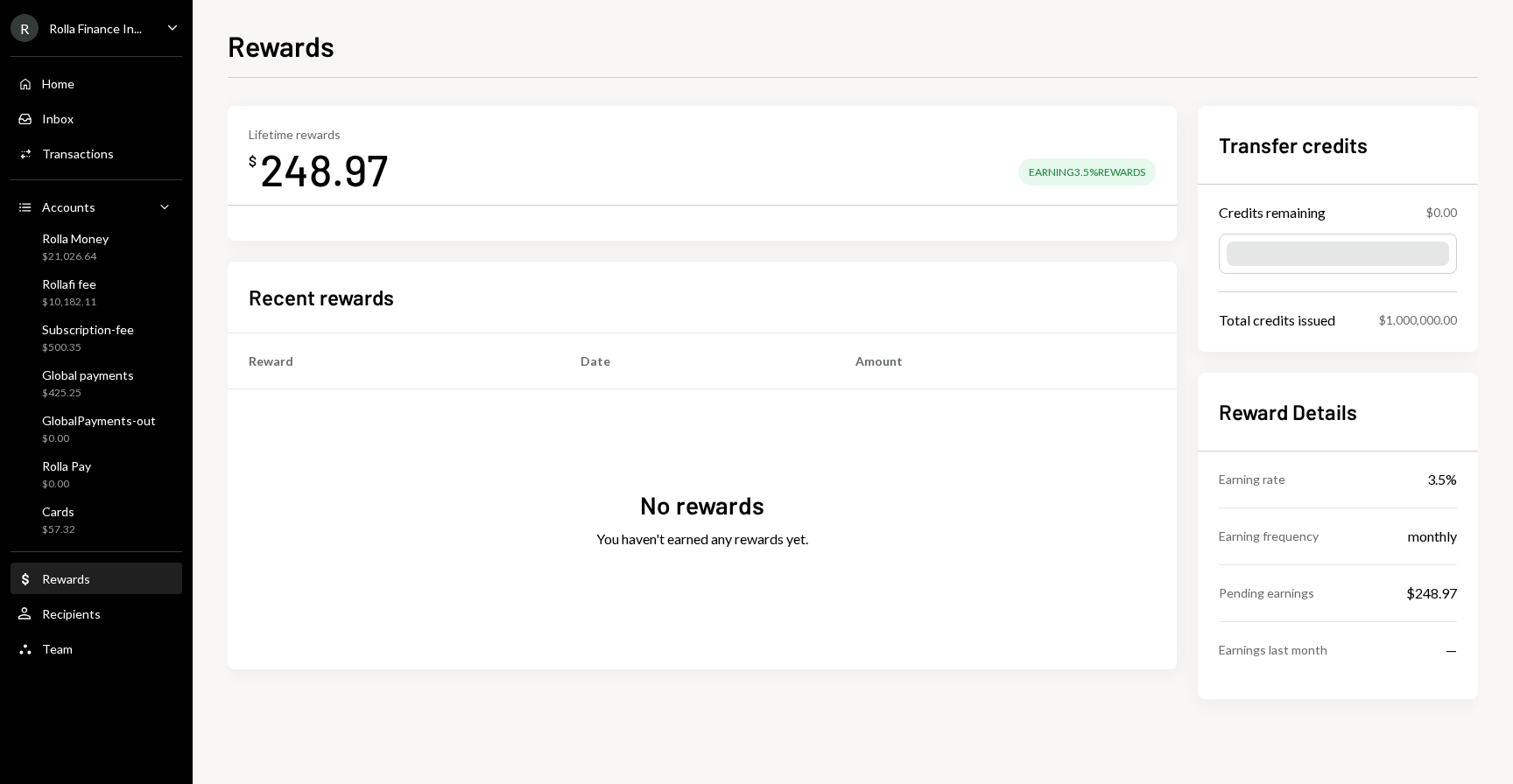
click at [688, 264] on div "Recent rewards Reward Date Amount No rewards You haven't earned any rewards yet." at bounding box center [702, 465] width 949 height 408
click at [105, 163] on div "Activities Transactions" at bounding box center [97, 153] width 158 height 29
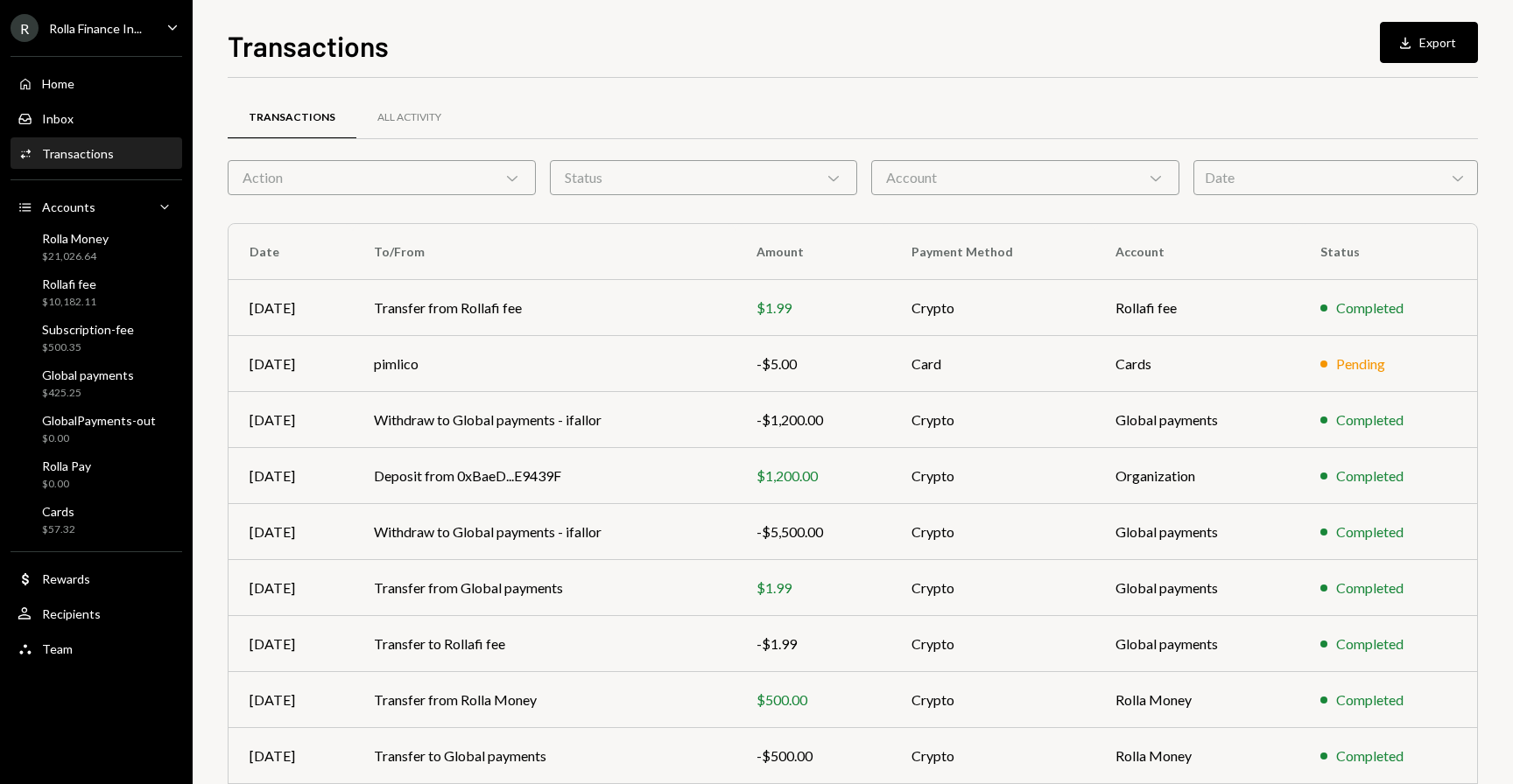
click at [83, 268] on div "Home Home Inbox Inbox Activities Transactions Accounts Accounts Caret Down Roll…" at bounding box center [97, 357] width 193 height 622
click at [84, 251] on div "$21,026.64" at bounding box center [75, 257] width 66 height 15
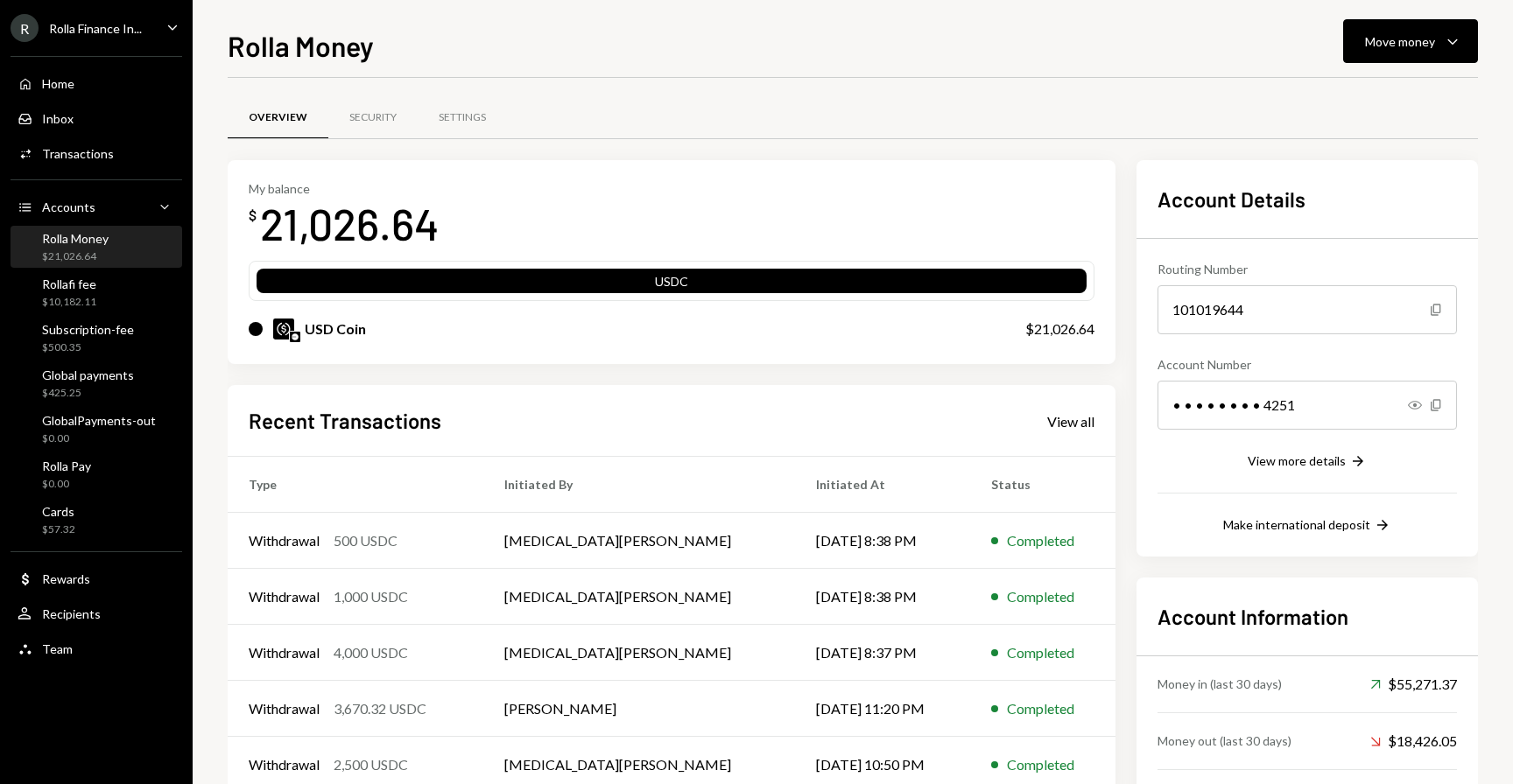
click at [171, 25] on icon "Caret Down" at bounding box center [172, 27] width 19 height 19
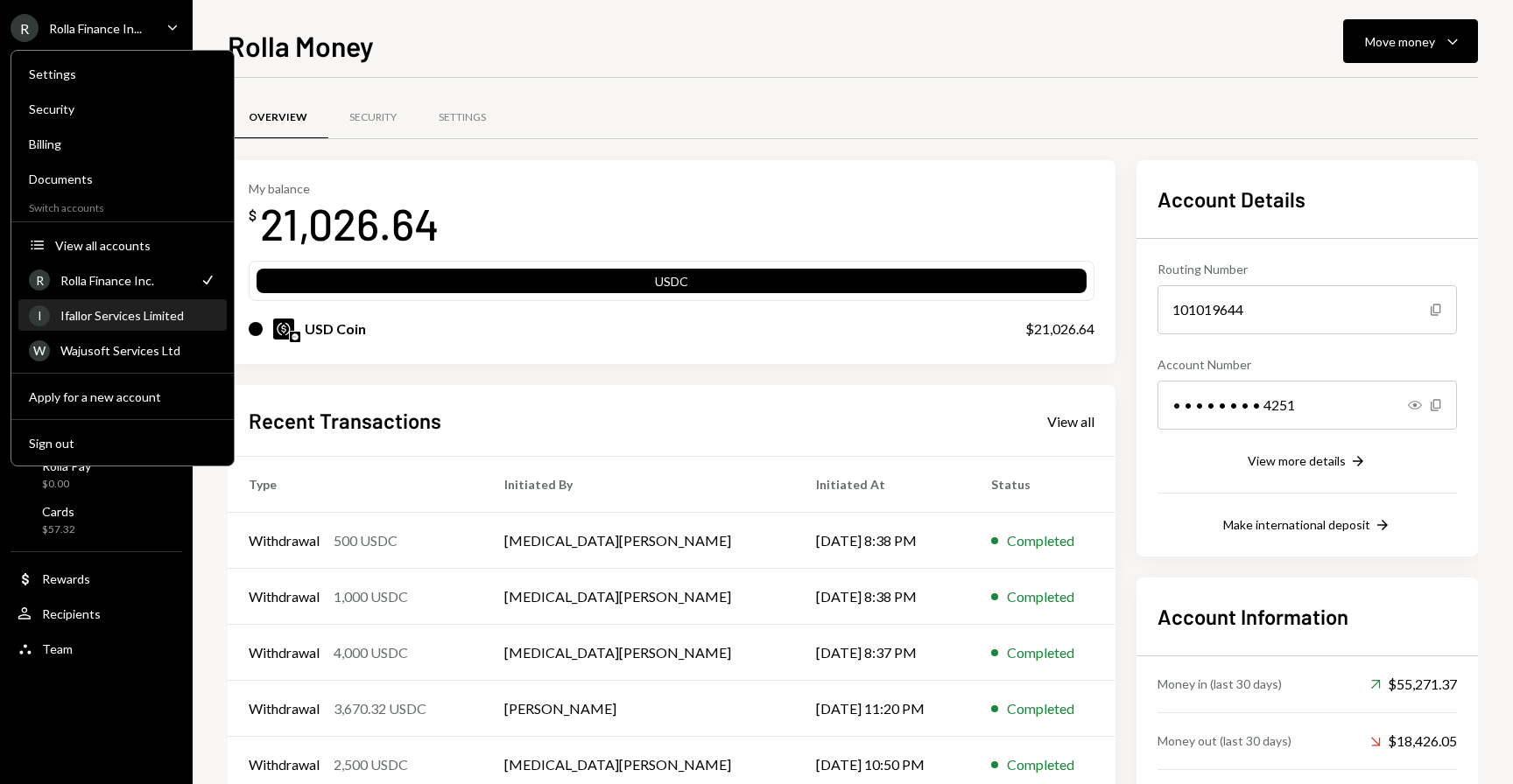
click at [115, 323] on div "I Ifallor Services Limited" at bounding box center [123, 315] width 187 height 29
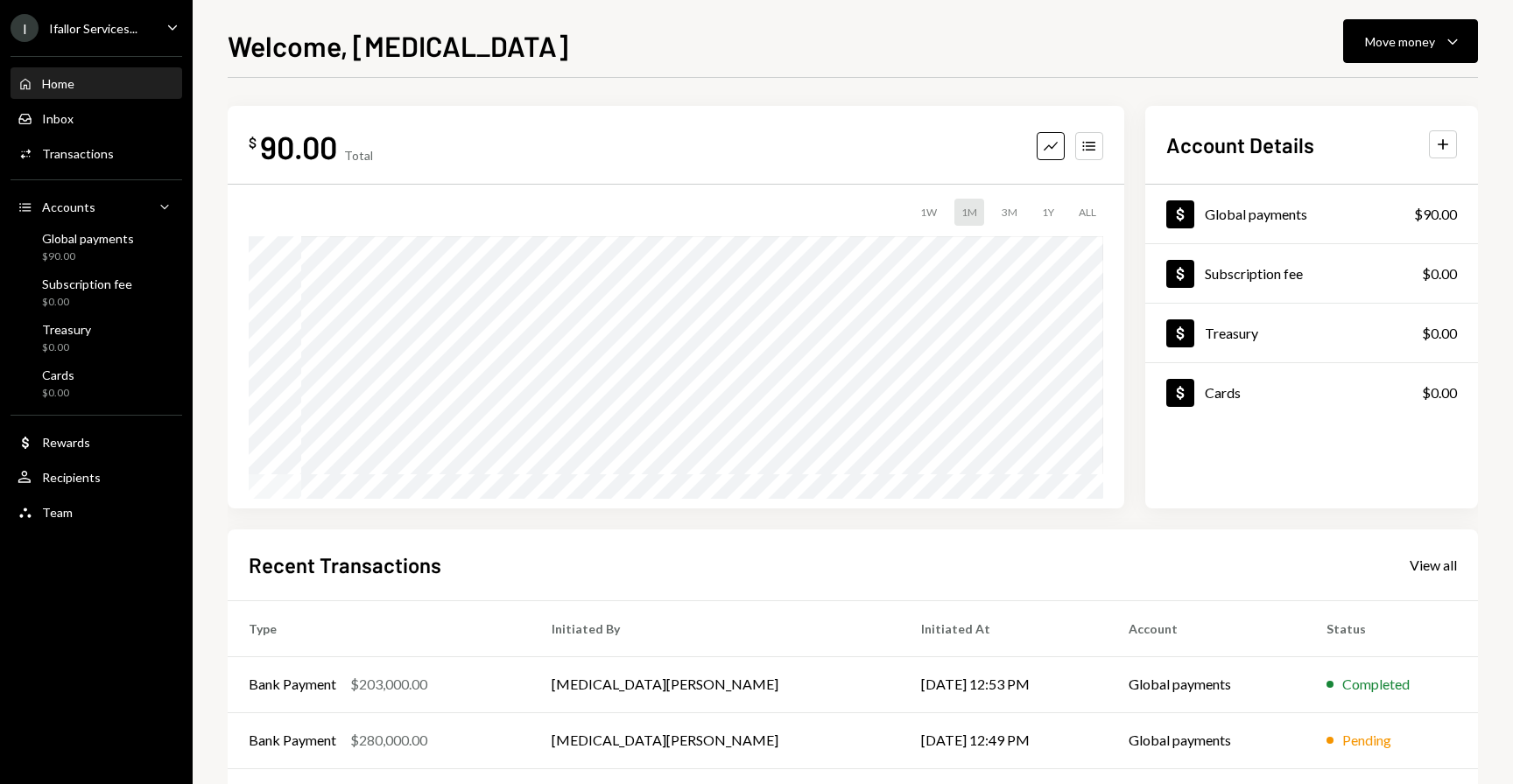
scroll to position [187, 0]
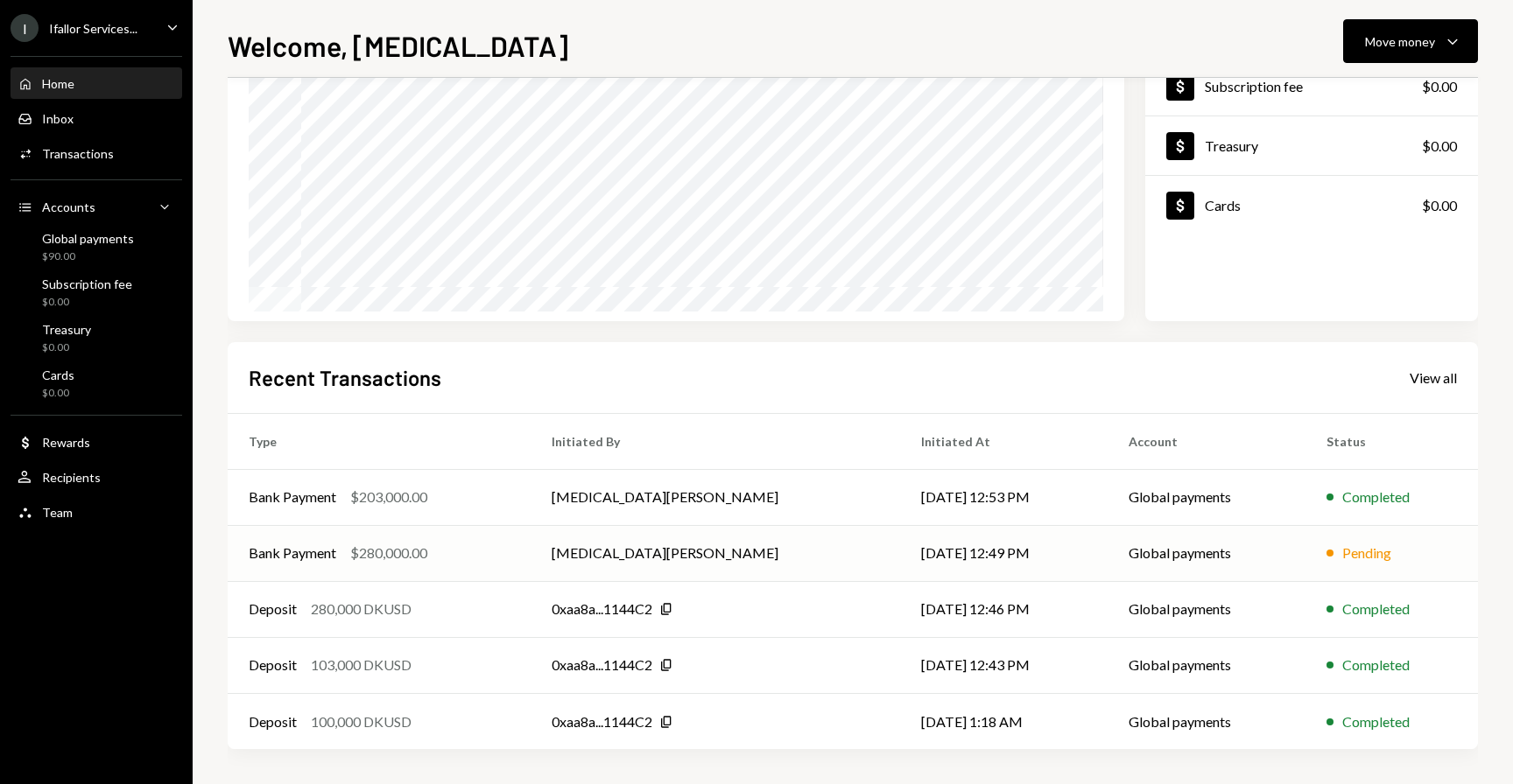
click at [329, 543] on div "Bank Payment" at bounding box center [292, 553] width 88 height 21
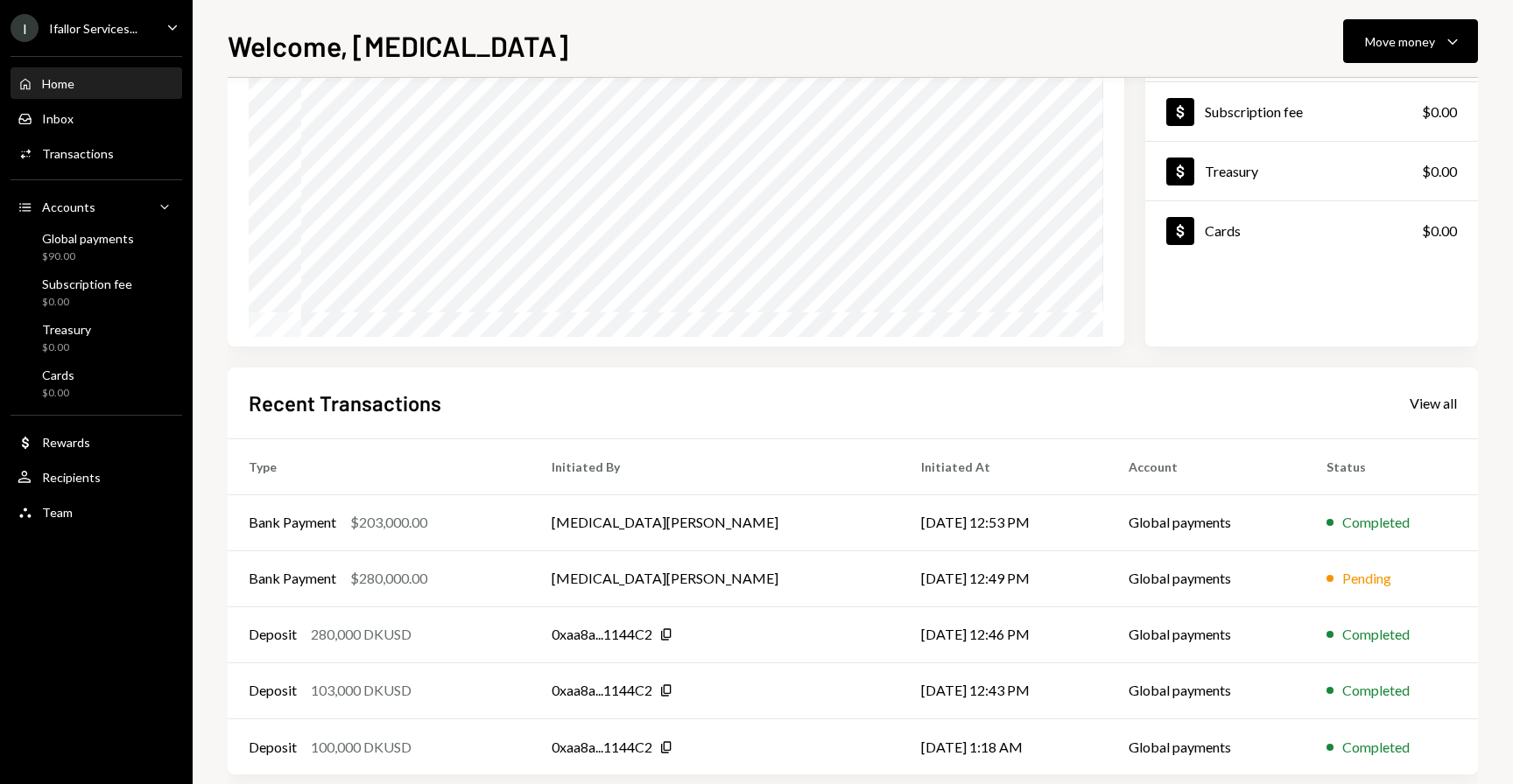
scroll to position [153, 0]
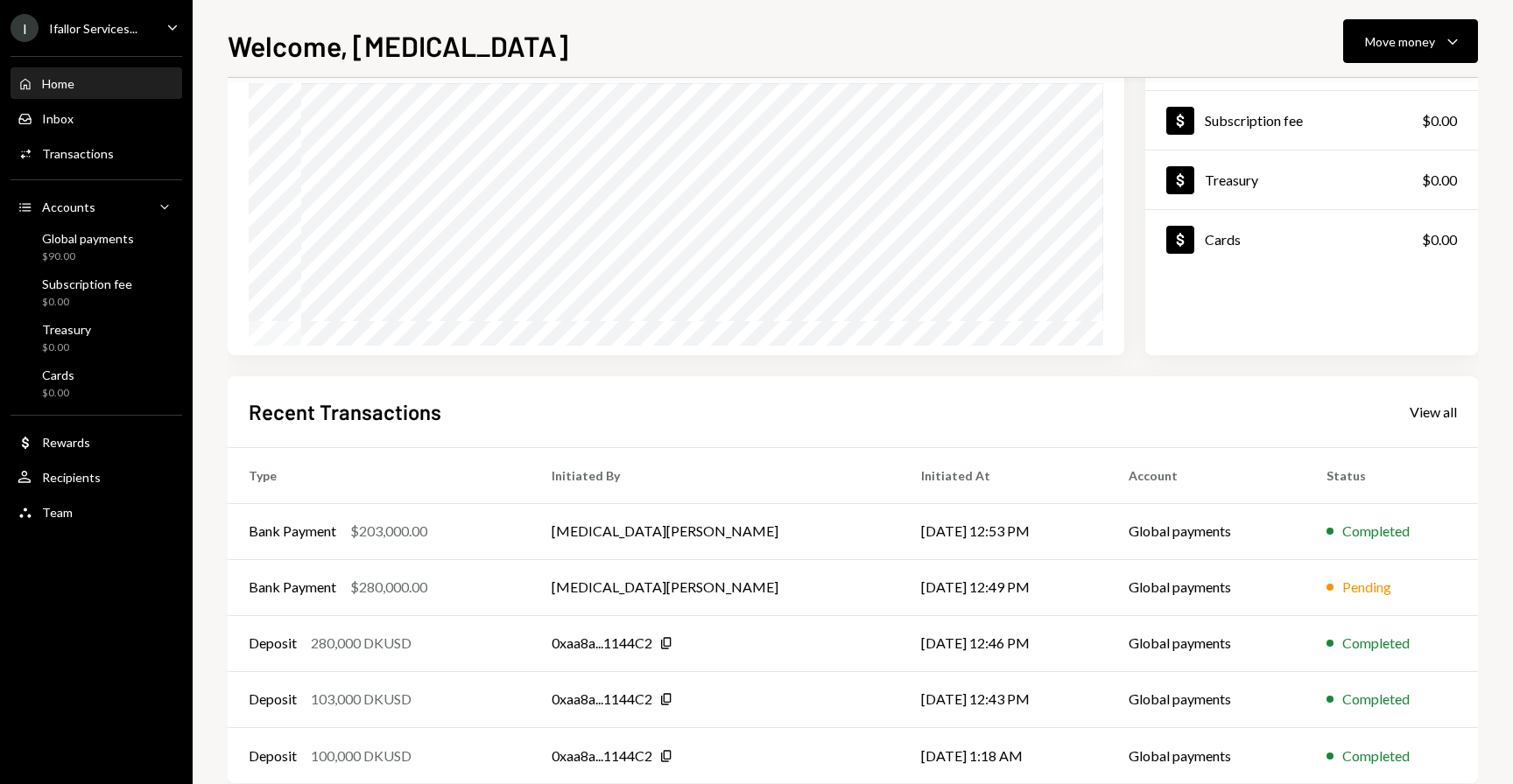
click at [831, 438] on div "Recent Transactions View all Type Initiated By Initiated At Account Status Bank…" at bounding box center [853, 580] width 1250 height 408
click at [85, 256] on div "$90.00" at bounding box center [87, 257] width 92 height 15
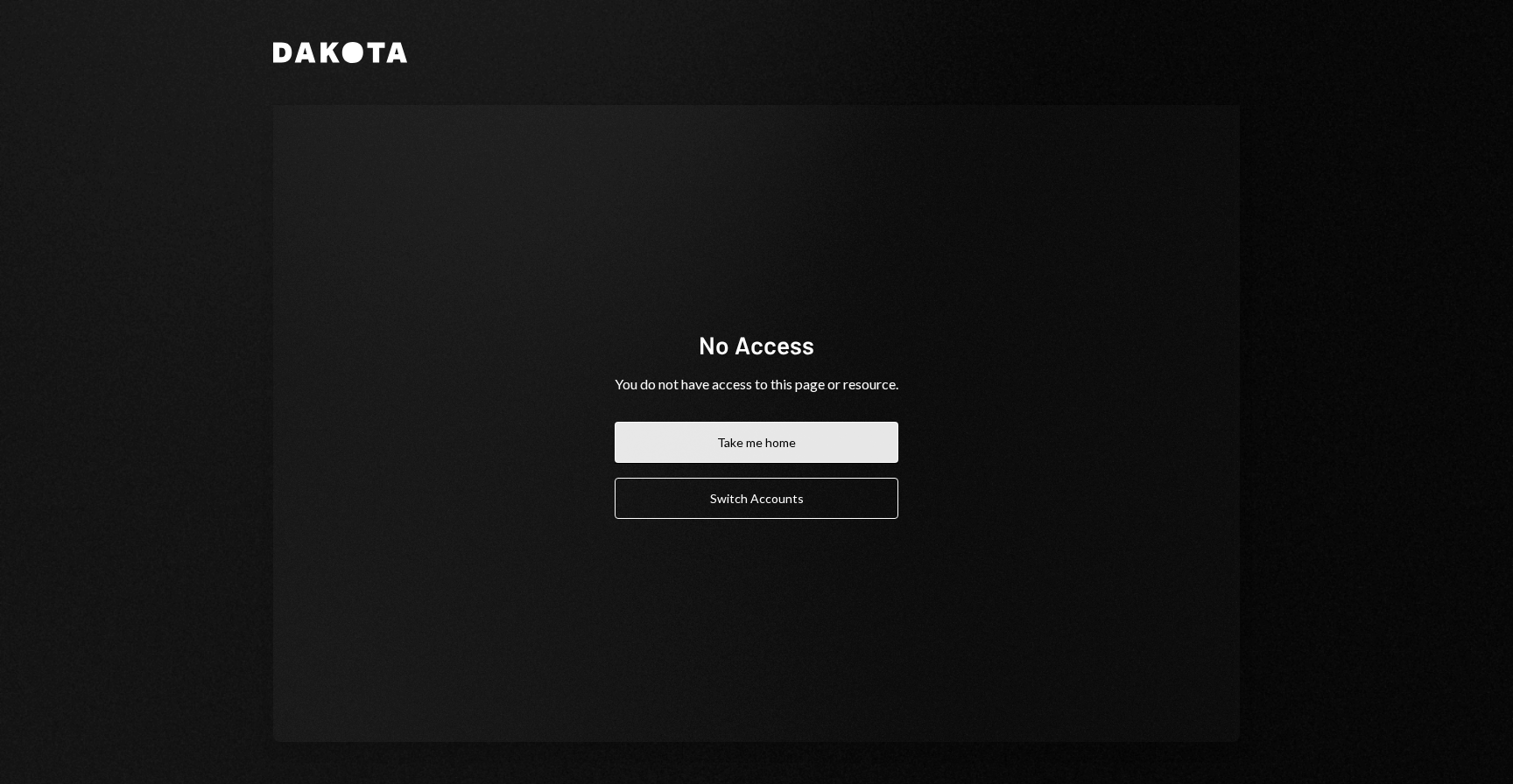
click at [759, 448] on button "Take me home" at bounding box center [757, 442] width 284 height 41
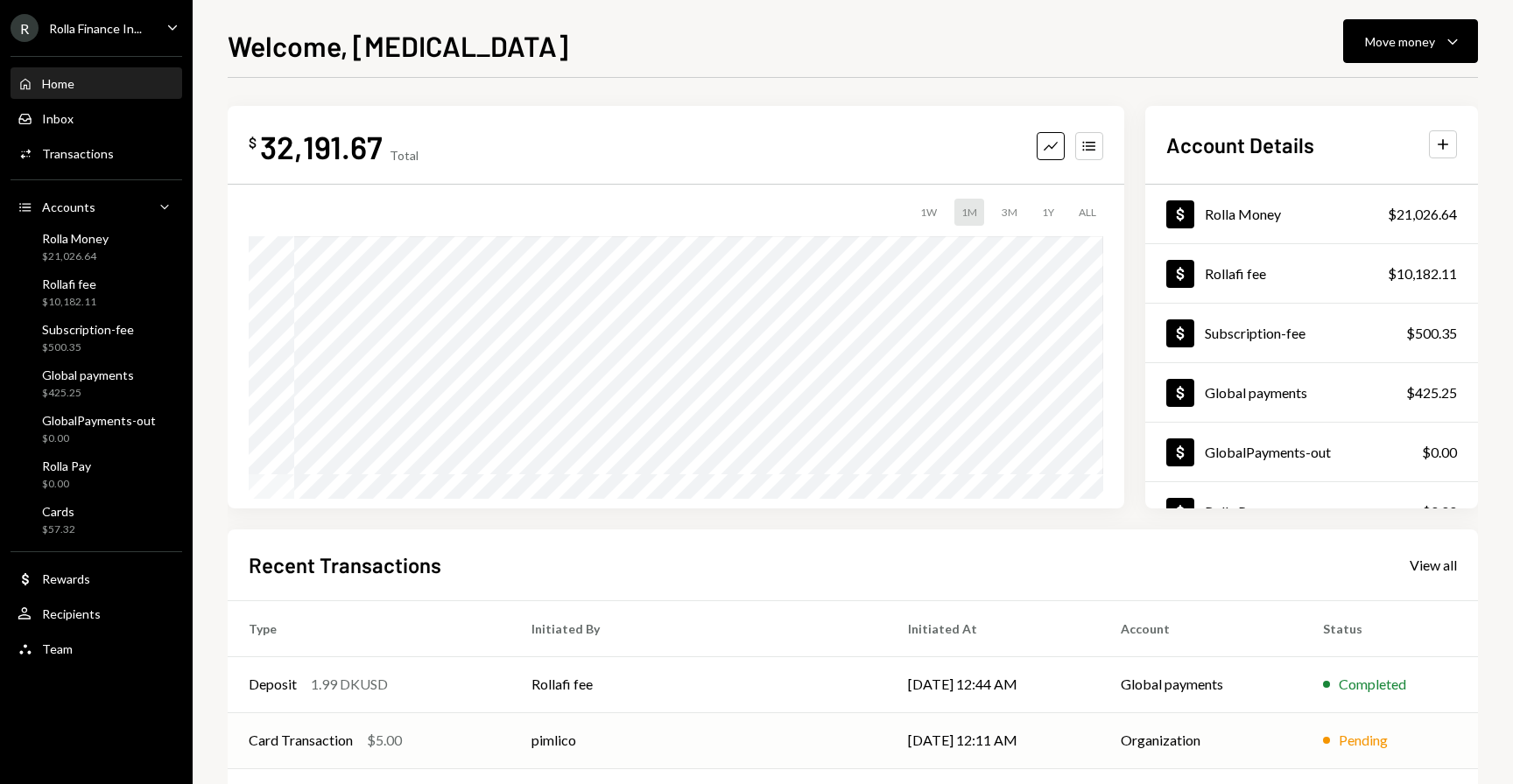
click at [331, 746] on div "Card Transaction" at bounding box center [301, 740] width 104 height 21
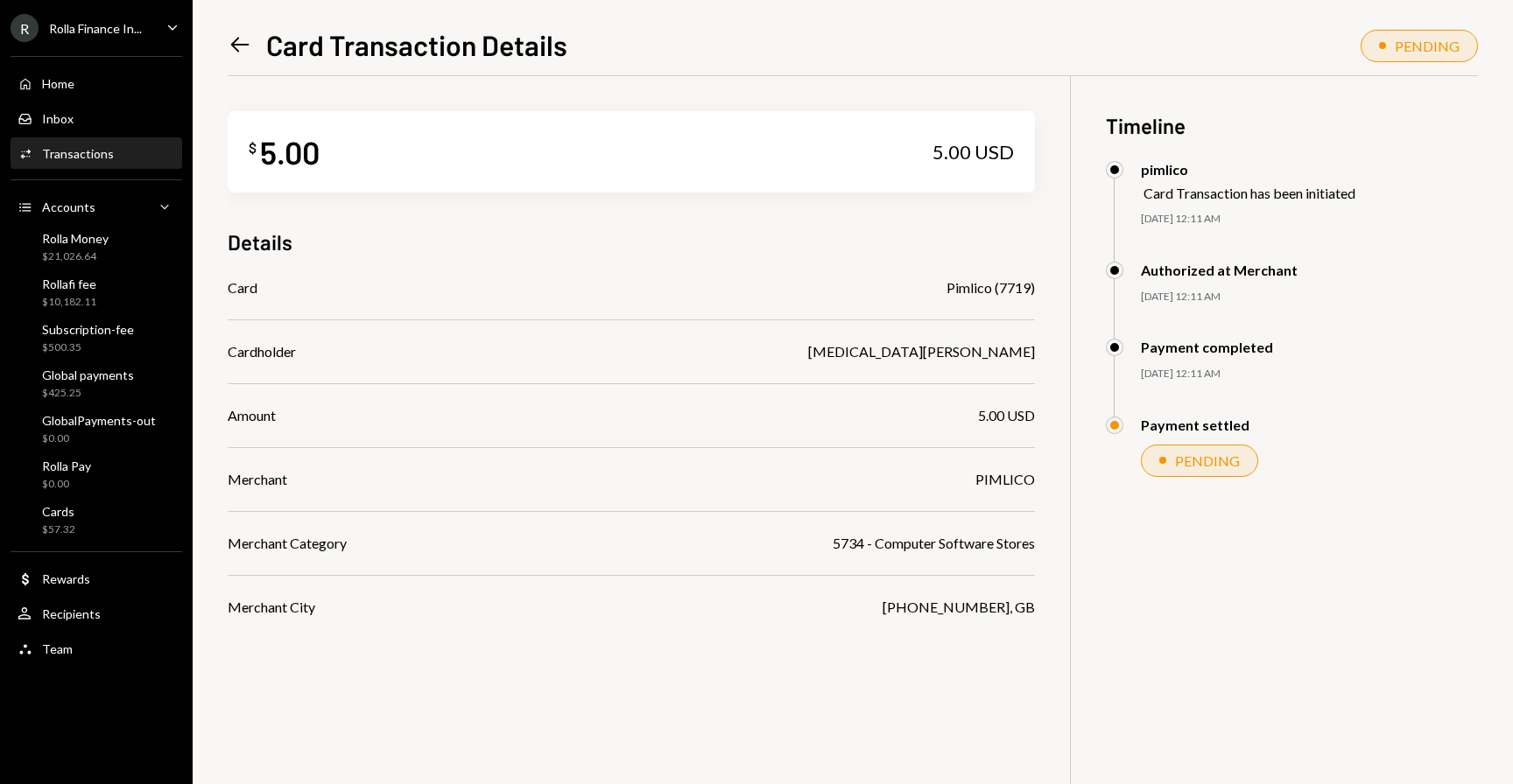
click at [257, 45] on div "Left Arrow Card Transaction Details" at bounding box center [397, 44] width 340 height 35
click at [234, 44] on icon at bounding box center [239, 45] width 18 height 15
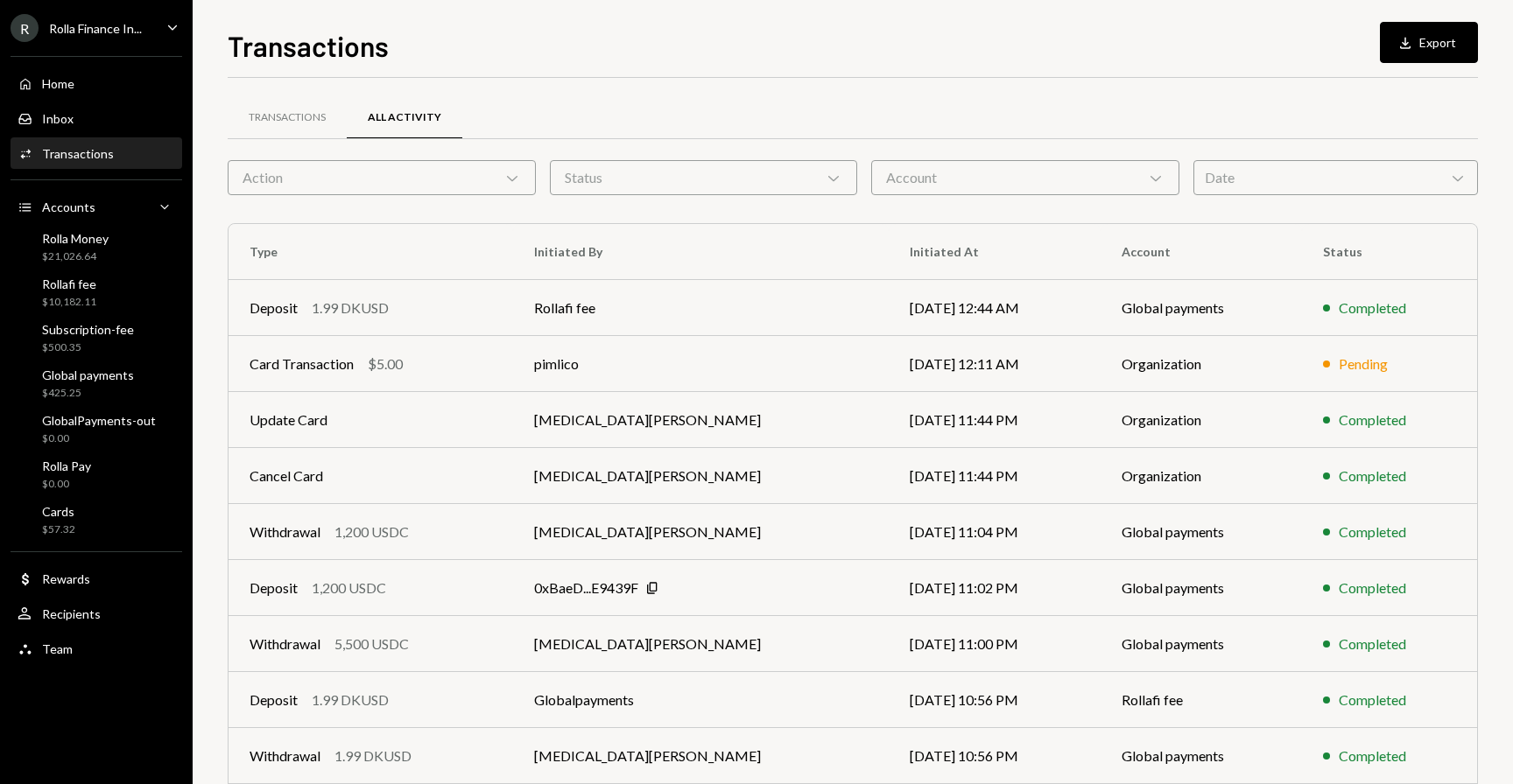
click at [174, 27] on icon "Caret Down" at bounding box center [172, 27] width 19 height 19
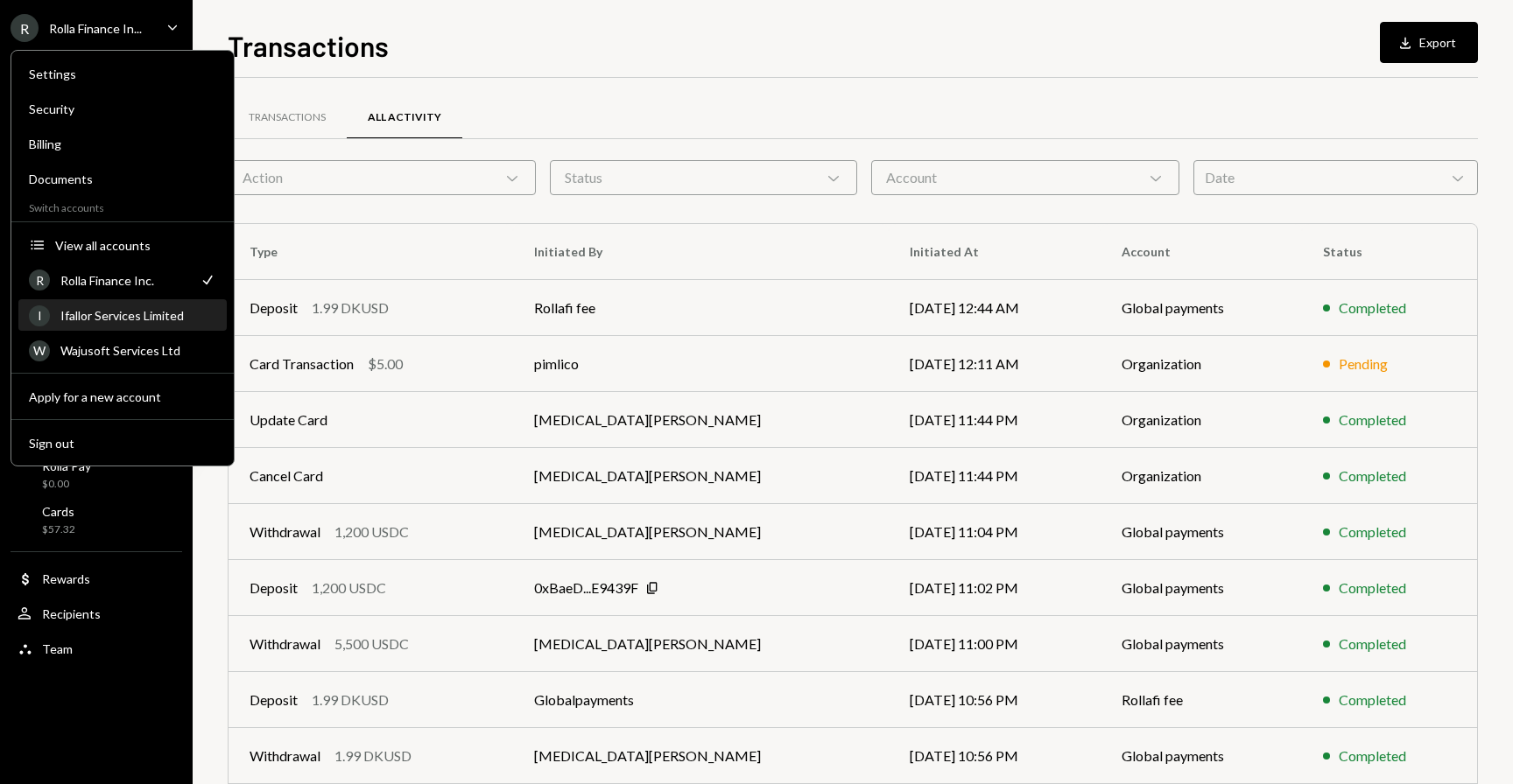
click at [139, 319] on div "Ifallor Services Limited" at bounding box center [138, 316] width 156 height 15
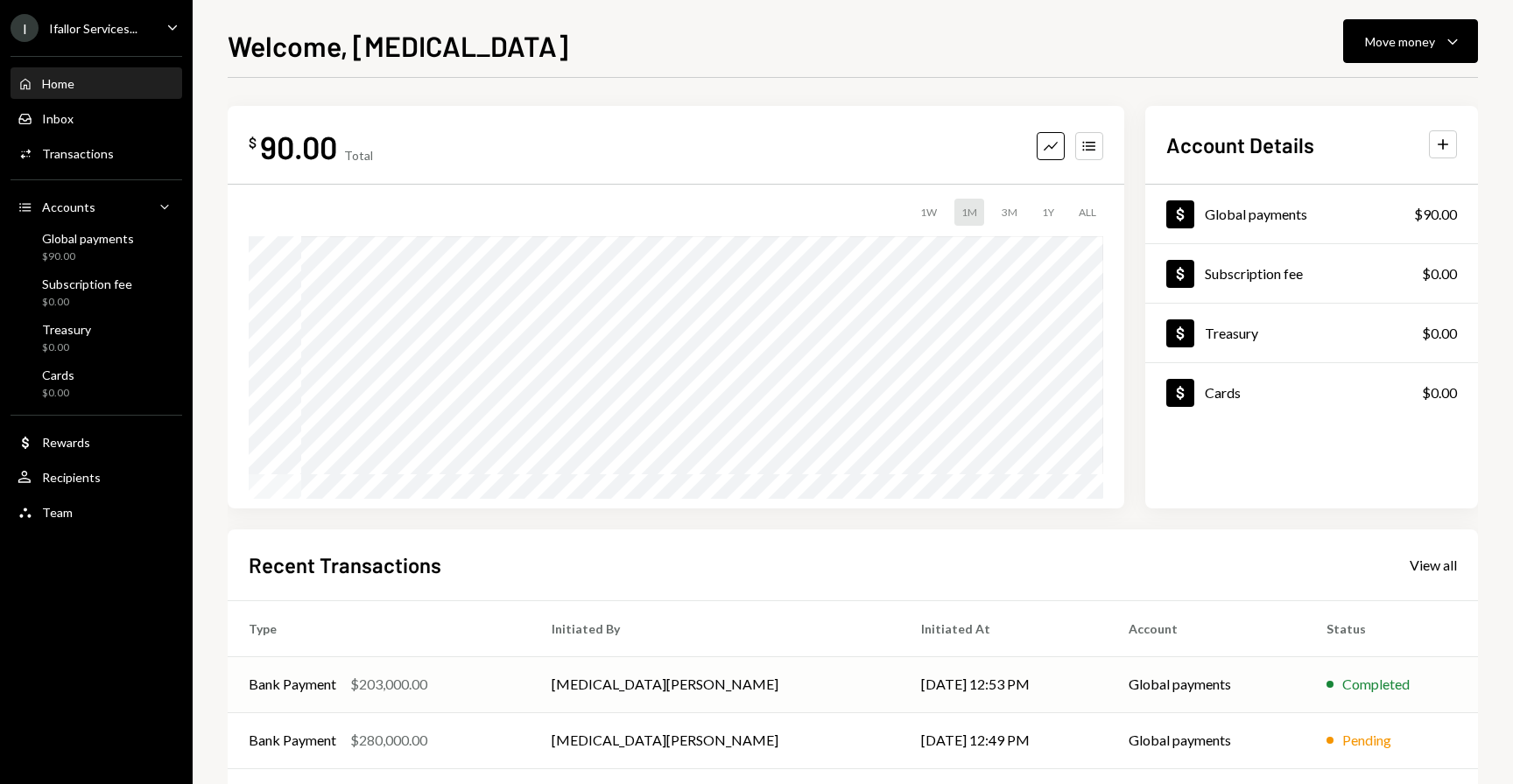
click at [370, 673] on td "Bank Payment $203,000.00" at bounding box center [379, 684] width 303 height 56
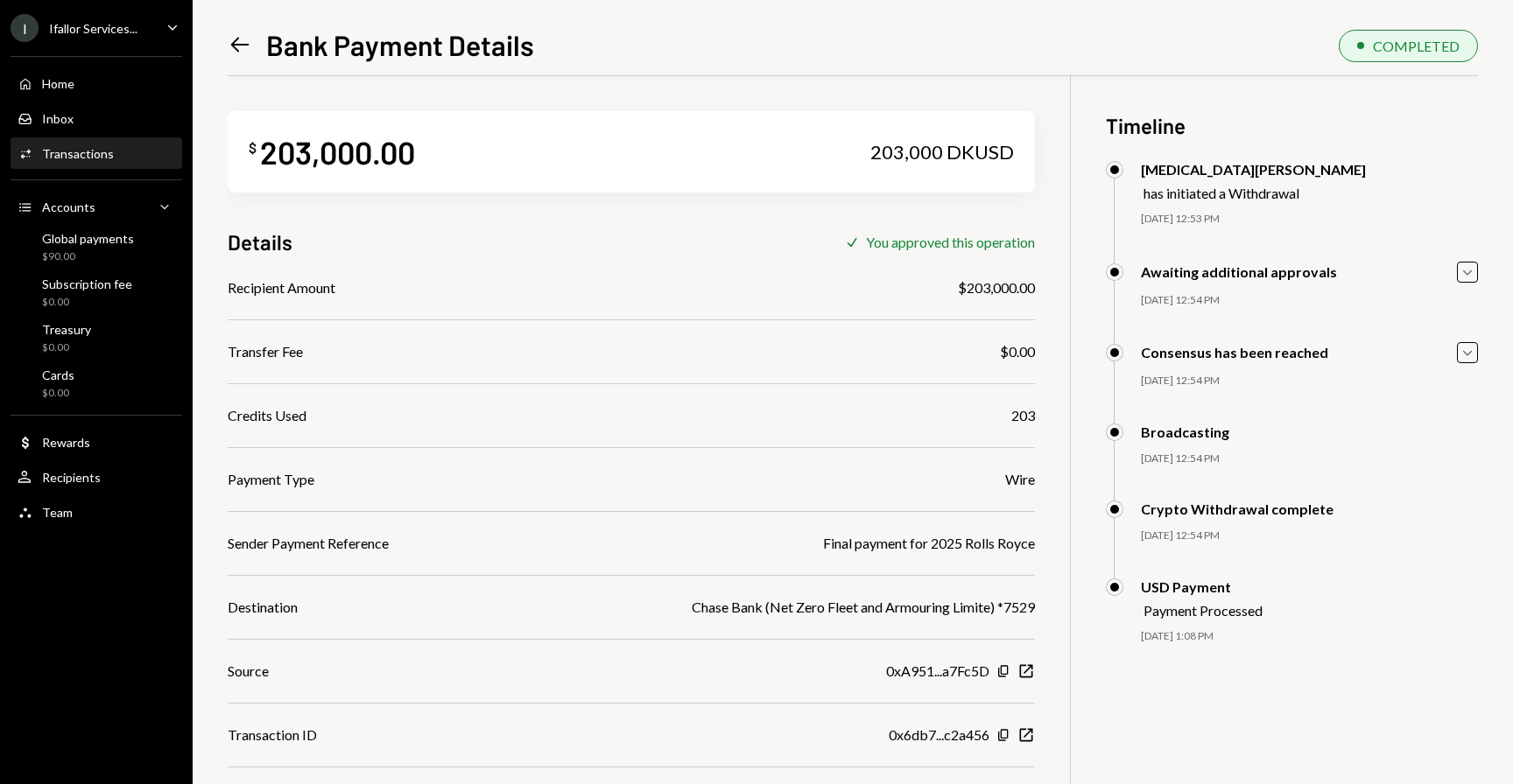
scroll to position [89, 0]
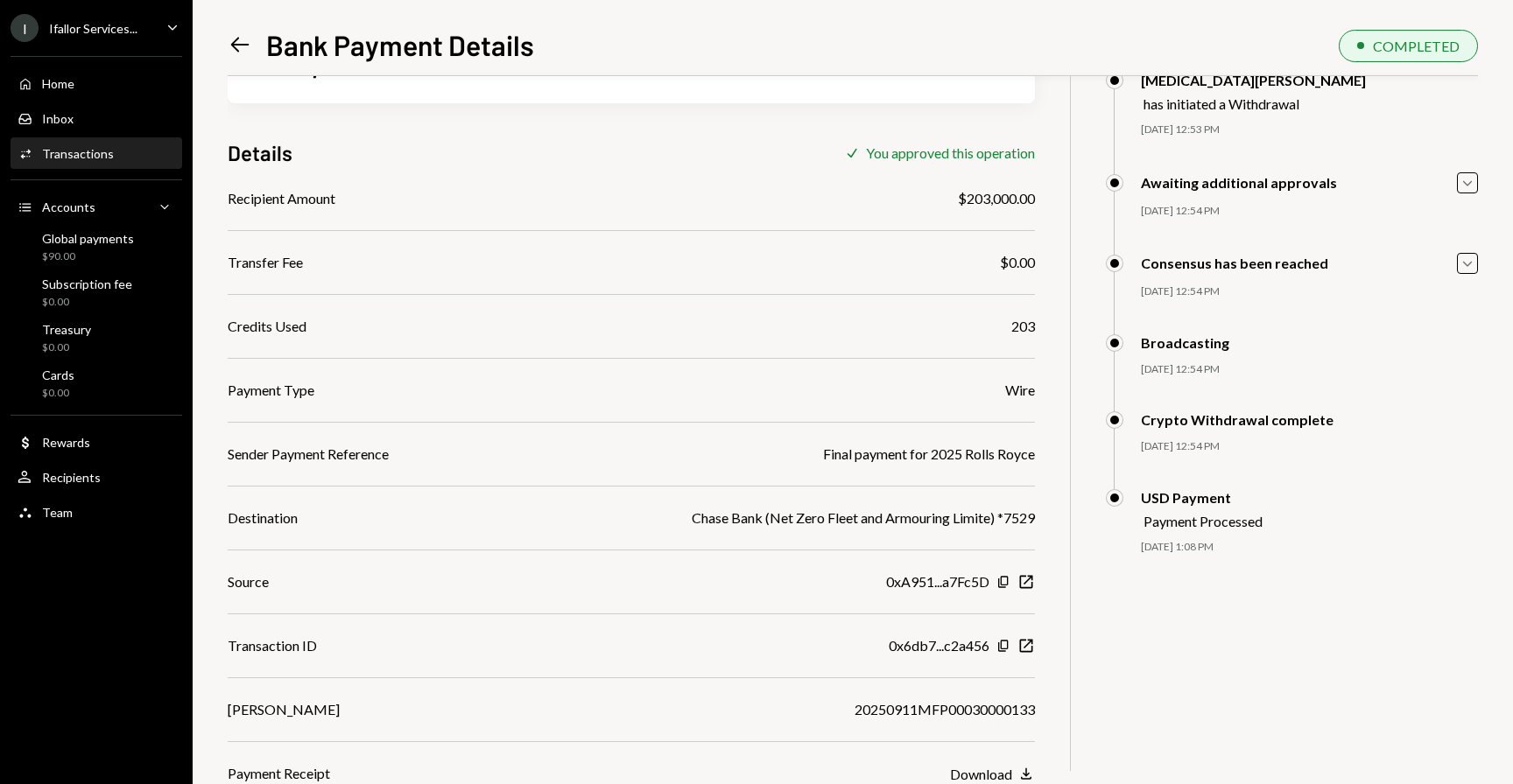
click at [239, 45] on icon "Left Arrow" at bounding box center [240, 44] width 25 height 25
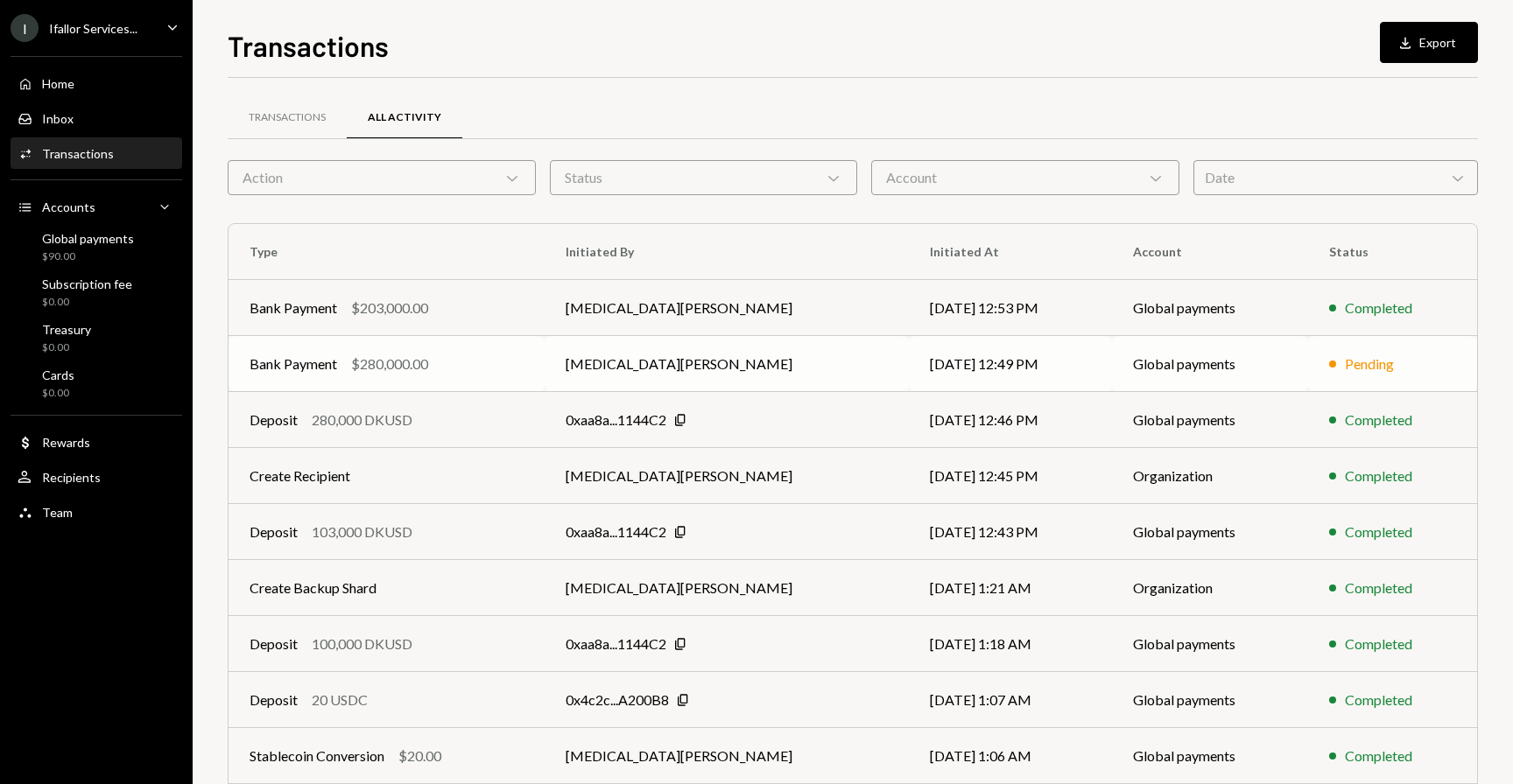
click at [346, 364] on div "Bank Payment $280,000.00" at bounding box center [387, 364] width 274 height 21
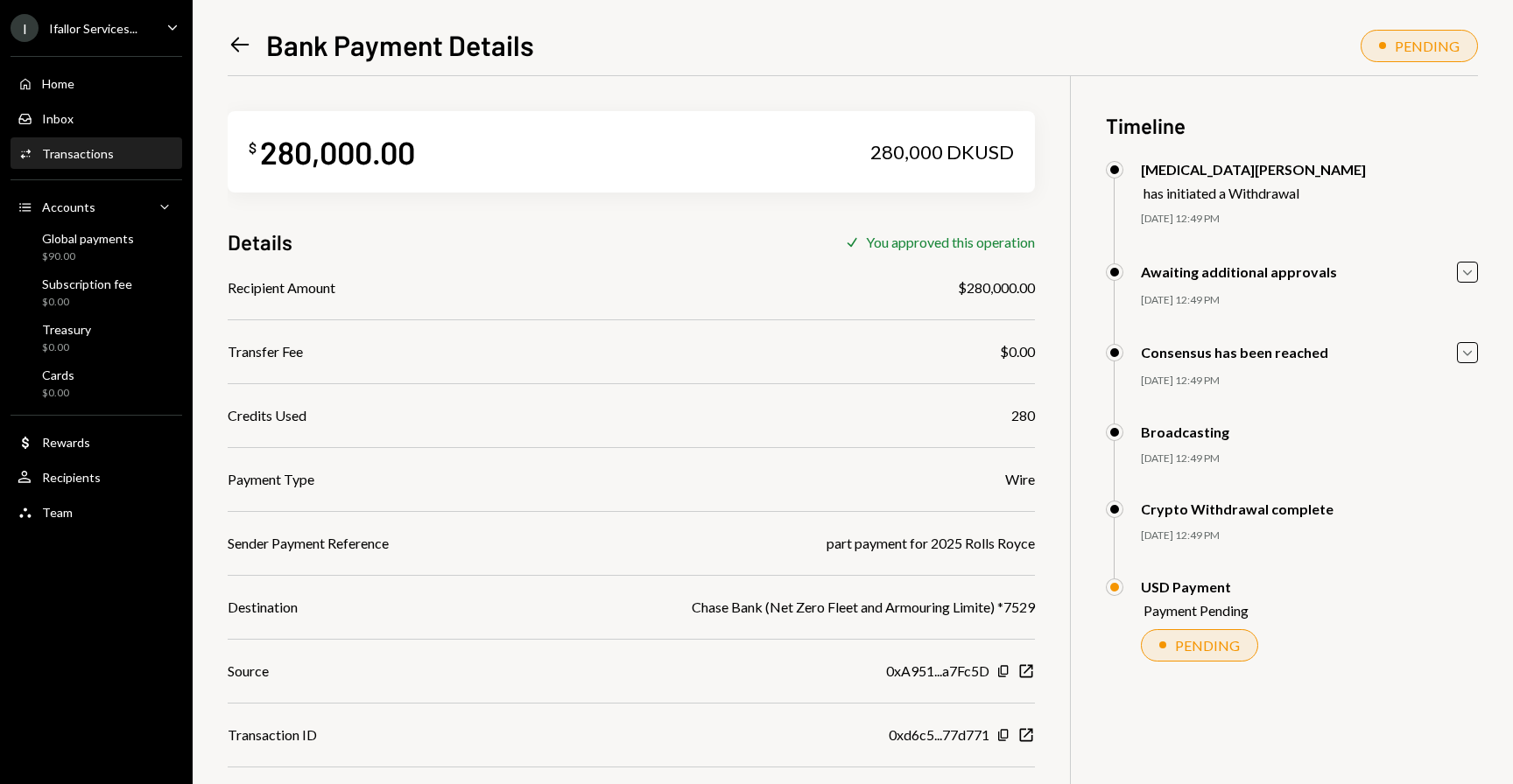
click at [229, 43] on icon "Left Arrow" at bounding box center [240, 44] width 25 height 25
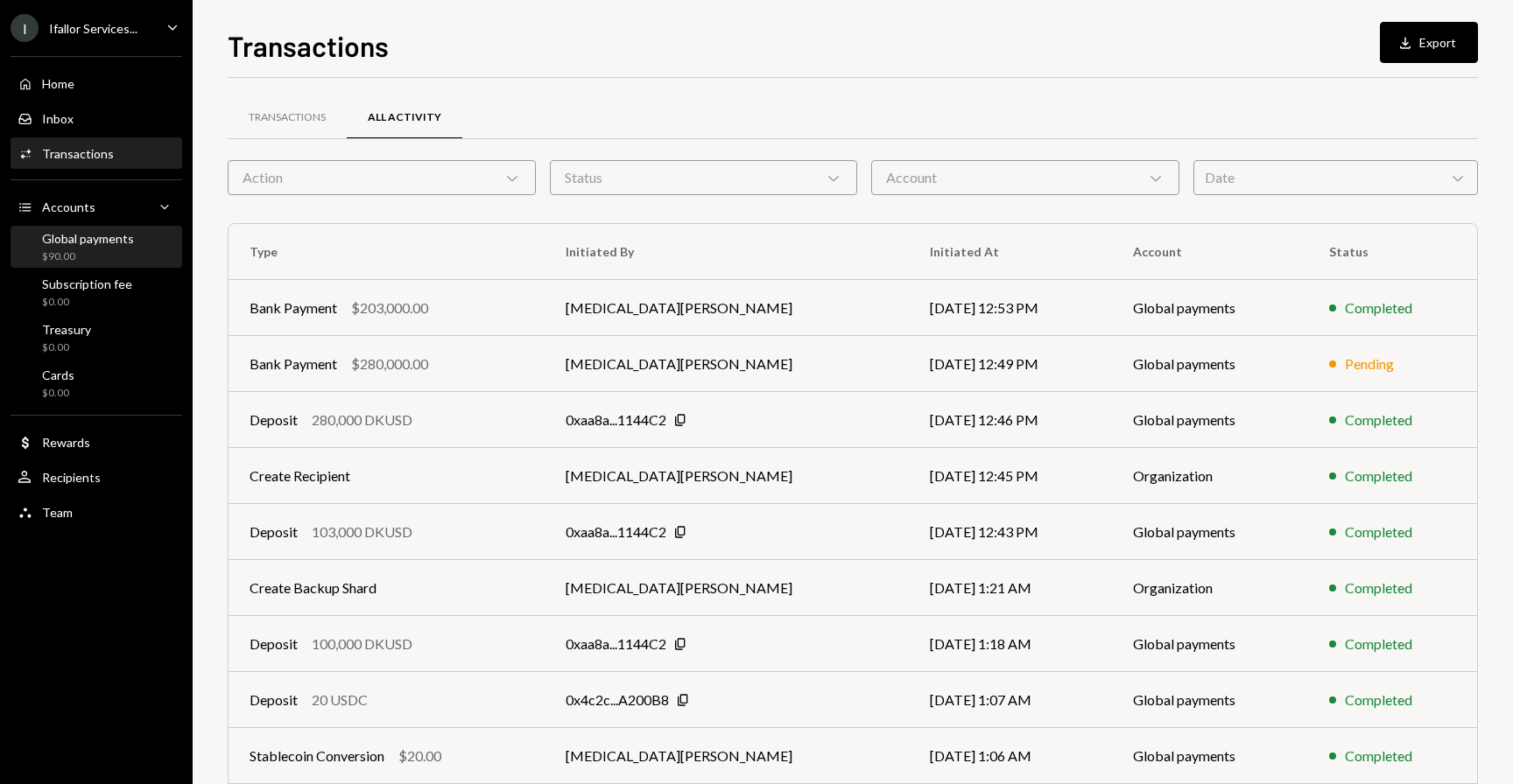
click at [82, 259] on div "$90.00" at bounding box center [87, 257] width 92 height 15
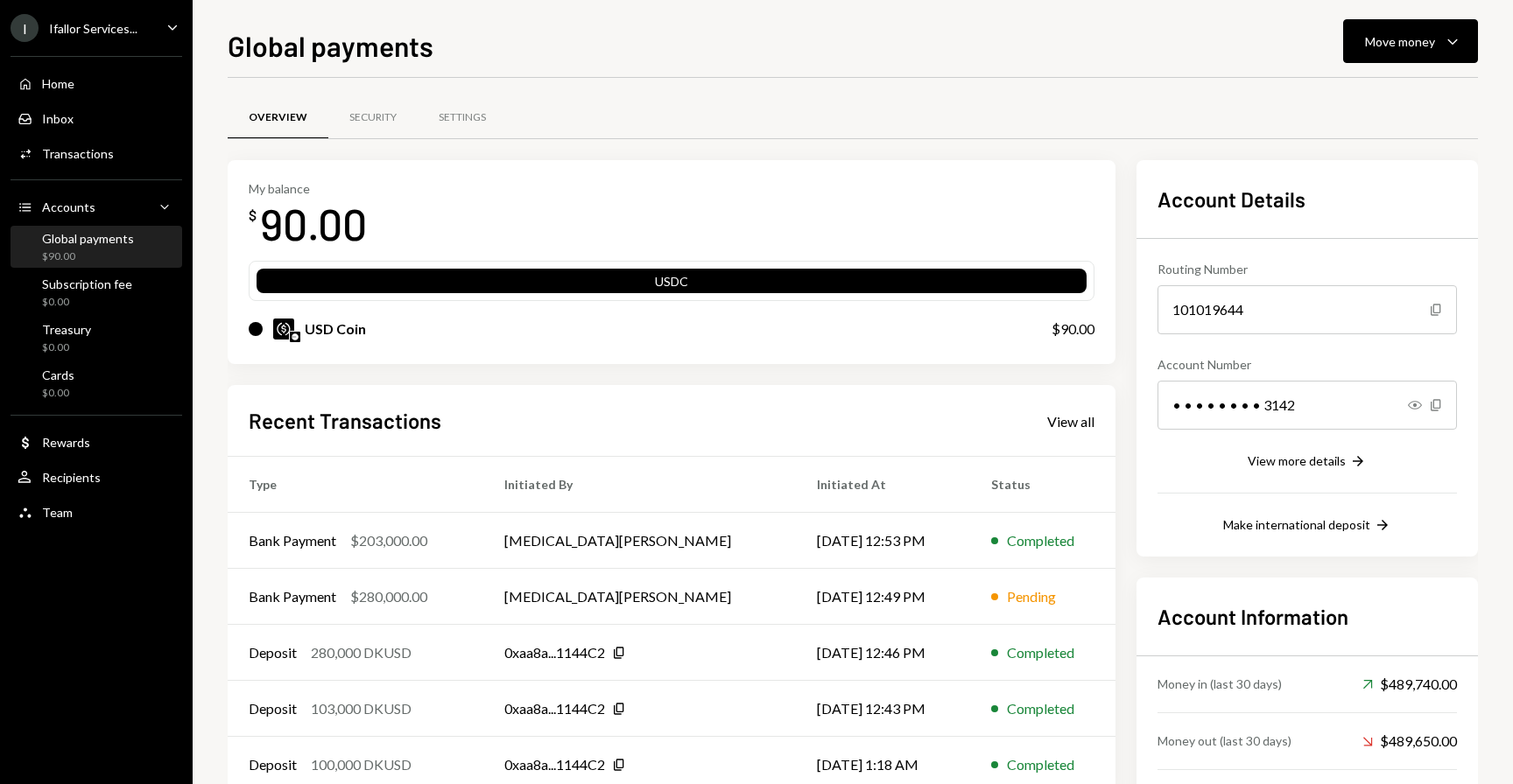
click at [587, 421] on div "Recent Transactions View all" at bounding box center [672, 420] width 846 height 29
click at [652, 405] on div "Recent Transactions View all Type Initiated By Initiated At Status Bank Payment…" at bounding box center [672, 588] width 888 height 408
click at [411, 584] on td "Bank Payment $280,000.00" at bounding box center [356, 596] width 255 height 56
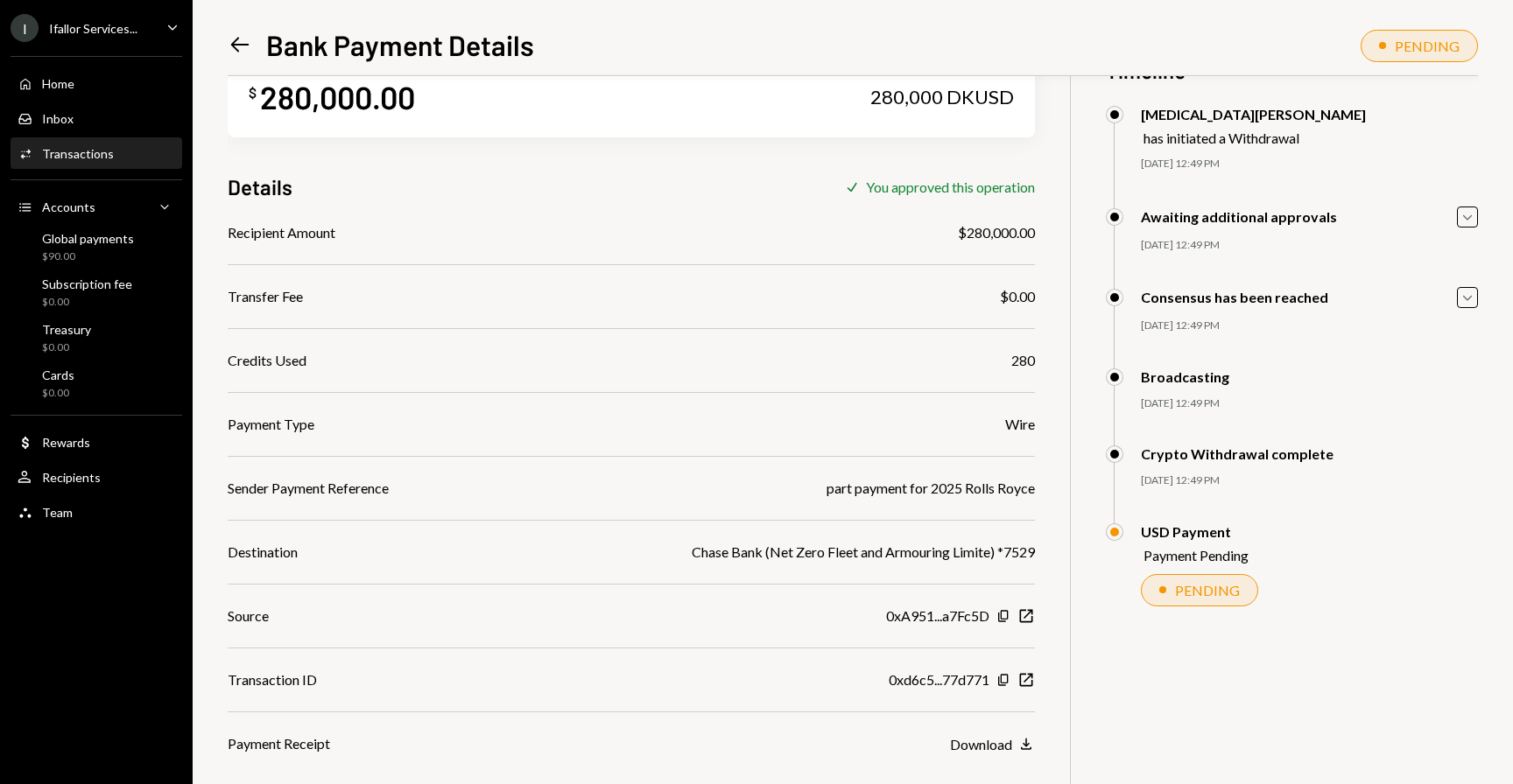
scroll to position [77, 0]
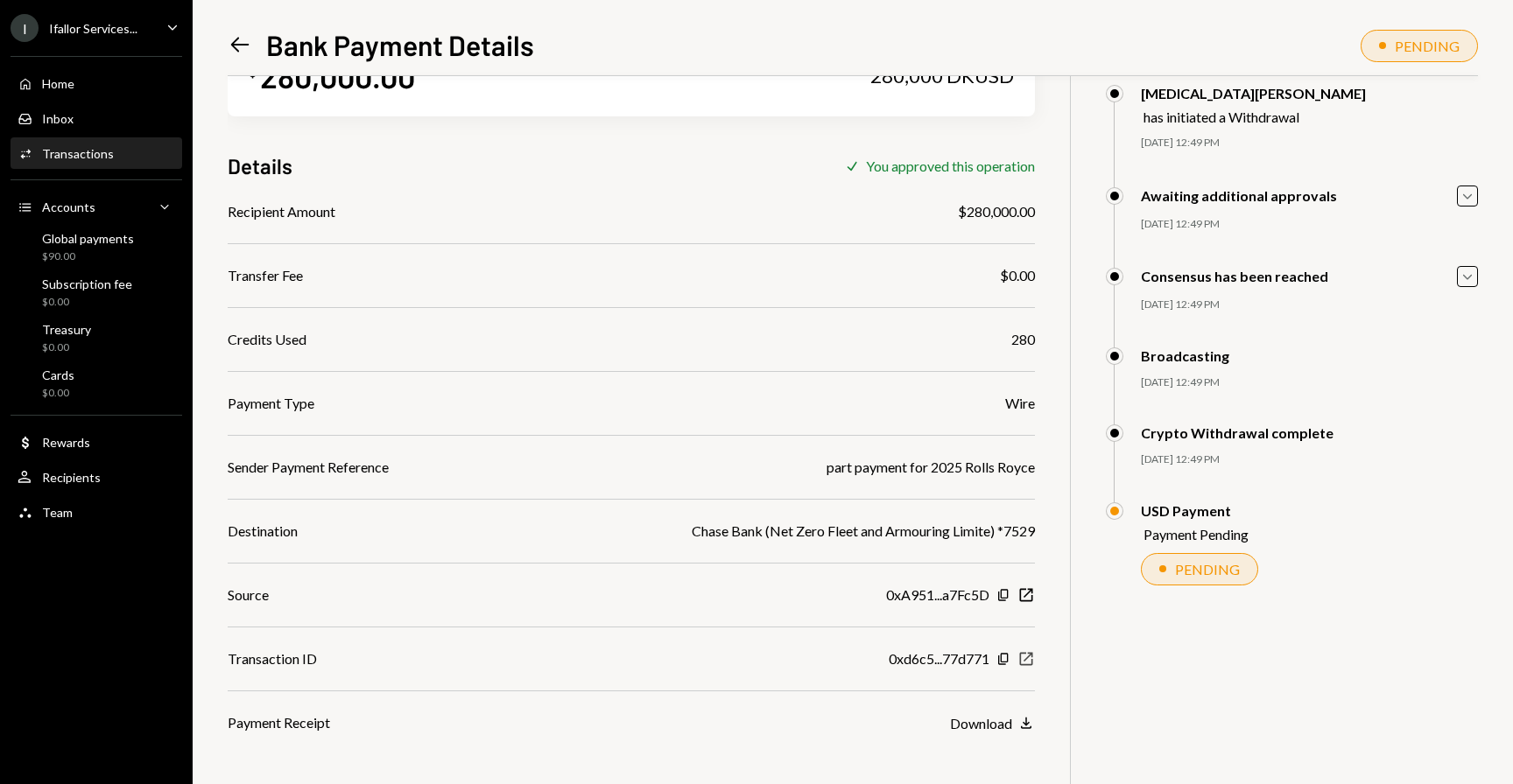
click at [1031, 660] on icon "button" at bounding box center [1027, 659] width 13 height 13
click at [249, 53] on icon "Left Arrow" at bounding box center [240, 44] width 25 height 25
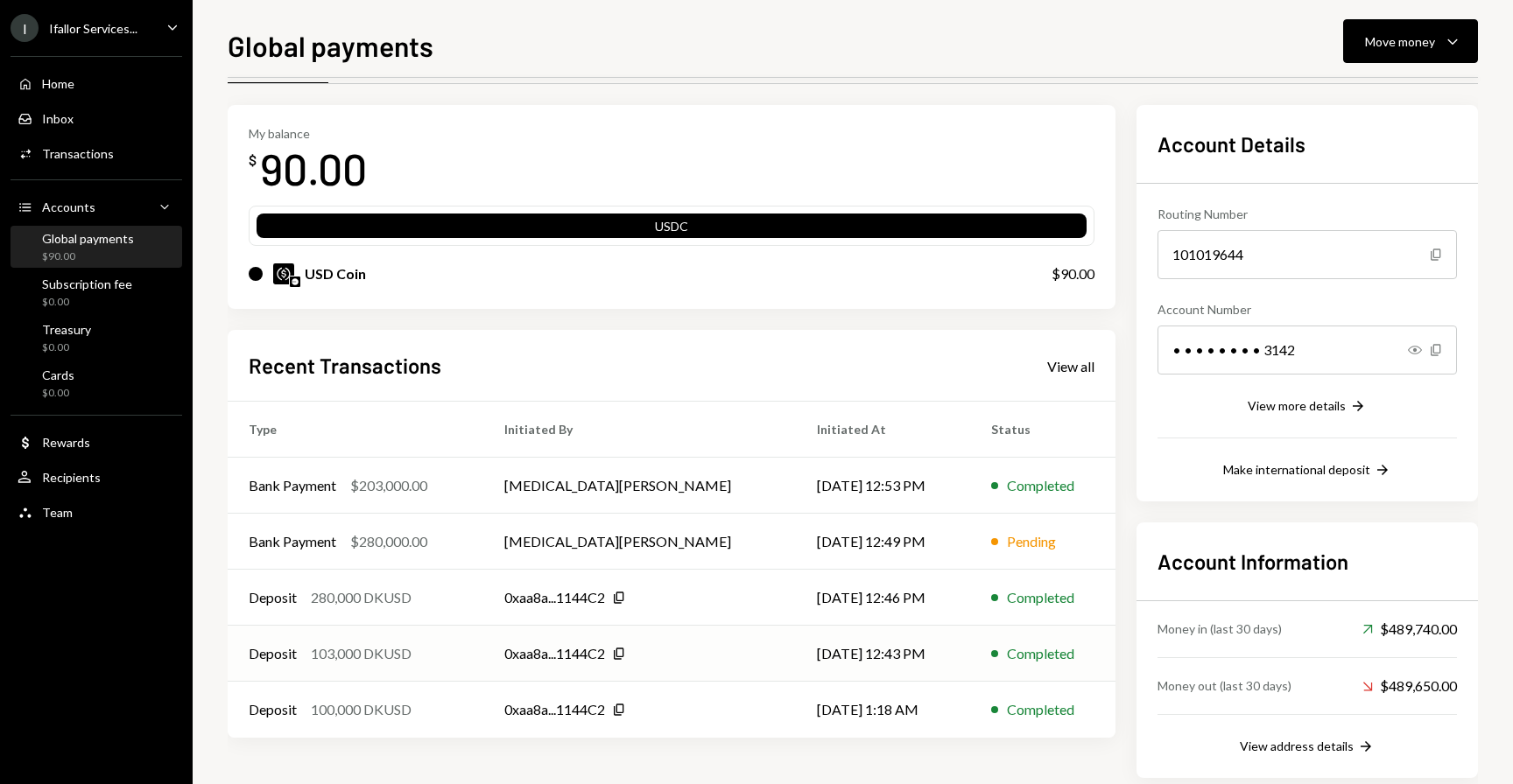
scroll to position [61, 0]
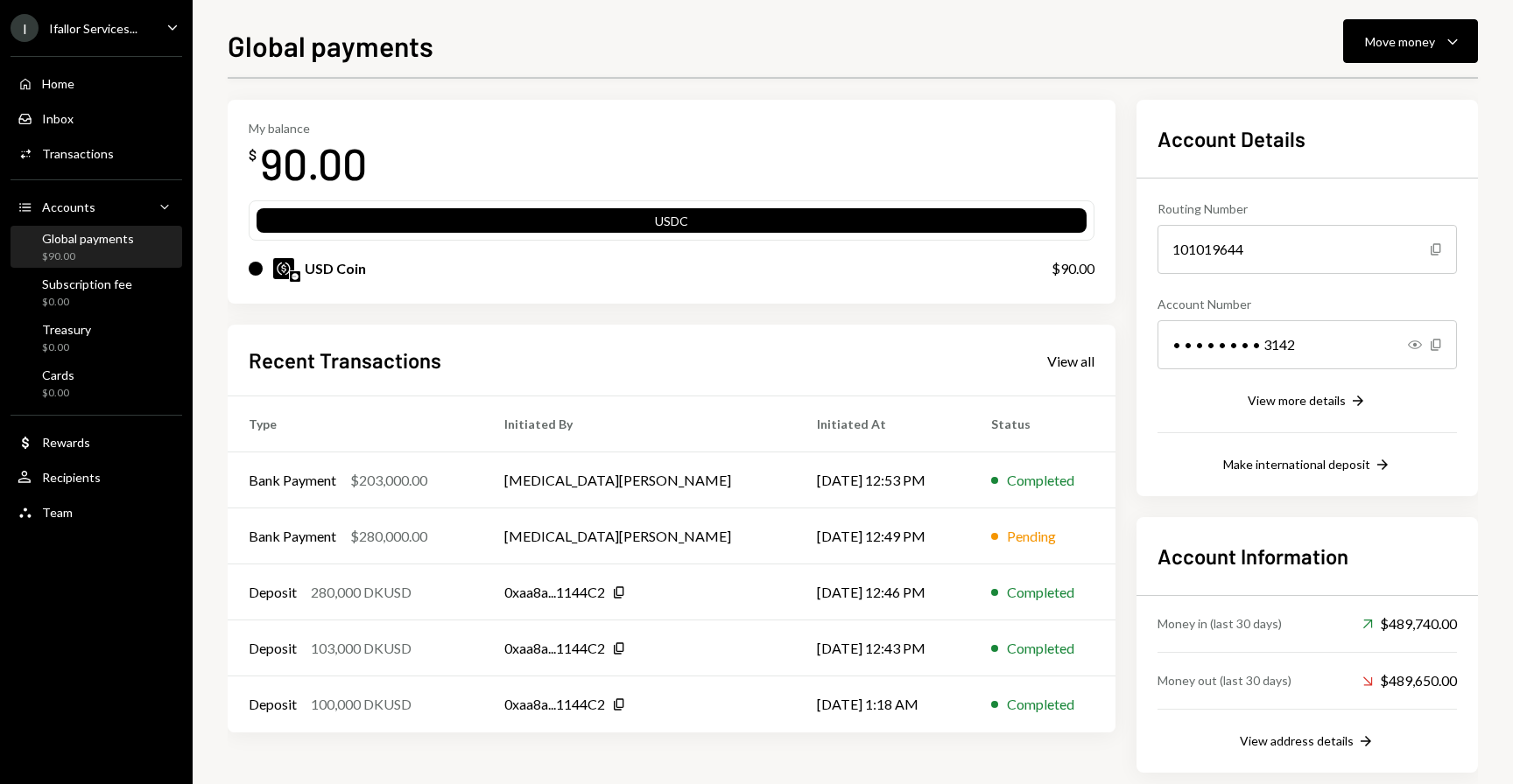
click at [185, 28] on div "I Ifallor Services... Caret Down" at bounding box center [97, 28] width 193 height 28
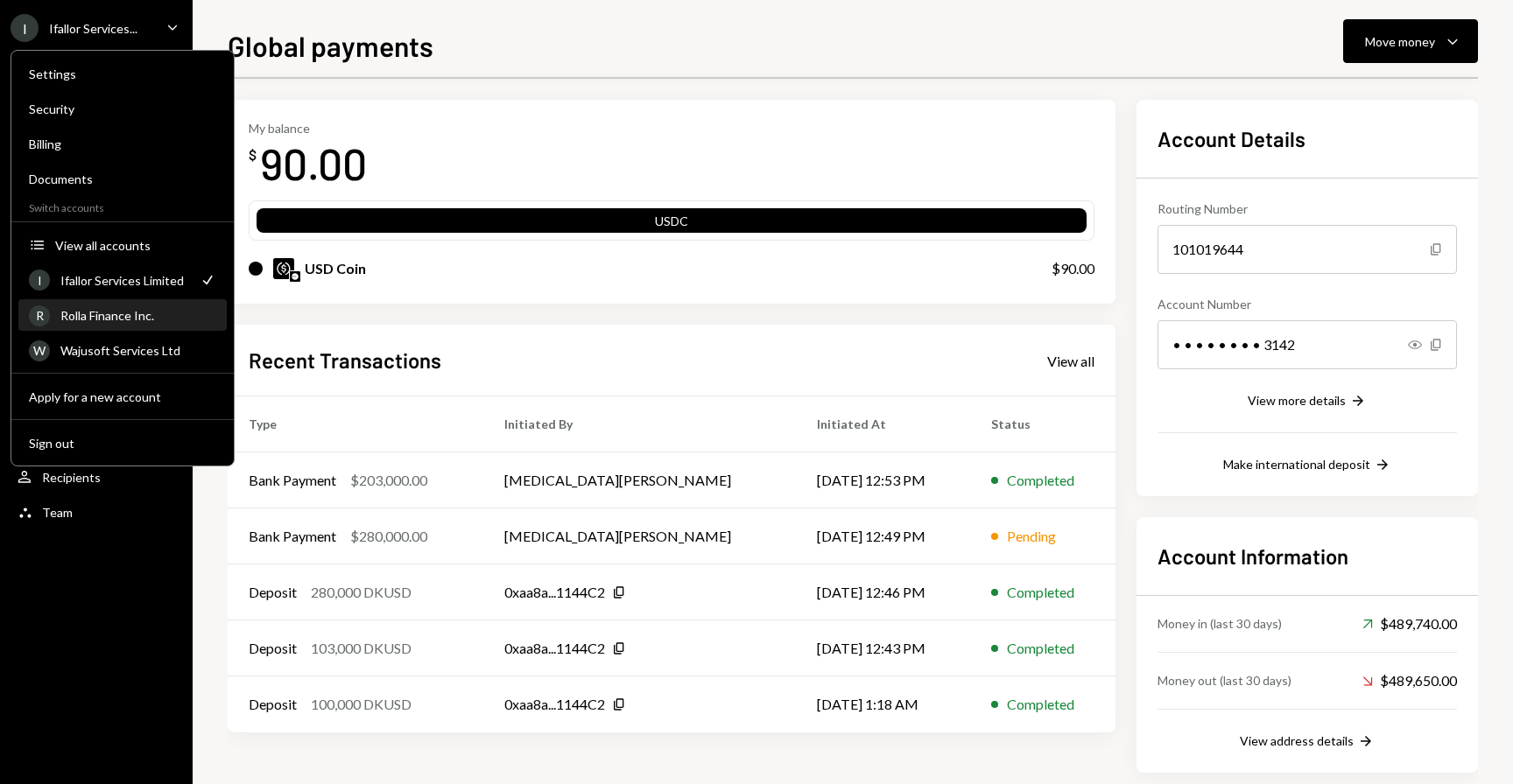
click at [139, 323] on div "R Rolla Finance Inc." at bounding box center [123, 315] width 187 height 29
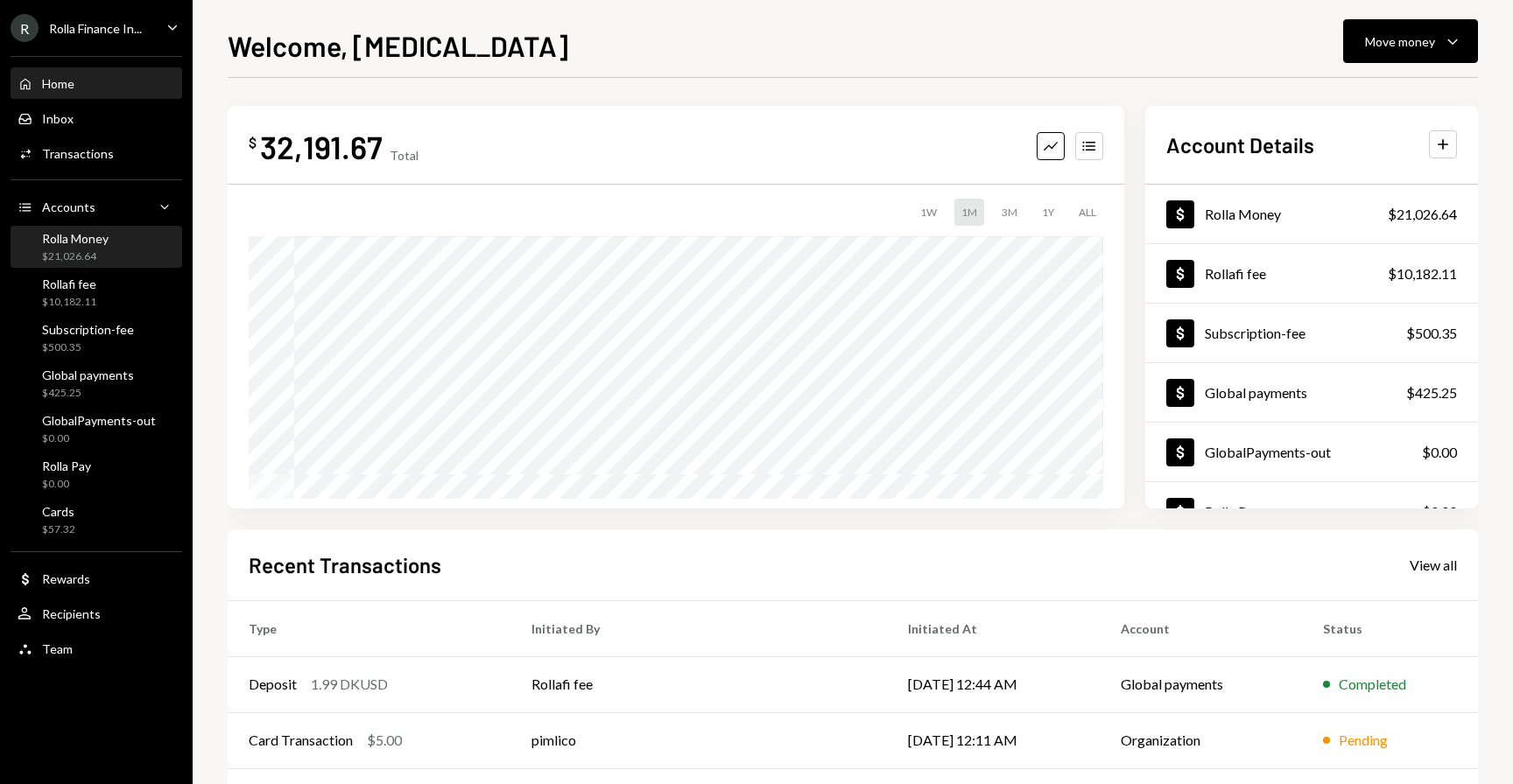
click at [86, 260] on div "$21,026.64" at bounding box center [75, 257] width 66 height 15
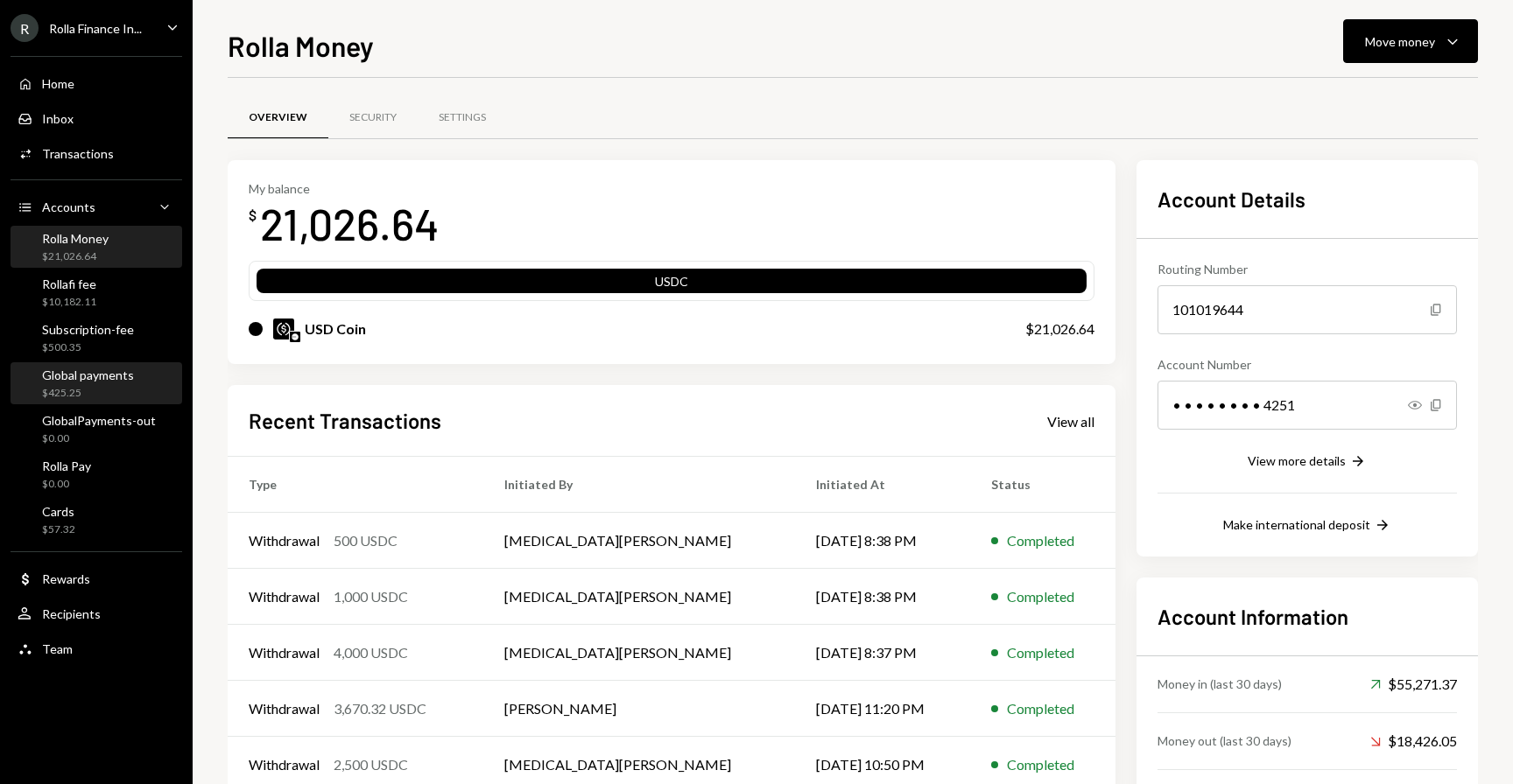
click at [97, 390] on div "$425.25" at bounding box center [87, 393] width 92 height 15
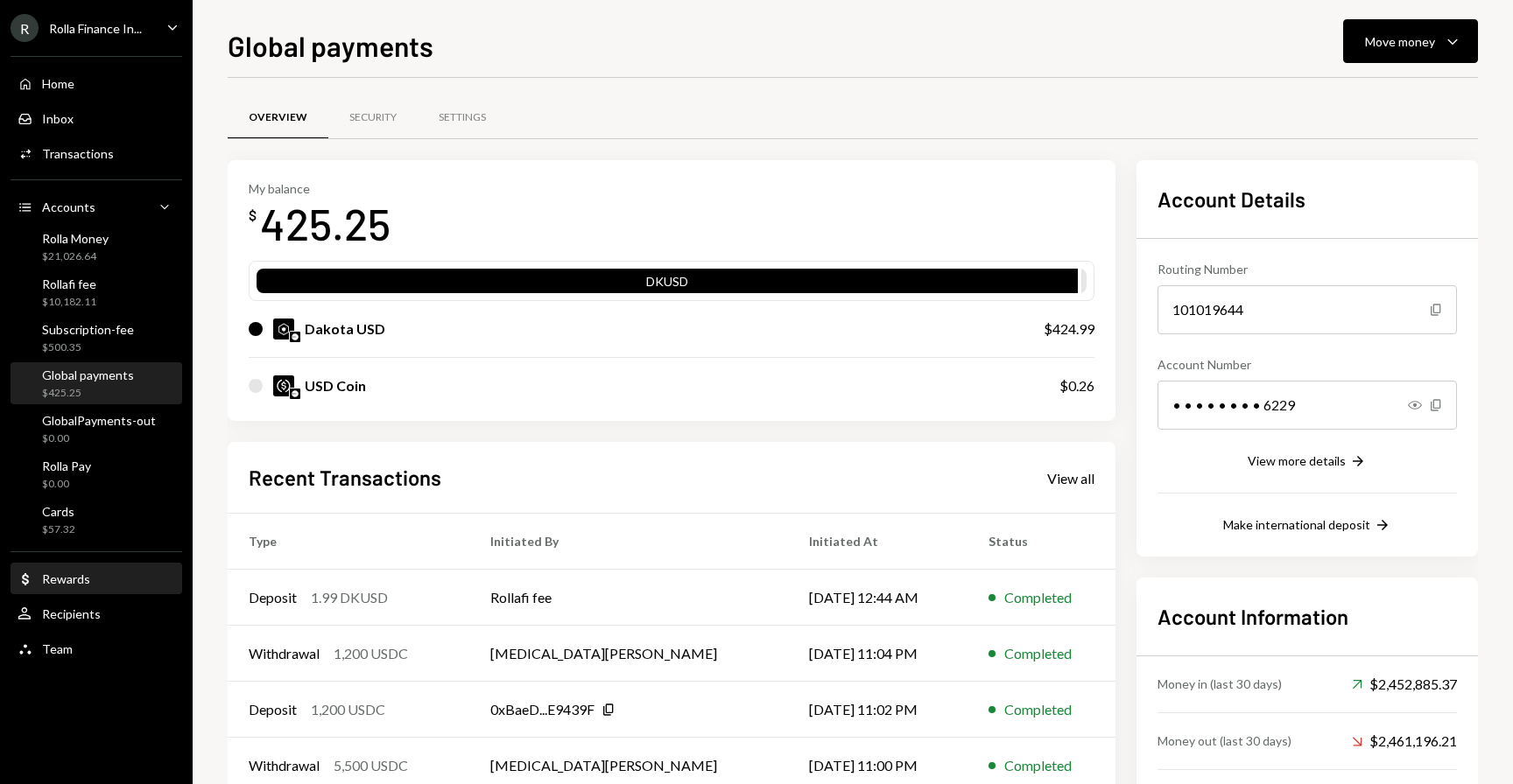
click at [67, 576] on div "Rewards" at bounding box center [65, 579] width 48 height 15
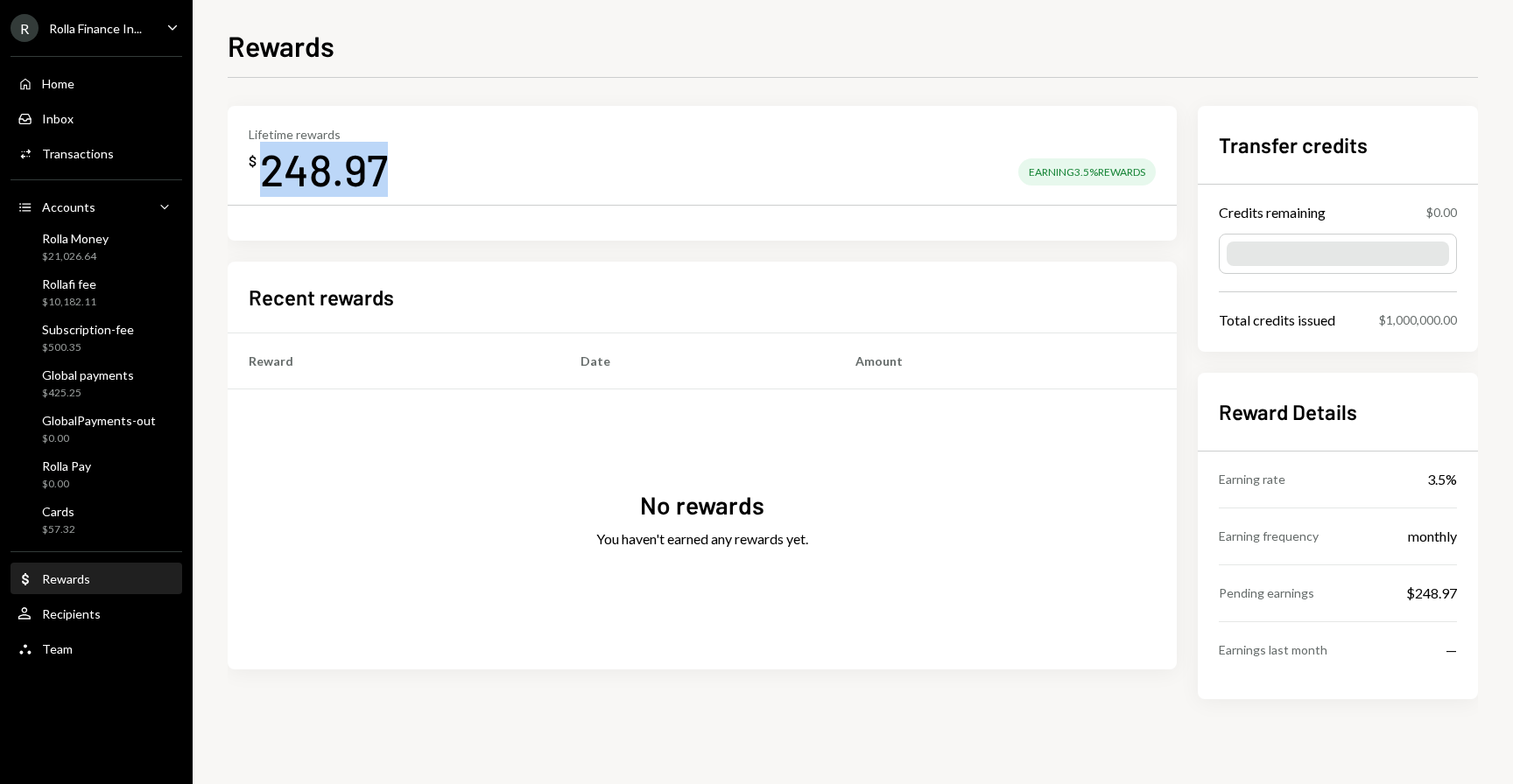
drag, startPoint x: 265, startPoint y: 170, endPoint x: 396, endPoint y: 169, distance: 131.0
click at [396, 169] on div "Lifetime rewards $ 248.97 Earning 3.5% Rewards" at bounding box center [702, 162] width 907 height 70
click at [271, 174] on div "248.97" at bounding box center [324, 169] width 128 height 55
drag, startPoint x: 271, startPoint y: 174, endPoint x: 386, endPoint y: 183, distance: 115.4
click at [386, 183] on div "248.97" at bounding box center [324, 169] width 128 height 55
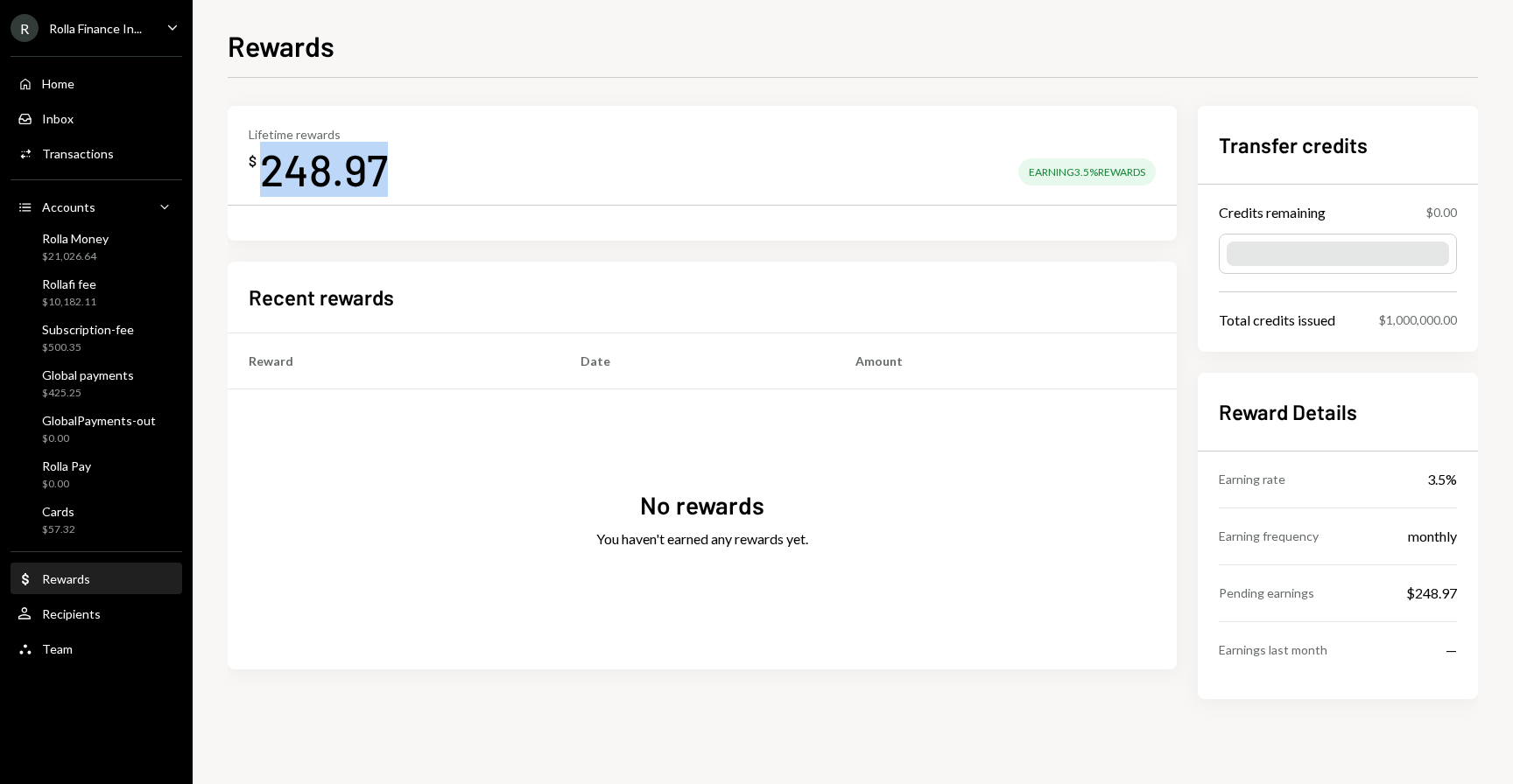
click at [298, 179] on div "248.97" at bounding box center [324, 169] width 128 height 55
click at [170, 30] on icon "Caret Down" at bounding box center [172, 27] width 19 height 19
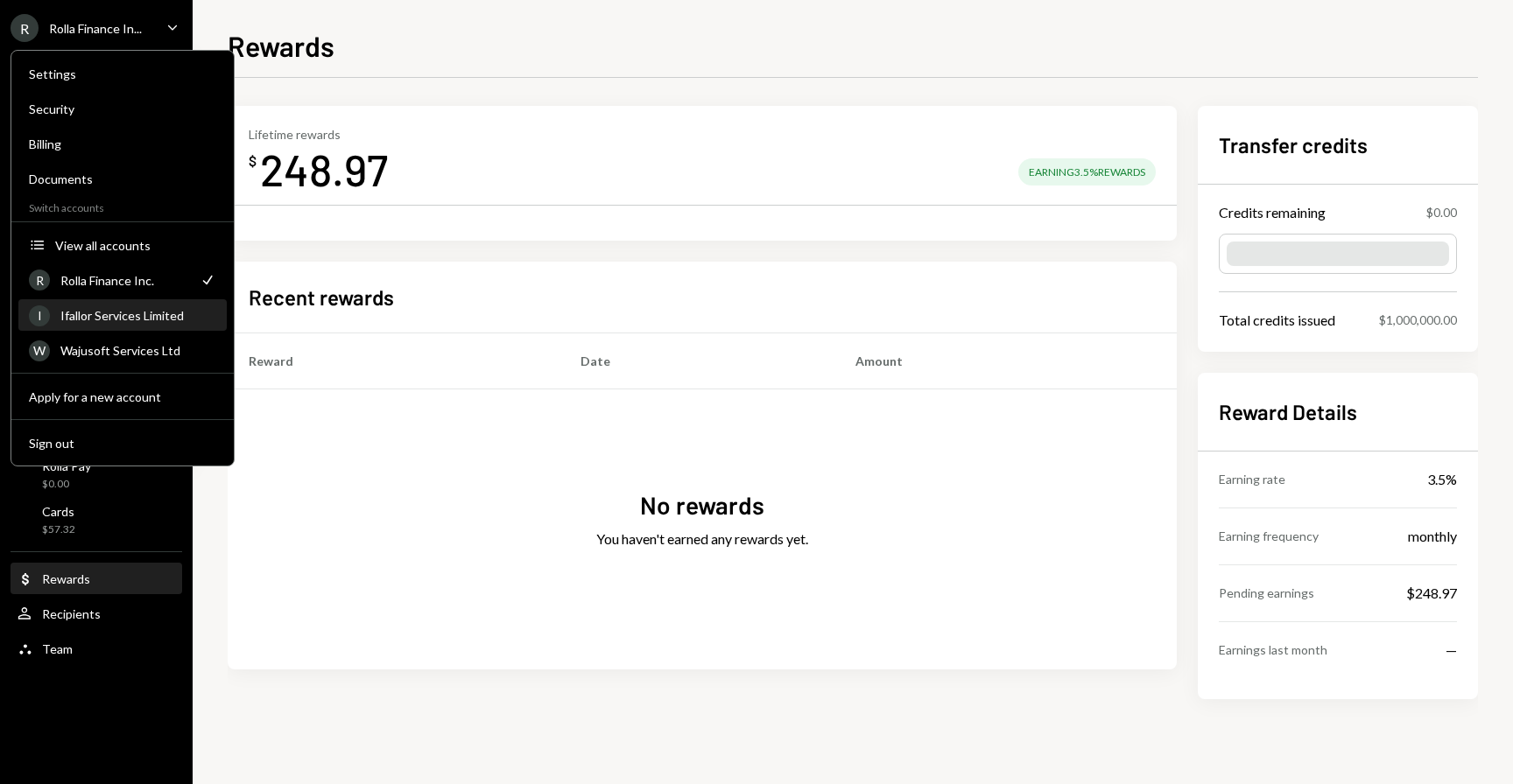
click at [132, 311] on div "Ifallor Services Limited" at bounding box center [138, 316] width 156 height 15
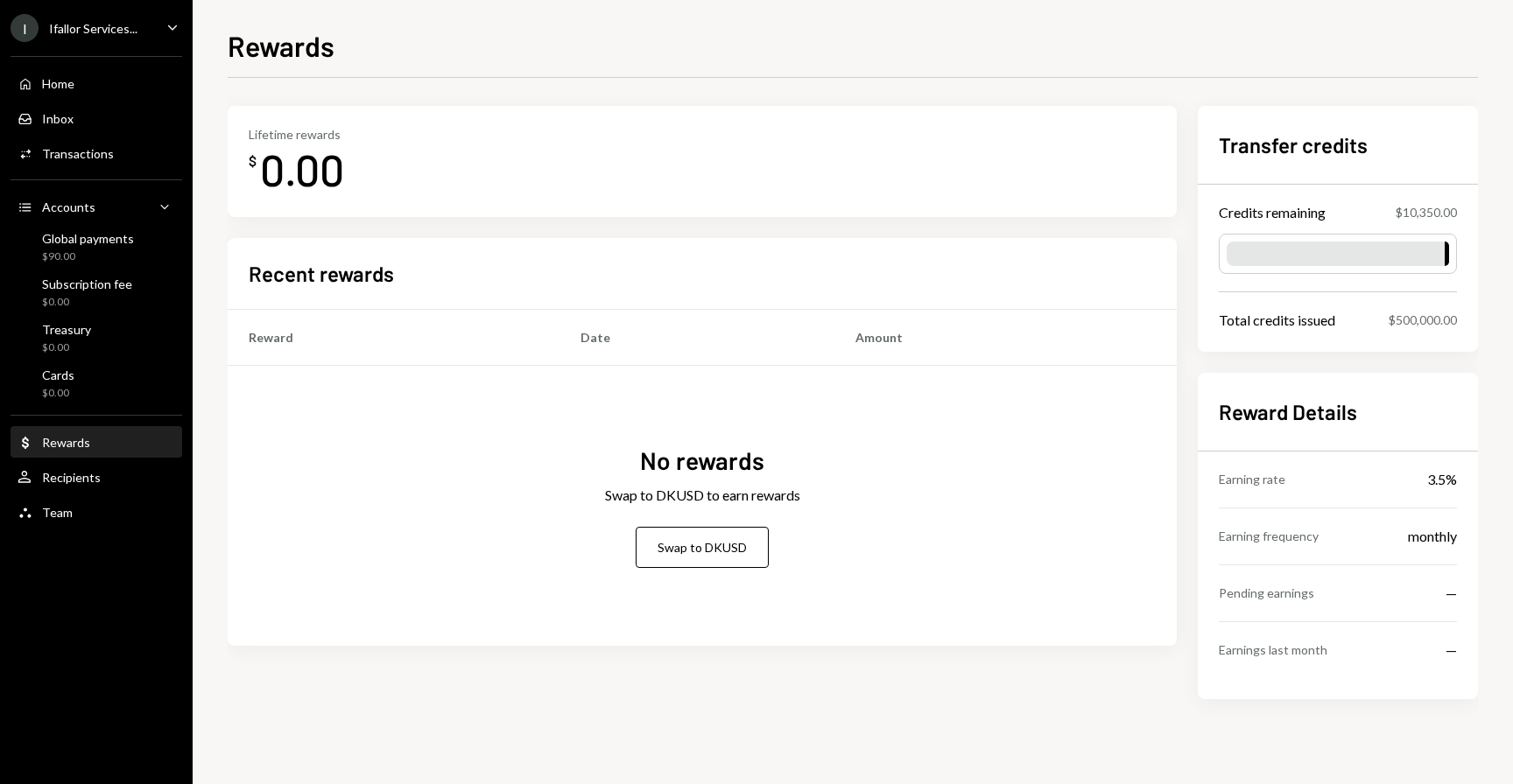
click at [1283, 357] on div "Transfer credits Credits remaining $10,350.00 Total credits issued $500,000.00 …" at bounding box center [1338, 402] width 280 height 593
